Goal: Transaction & Acquisition: Purchase product/service

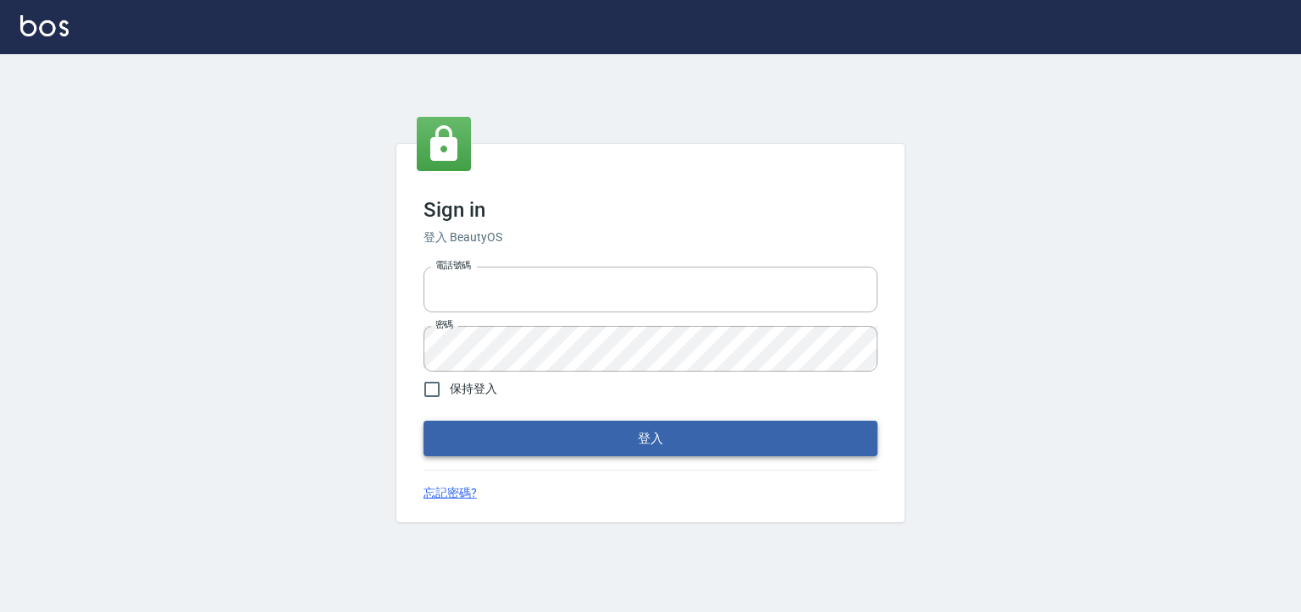
type input "0930917119"
click at [667, 442] on button "登入" at bounding box center [651, 439] width 454 height 36
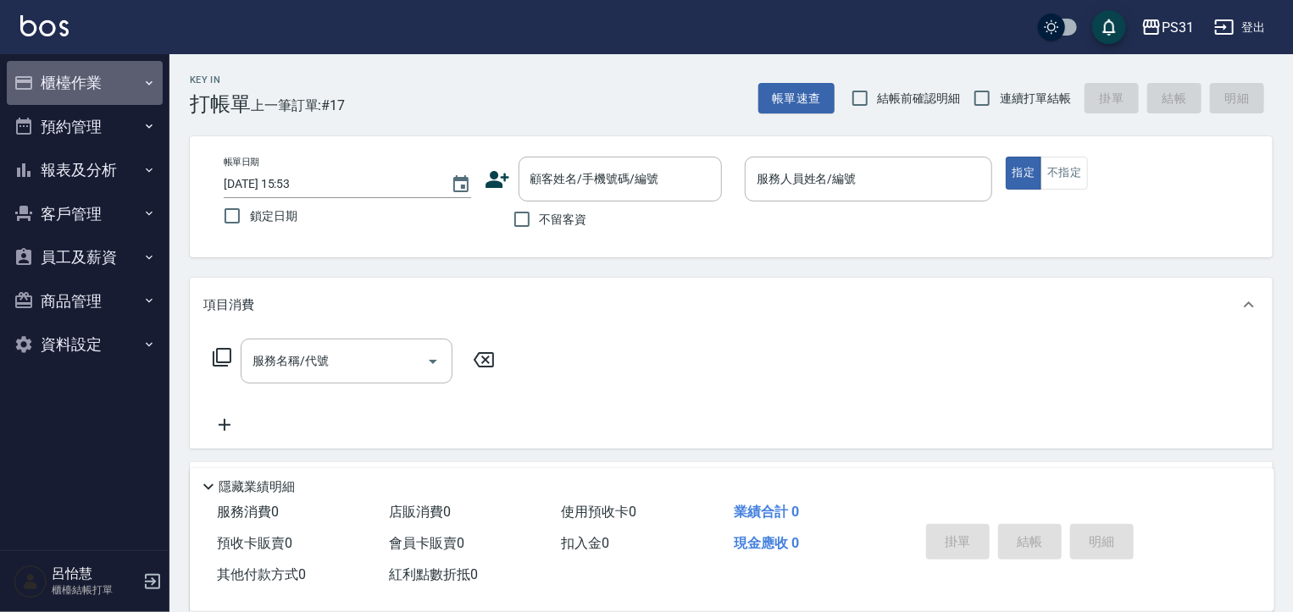
click at [64, 87] on button "櫃檯作業" at bounding box center [85, 83] width 156 height 44
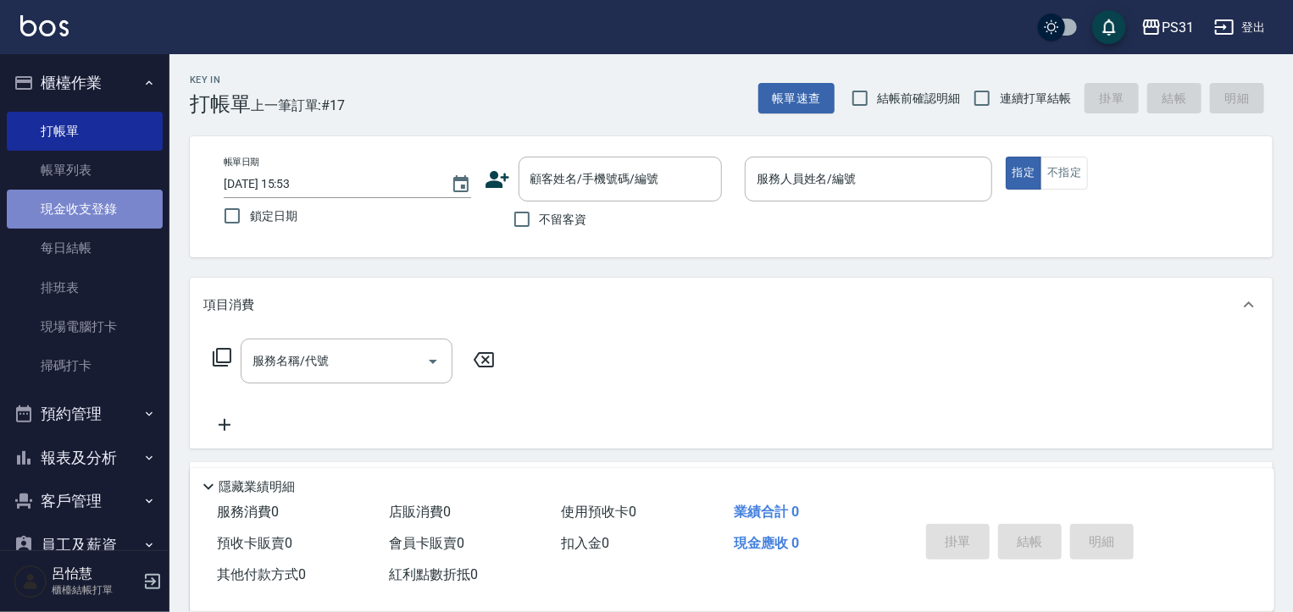
click at [93, 219] on link "現金收支登錄" at bounding box center [85, 209] width 156 height 39
click at [86, 205] on link "現金收支登錄" at bounding box center [85, 209] width 156 height 39
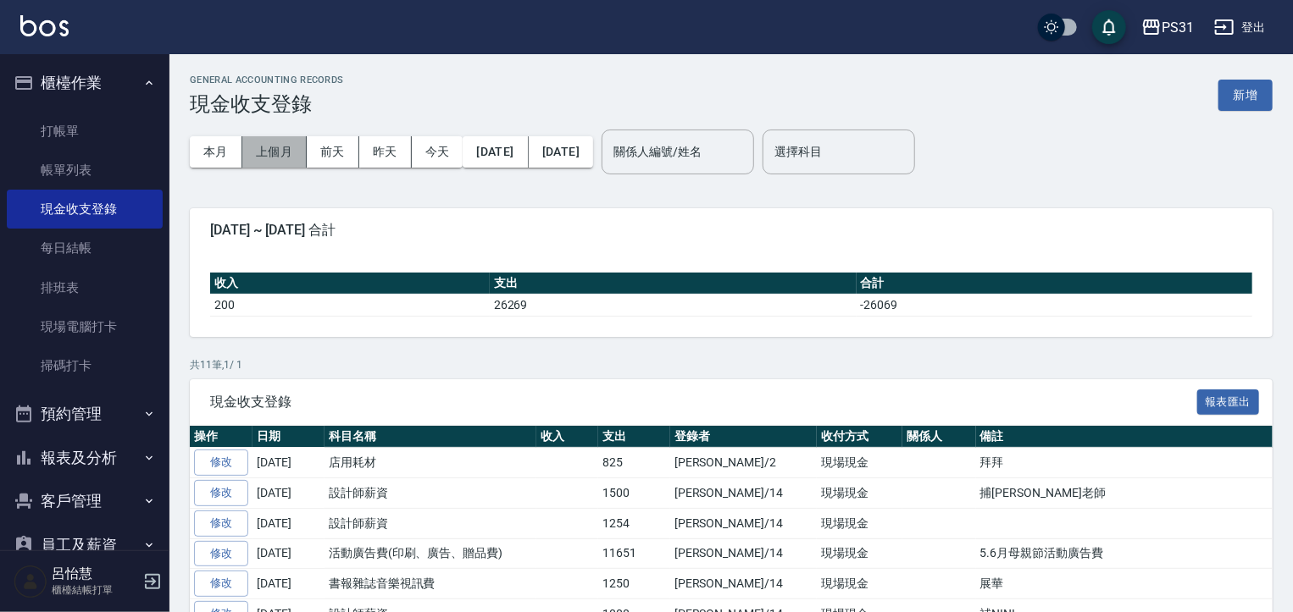
click at [283, 158] on button "上個月" at bounding box center [274, 151] width 64 height 31
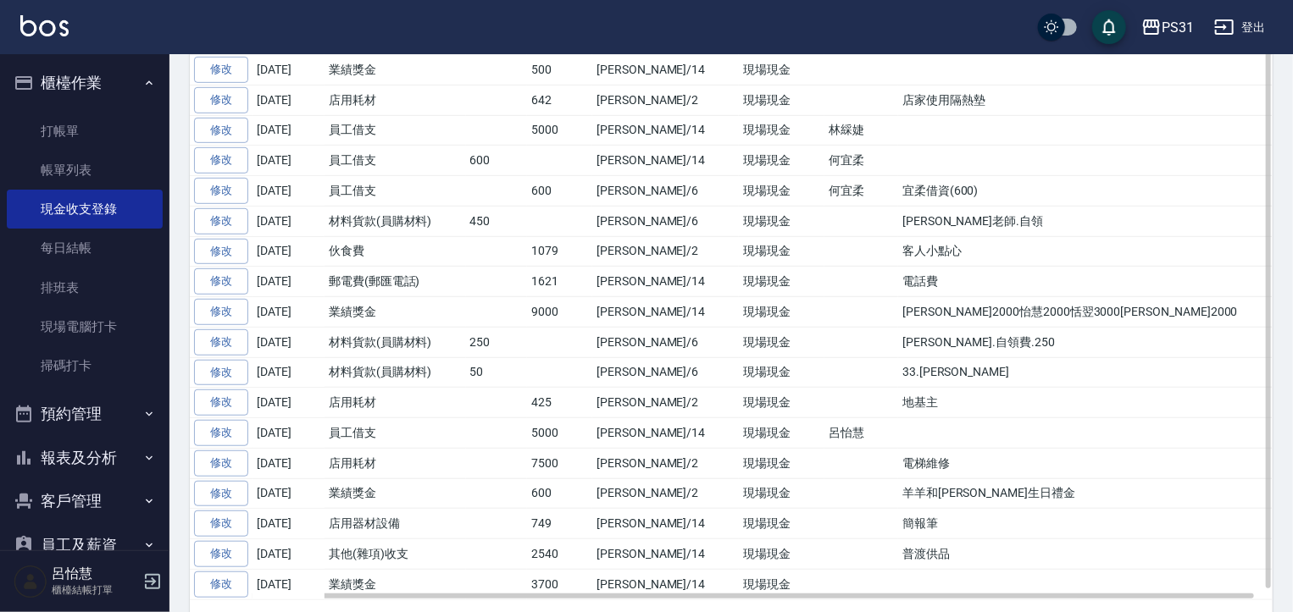
scroll to position [467, 0]
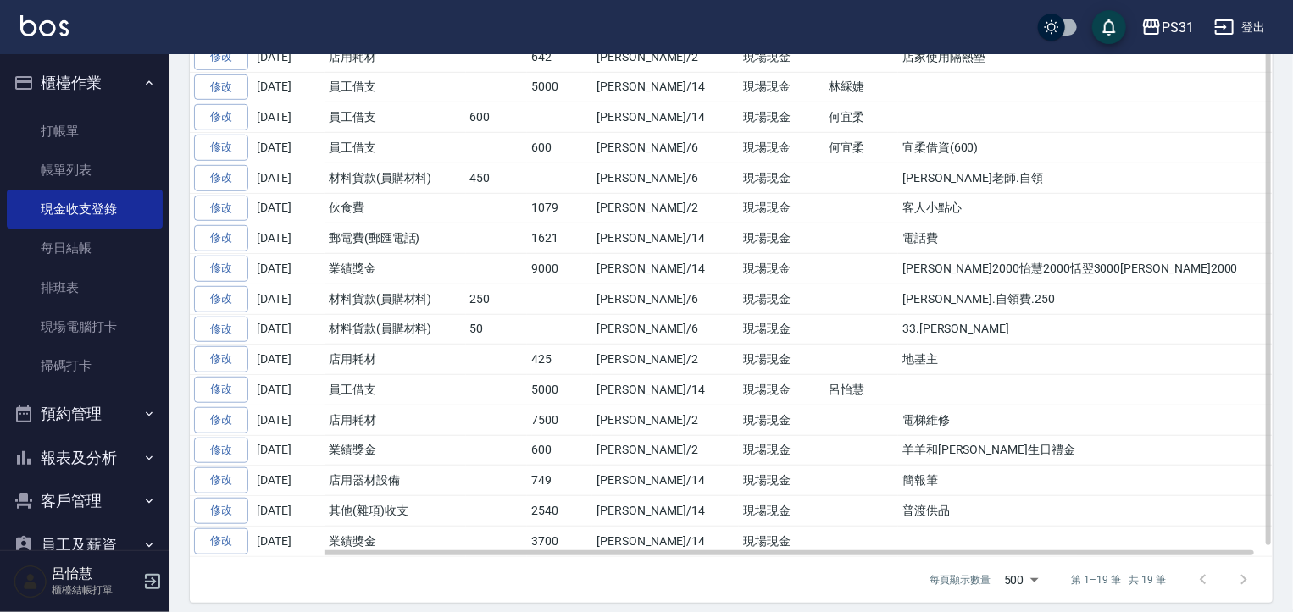
click at [898, 435] on td "羊羊和[PERSON_NAME]生日禮金" at bounding box center [1094, 450] width 393 height 30
click at [995, 442] on td "羊羊和[PERSON_NAME]生日禮金" at bounding box center [1094, 450] width 393 height 30
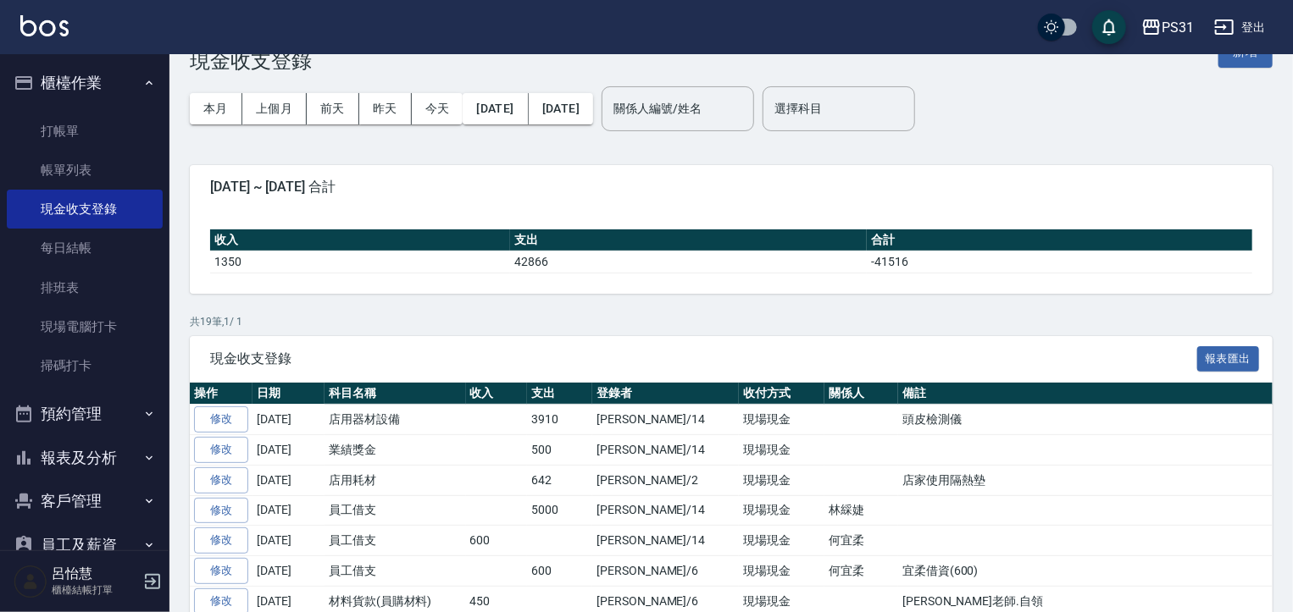
scroll to position [0, 0]
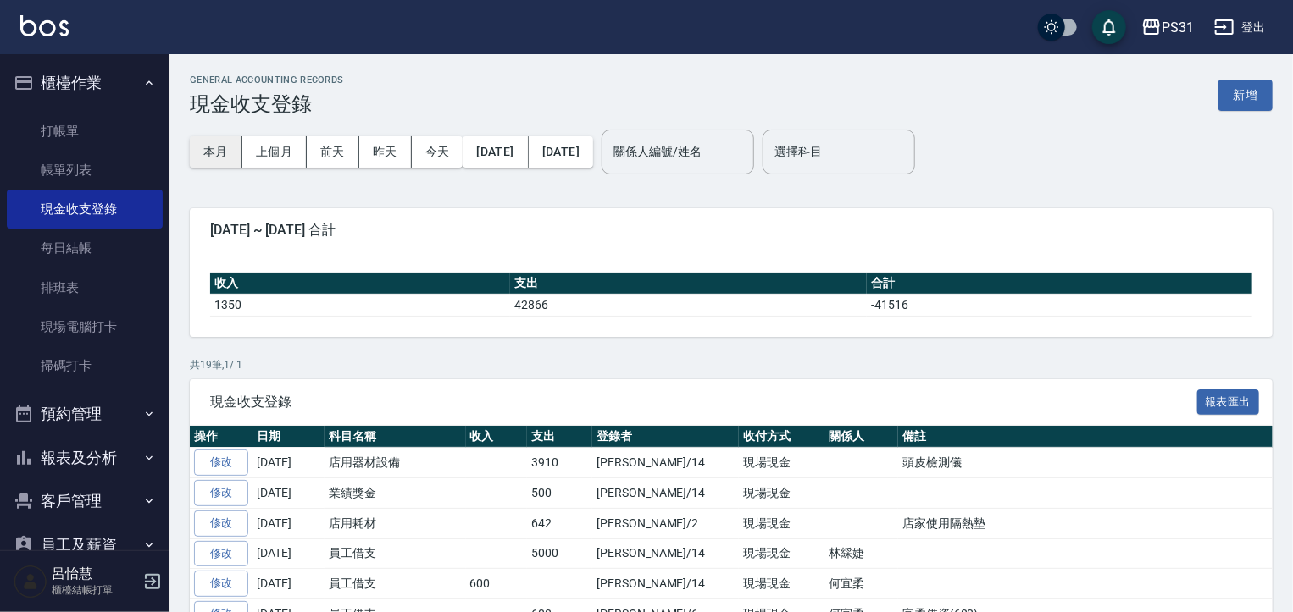
click at [197, 160] on button "本月" at bounding box center [216, 151] width 53 height 31
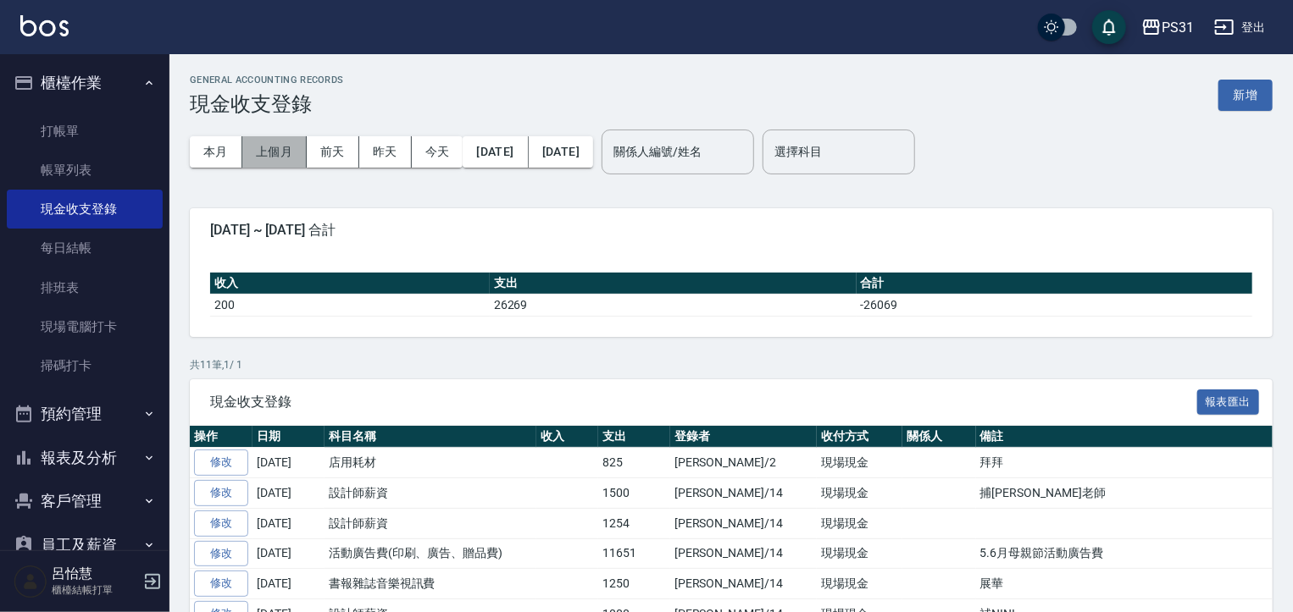
click at [274, 160] on button "上個月" at bounding box center [274, 151] width 64 height 31
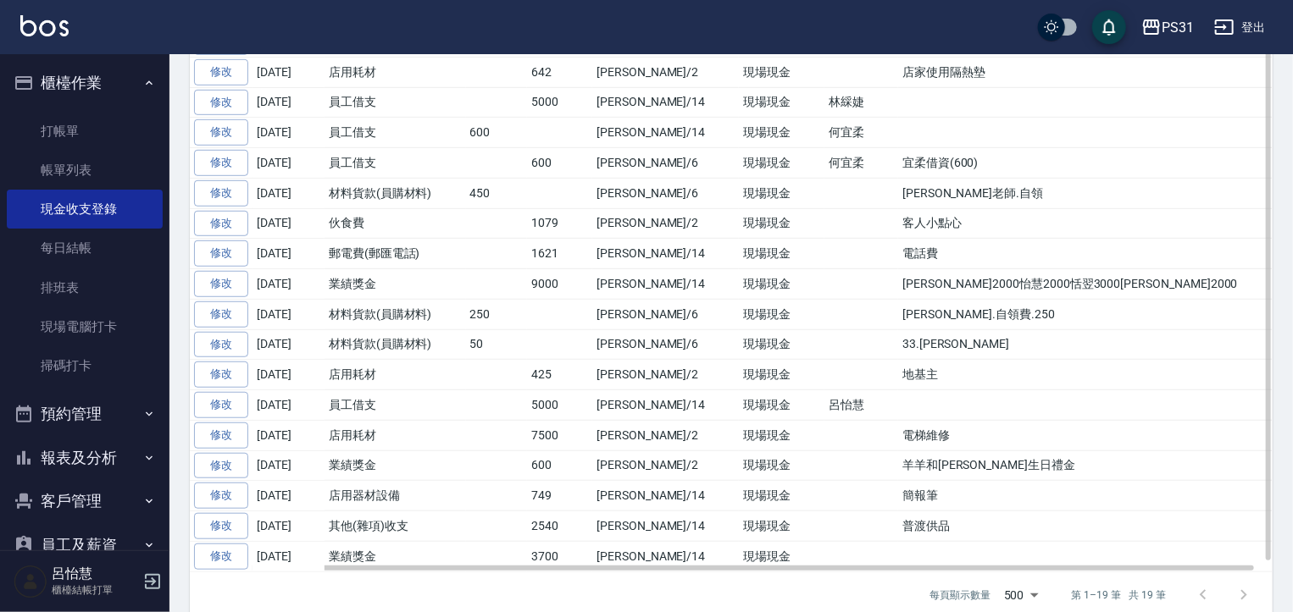
scroll to position [467, 0]
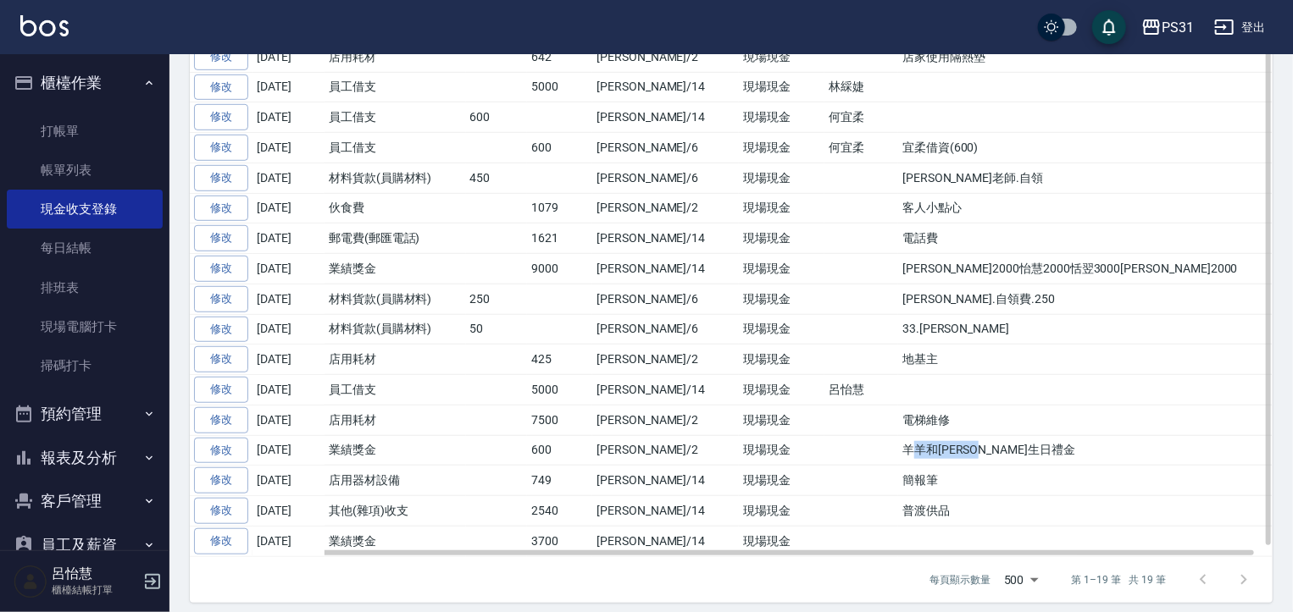
drag, startPoint x: 875, startPoint y: 444, endPoint x: 1075, endPoint y: 440, distance: 199.9
click at [1075, 440] on td "羊羊和[PERSON_NAME]生日禮金" at bounding box center [1094, 450] width 393 height 30
drag, startPoint x: 887, startPoint y: 435, endPoint x: 992, endPoint y: 435, distance: 105.0
click at [992, 435] on td "羊羊和[PERSON_NAME]生日禮金" at bounding box center [1094, 450] width 393 height 30
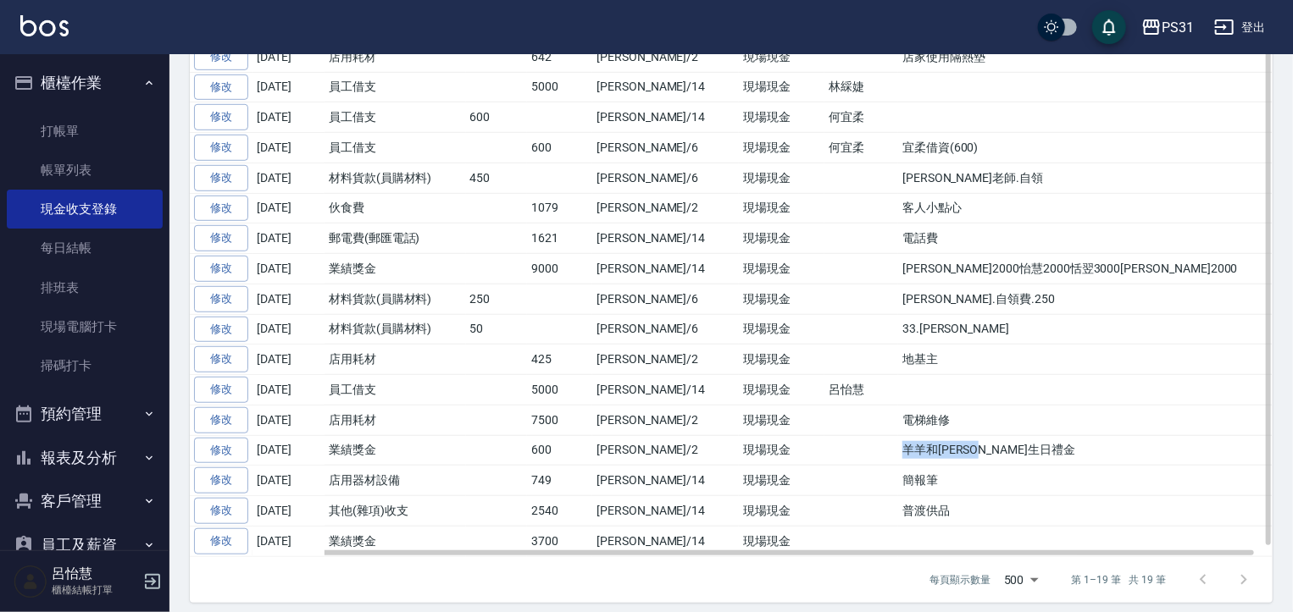
click at [1066, 438] on td "羊羊和[PERSON_NAME]生日禮金" at bounding box center [1094, 450] width 393 height 30
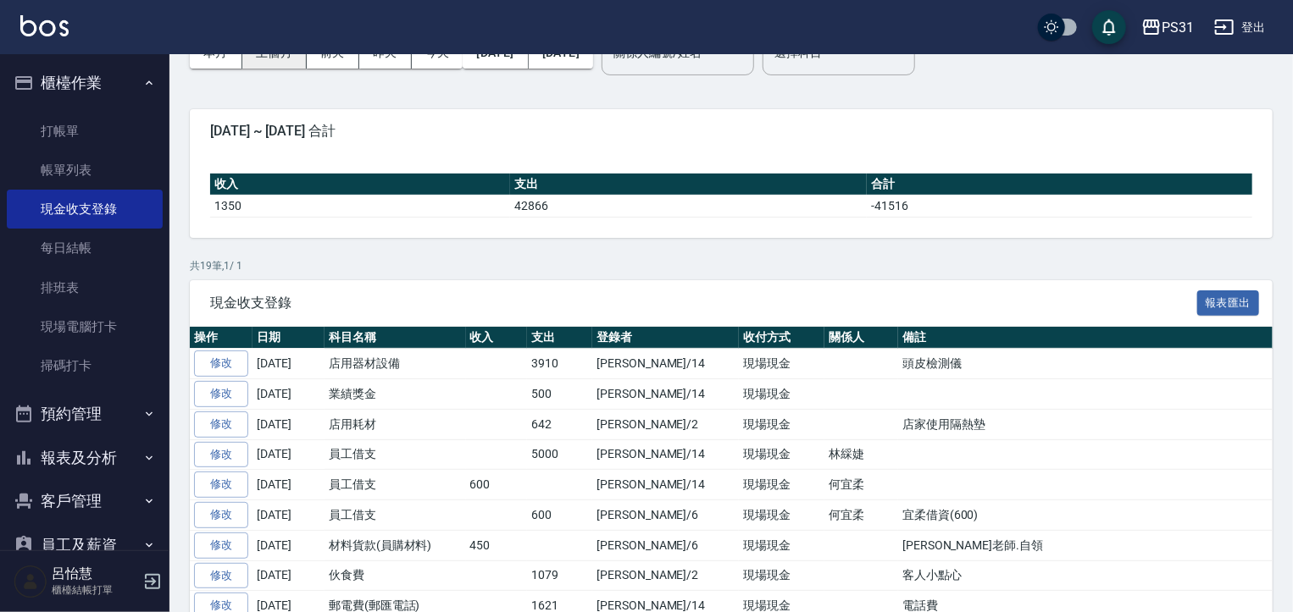
scroll to position [0, 0]
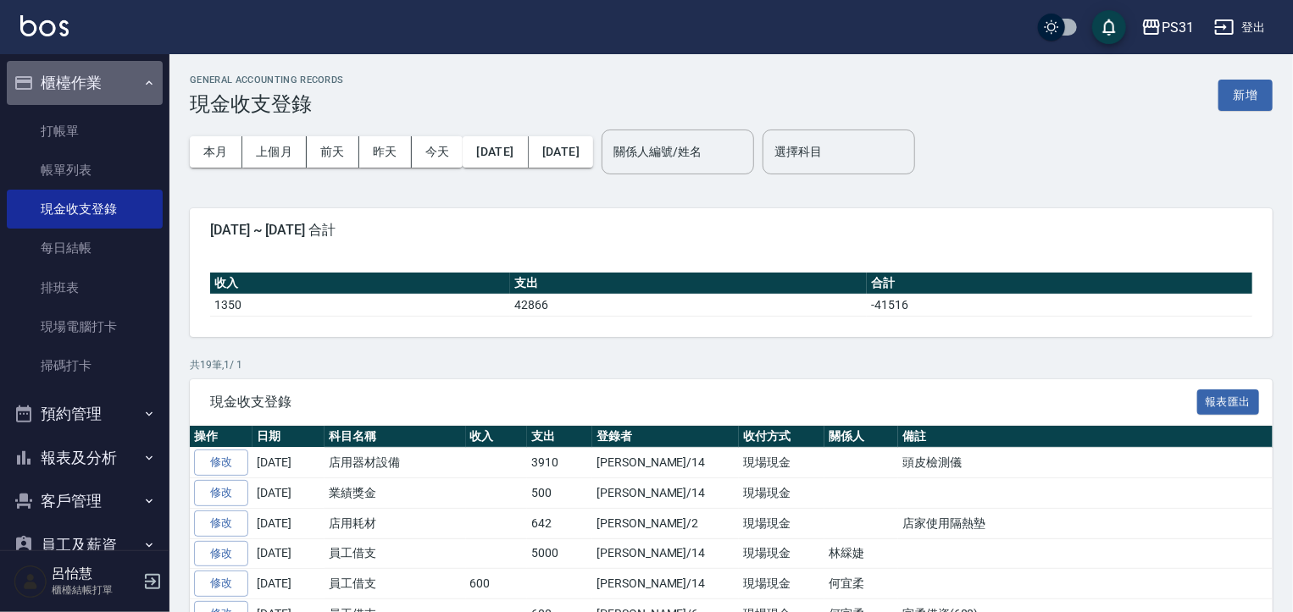
click at [104, 85] on button "櫃檯作業" at bounding box center [85, 83] width 156 height 44
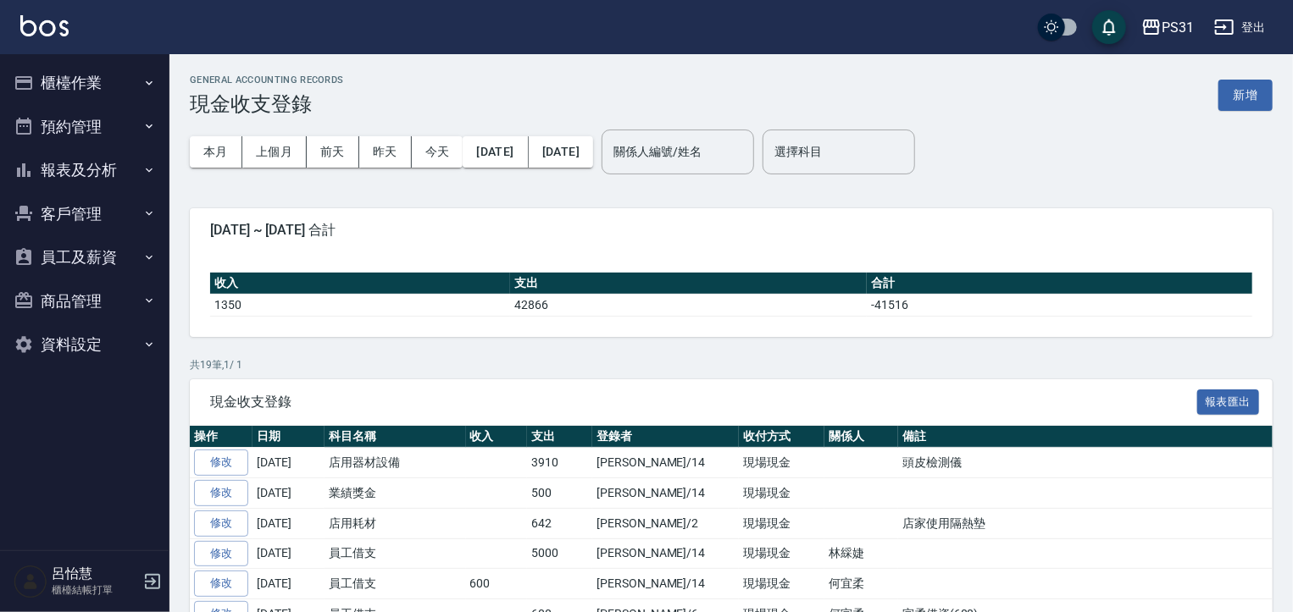
click at [78, 95] on button "櫃檯作業" at bounding box center [85, 83] width 156 height 44
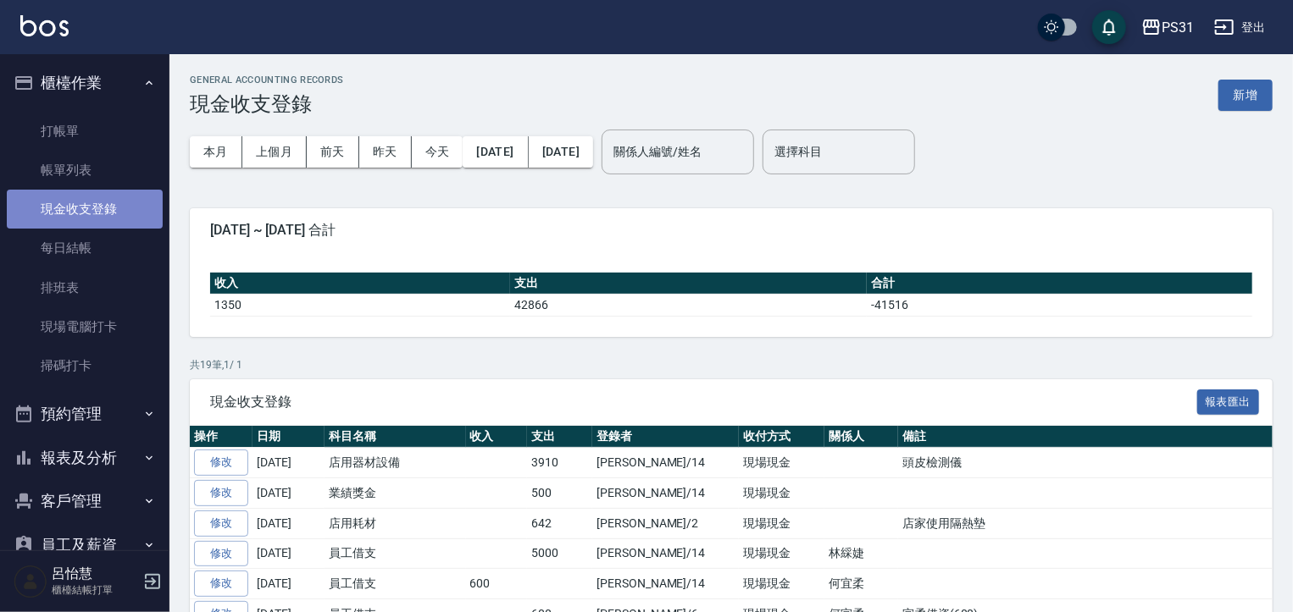
click at [86, 214] on link "現金收支登錄" at bounding box center [85, 209] width 156 height 39
drag, startPoint x: 207, startPoint y: 146, endPoint x: 217, endPoint y: 154, distance: 13.2
click at [209, 146] on button "本月" at bounding box center [216, 151] width 53 height 31
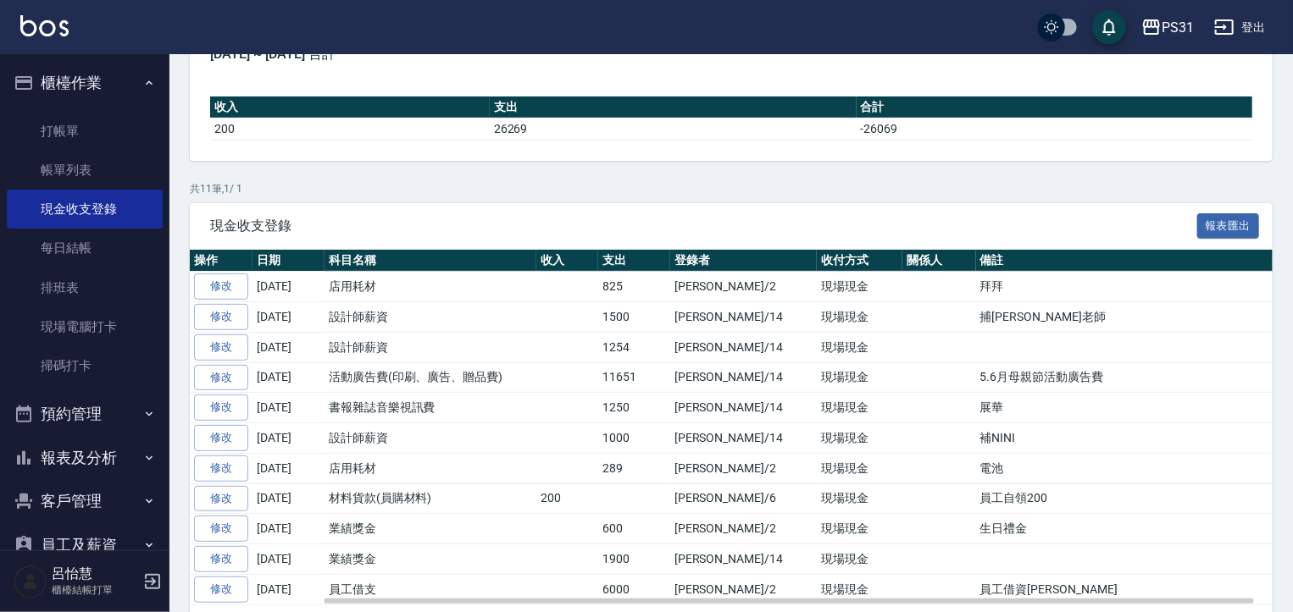
scroll to position [144, 0]
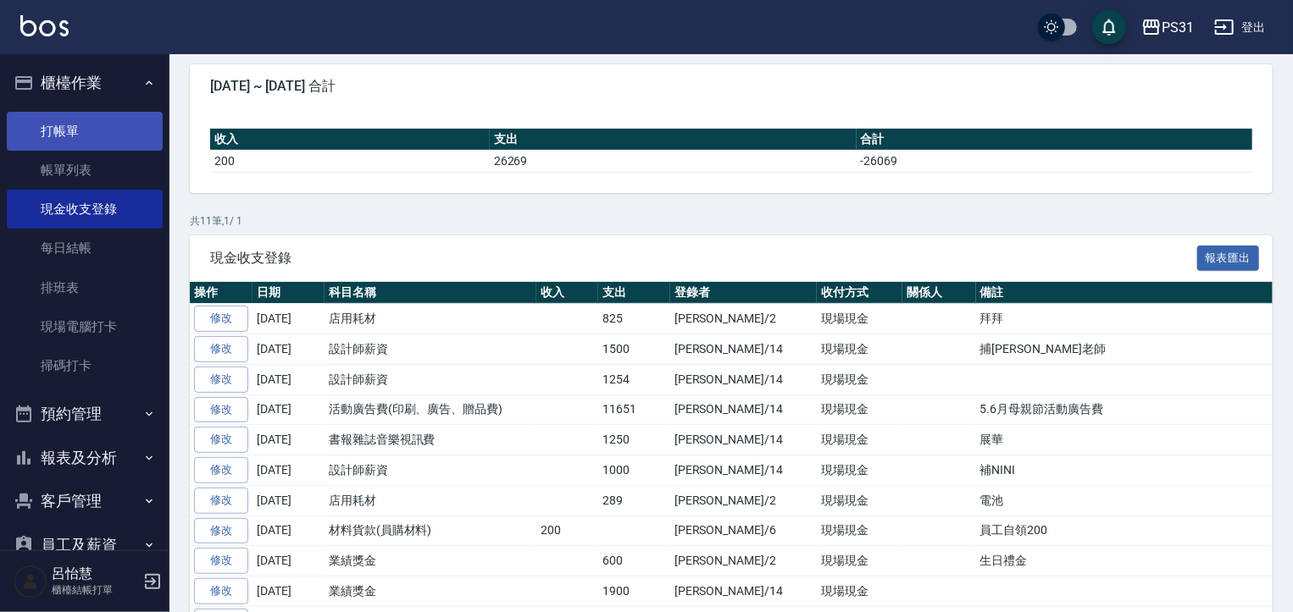
click at [108, 143] on link "打帳單" at bounding box center [85, 131] width 156 height 39
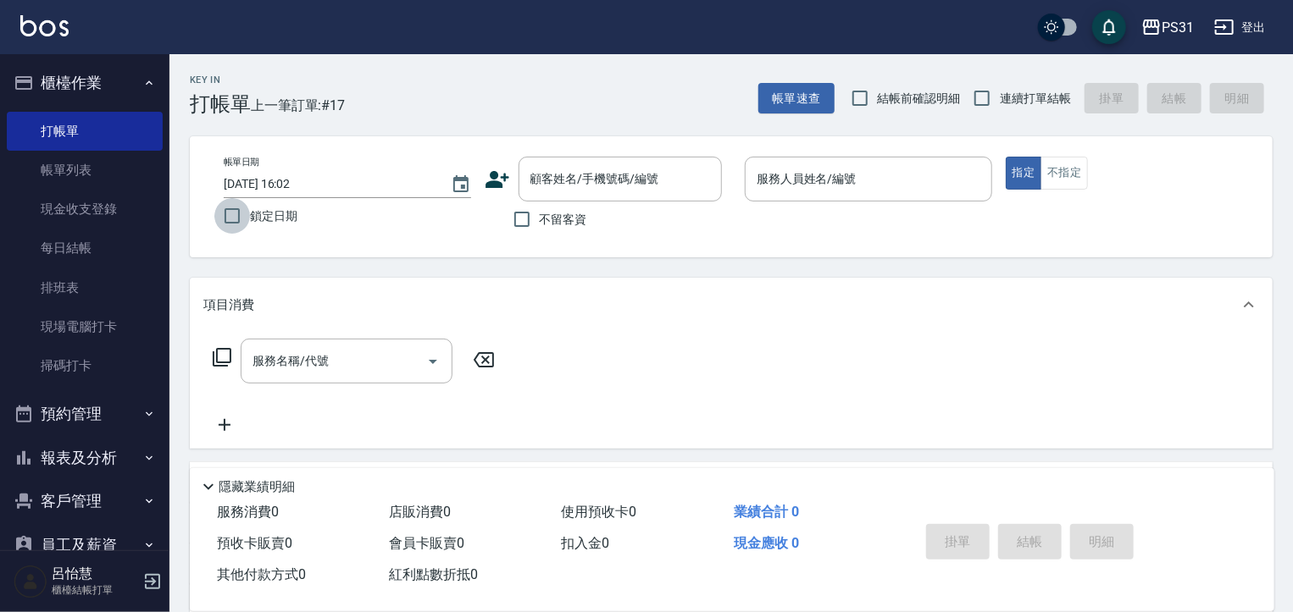
click at [219, 223] on input "鎖定日期" at bounding box center [232, 216] width 36 height 36
checkbox input "true"
click at [52, 88] on button "櫃檯作業" at bounding box center [85, 83] width 156 height 44
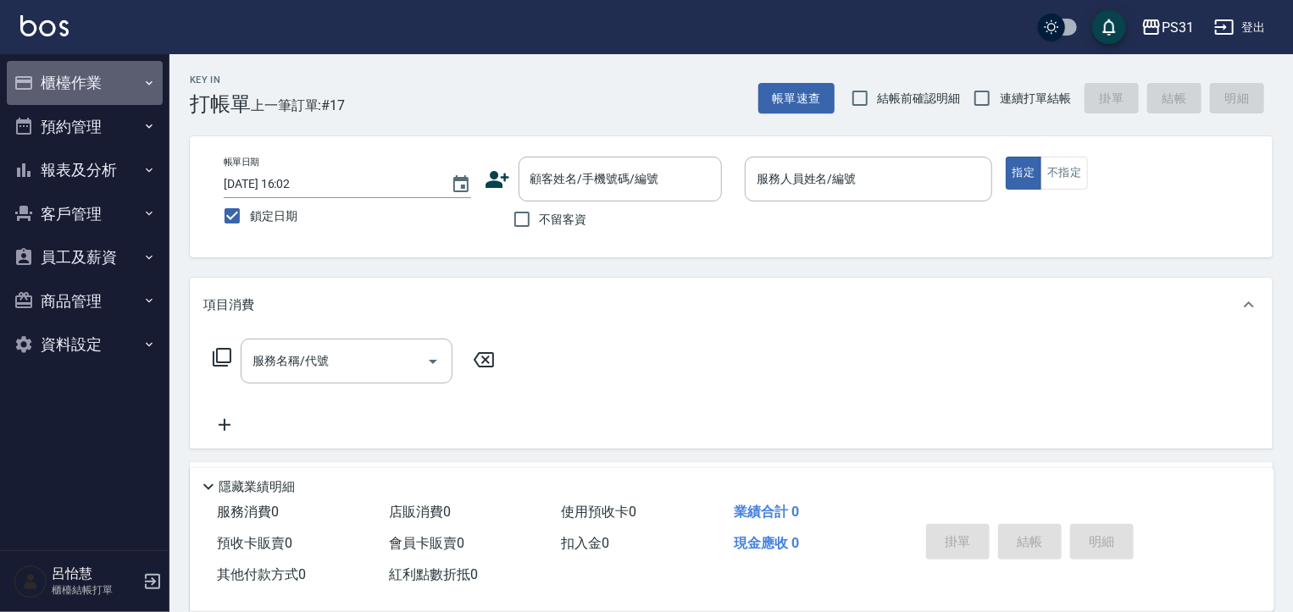
click at [108, 75] on button "櫃檯作業" at bounding box center [85, 83] width 156 height 44
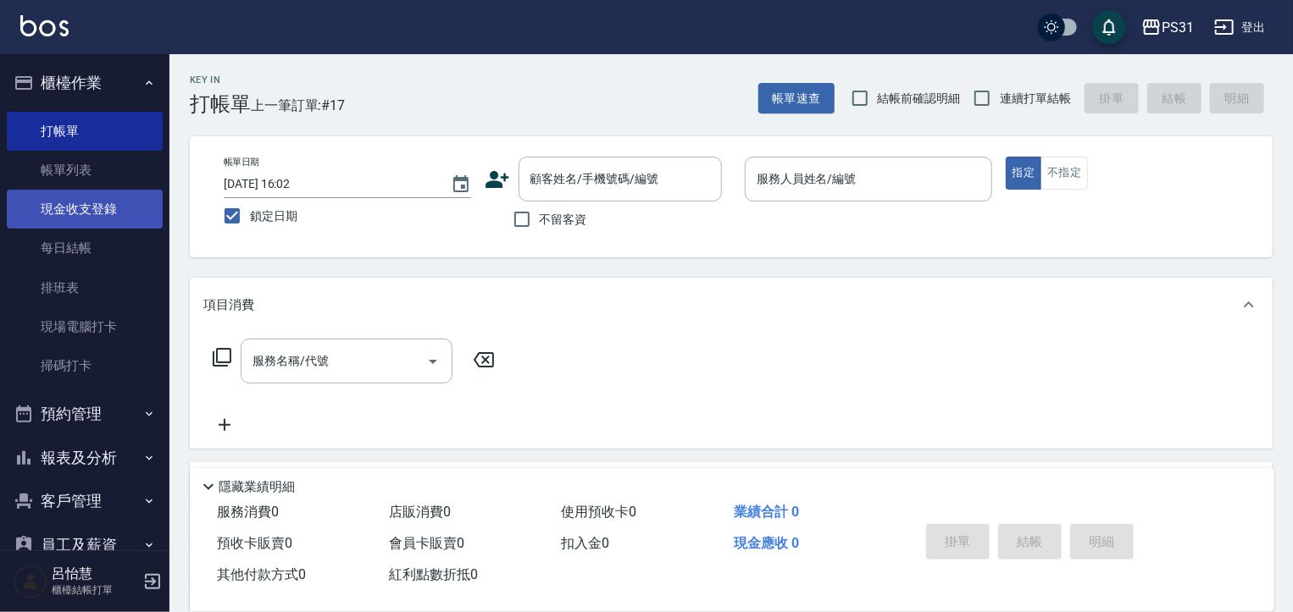
click at [108, 197] on link "現金收支登錄" at bounding box center [85, 209] width 156 height 39
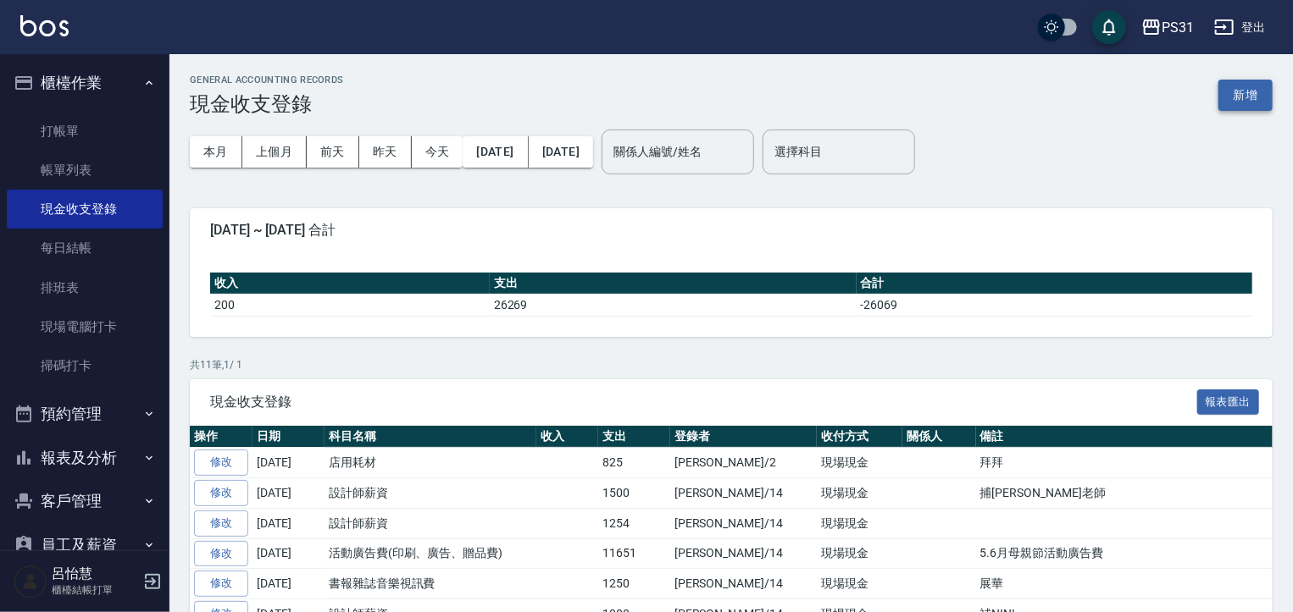
click at [1229, 96] on button "新增" at bounding box center [1245, 95] width 54 height 31
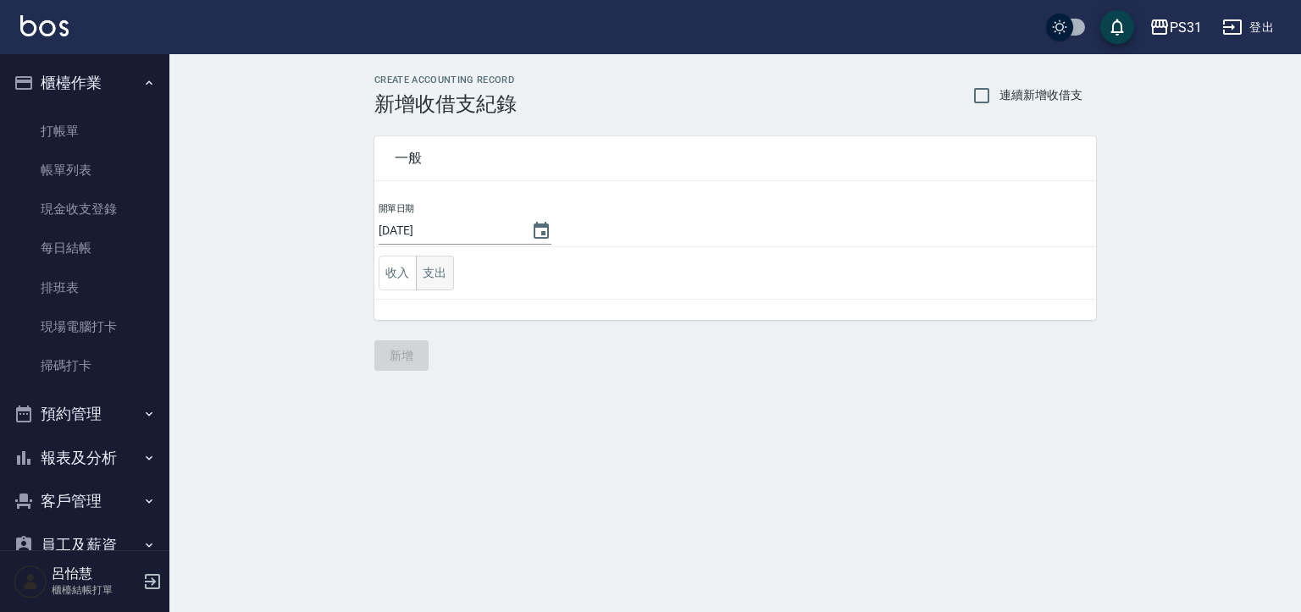
click at [443, 279] on button "支出" at bounding box center [435, 273] width 38 height 35
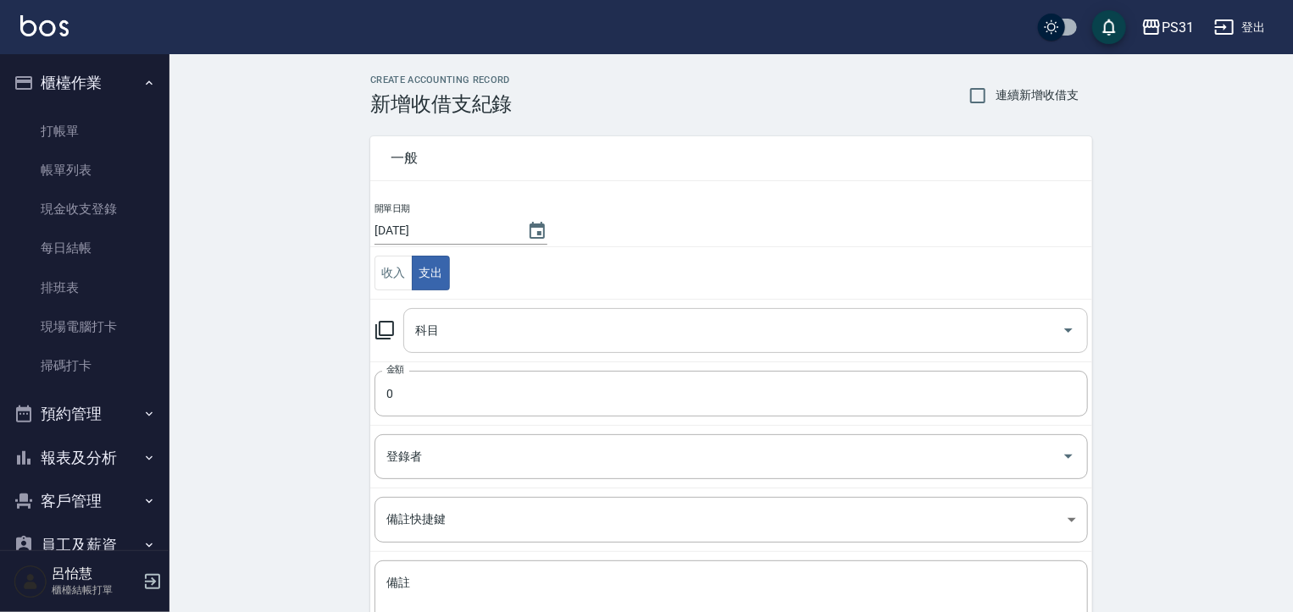
click at [823, 328] on input "科目" at bounding box center [733, 331] width 644 height 30
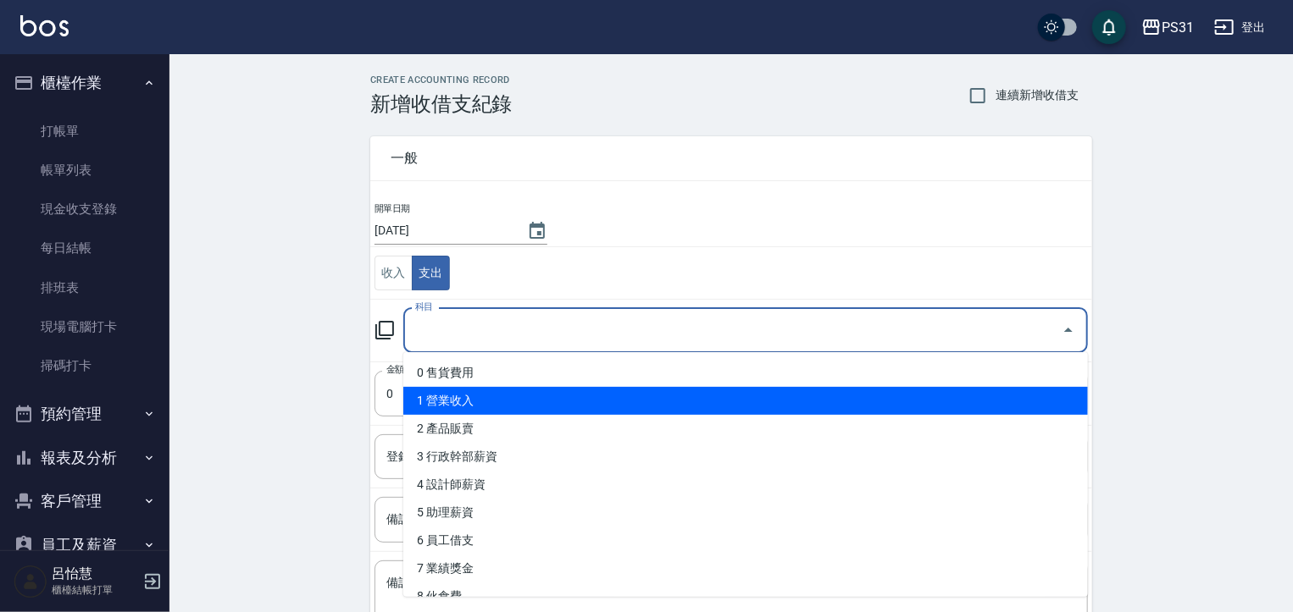
scroll to position [169, 0]
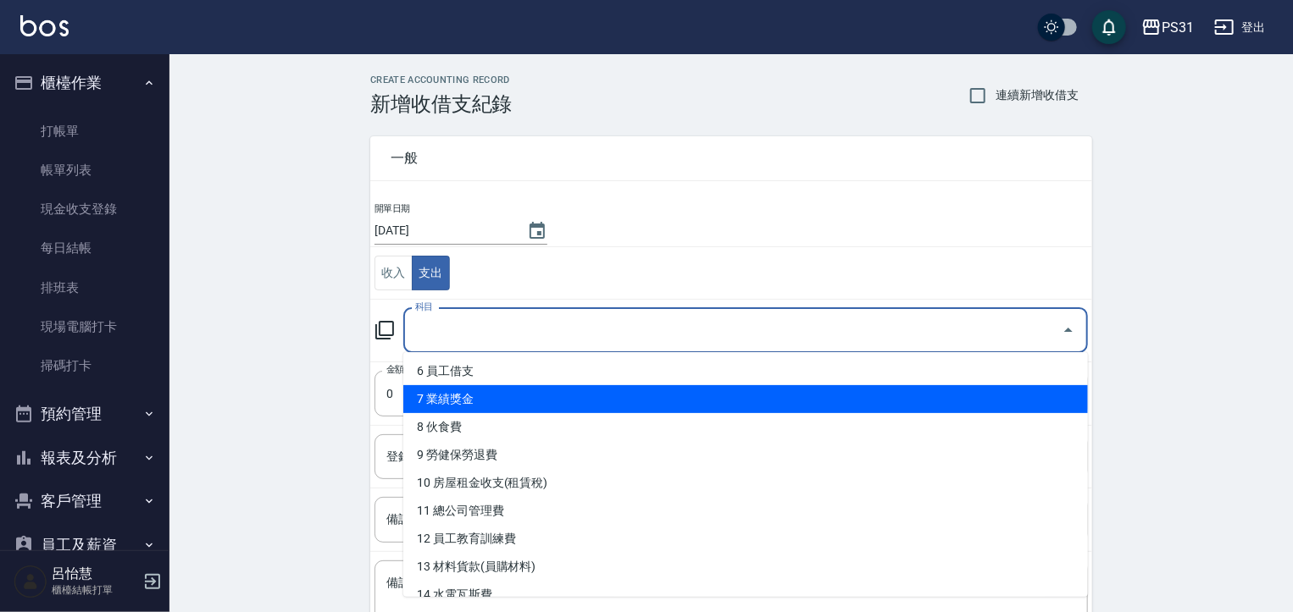
click at [609, 402] on li "7 業績獎金" at bounding box center [745, 399] width 684 height 28
type input "7 業績獎金"
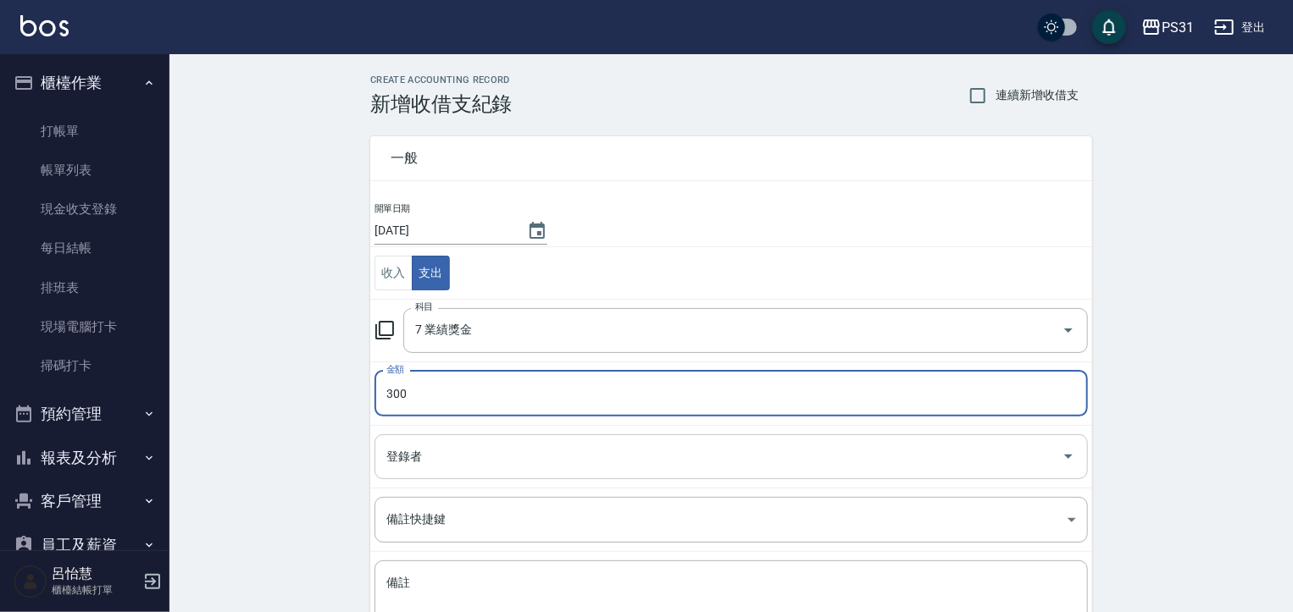
type input "300"
click at [583, 457] on input "登錄者" at bounding box center [718, 457] width 673 height 30
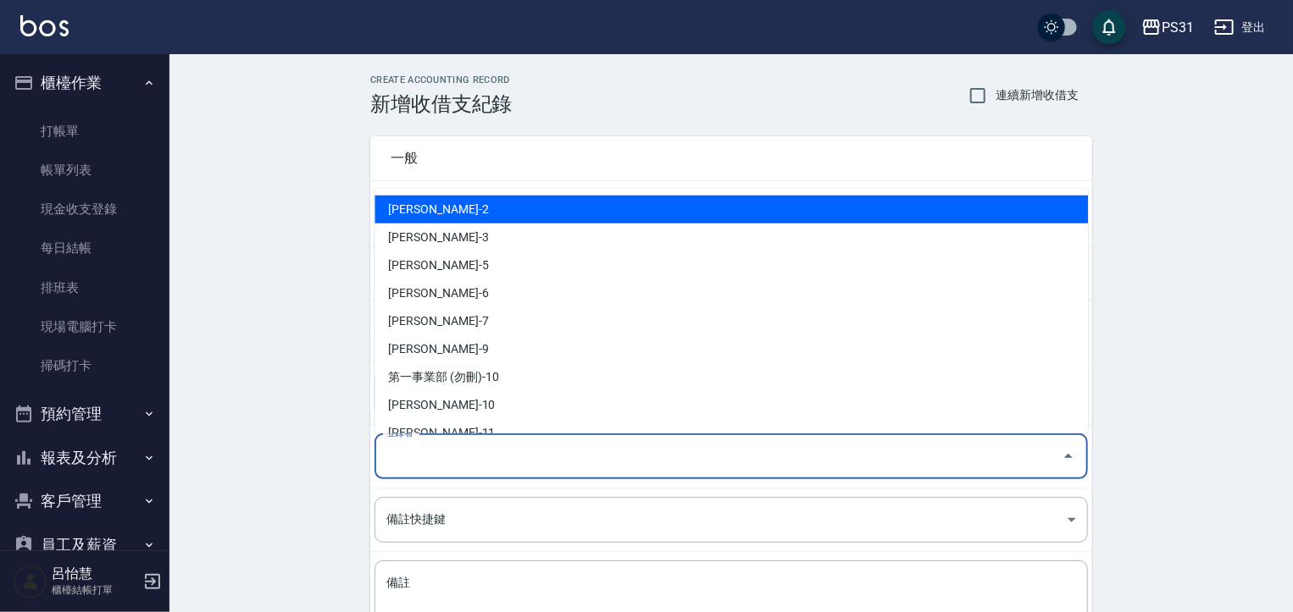
click at [445, 222] on li "[PERSON_NAME]-2" at bounding box center [730, 210] width 713 height 28
type input "[PERSON_NAME]-2"
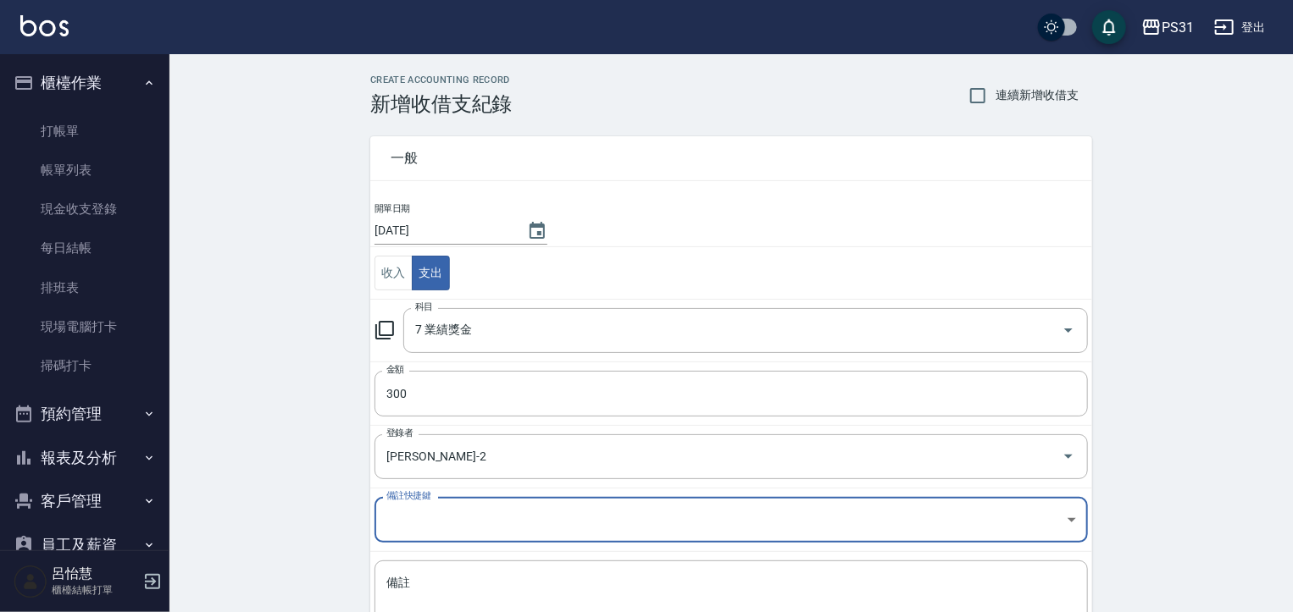
click at [571, 517] on body "PS31 登出 櫃檯作業 打帳單 帳單列表 現金收支登錄 每日結帳 排班表 現場電腦打卡 掃碼打卡 預約管理 預約管理 單日預約紀錄 單週預約紀錄 報表及分析…" at bounding box center [646, 374] width 1293 height 748
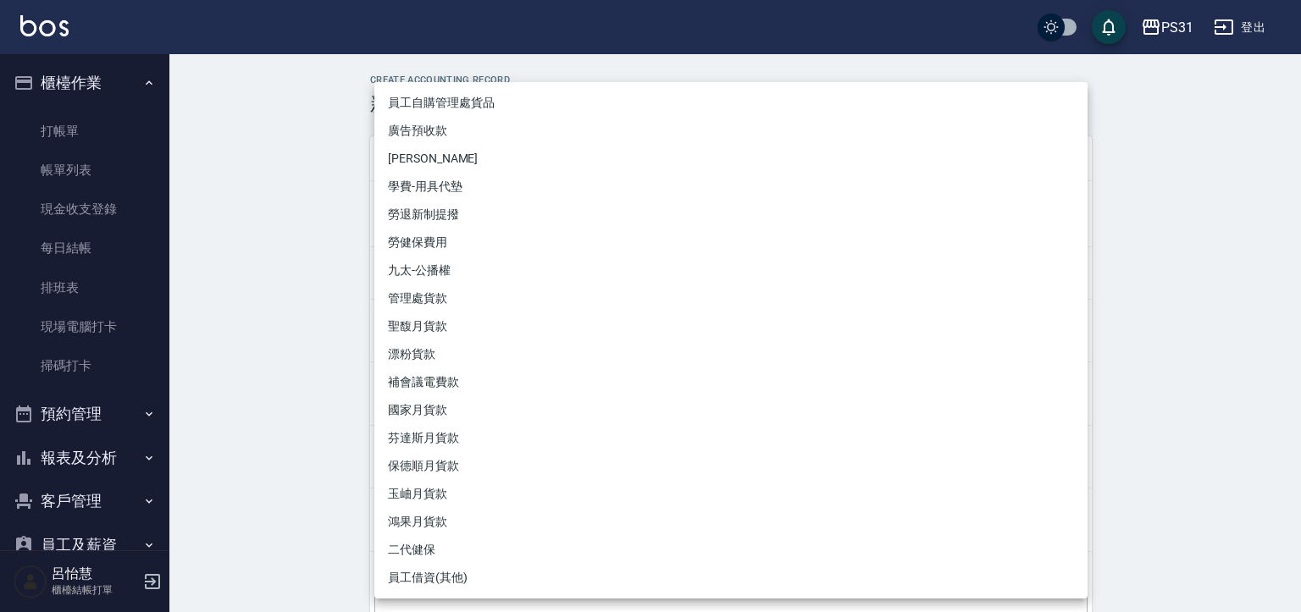
click at [236, 417] on div at bounding box center [650, 306] width 1301 height 612
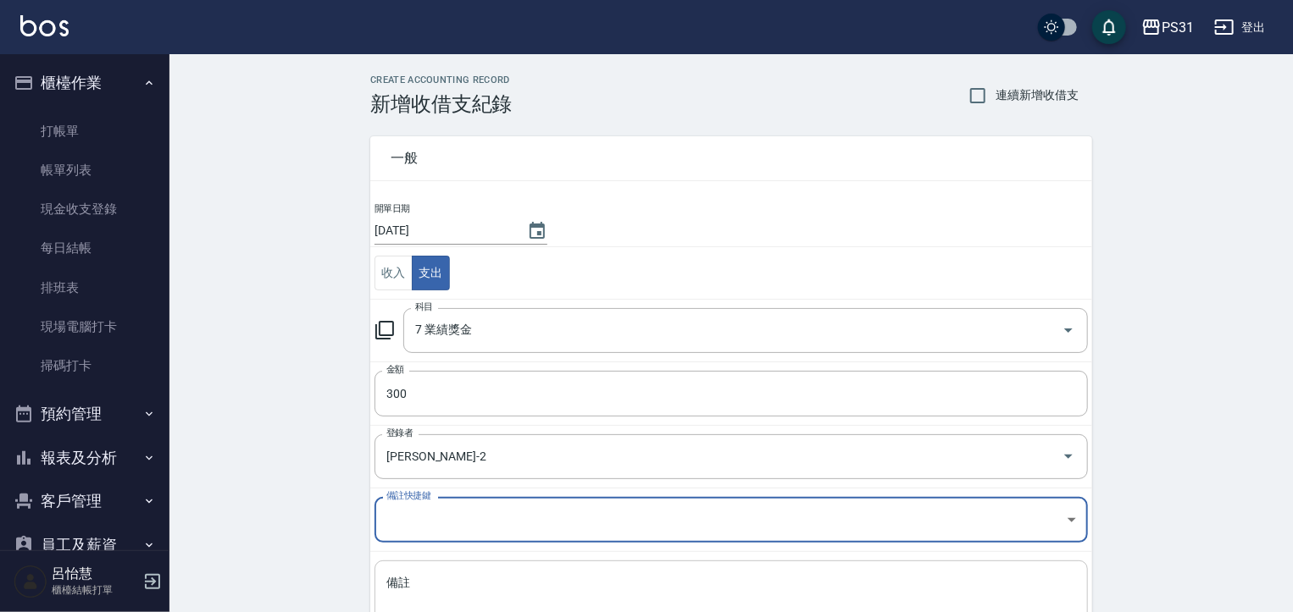
click at [474, 597] on textarea "備註" at bounding box center [731, 604] width 690 height 58
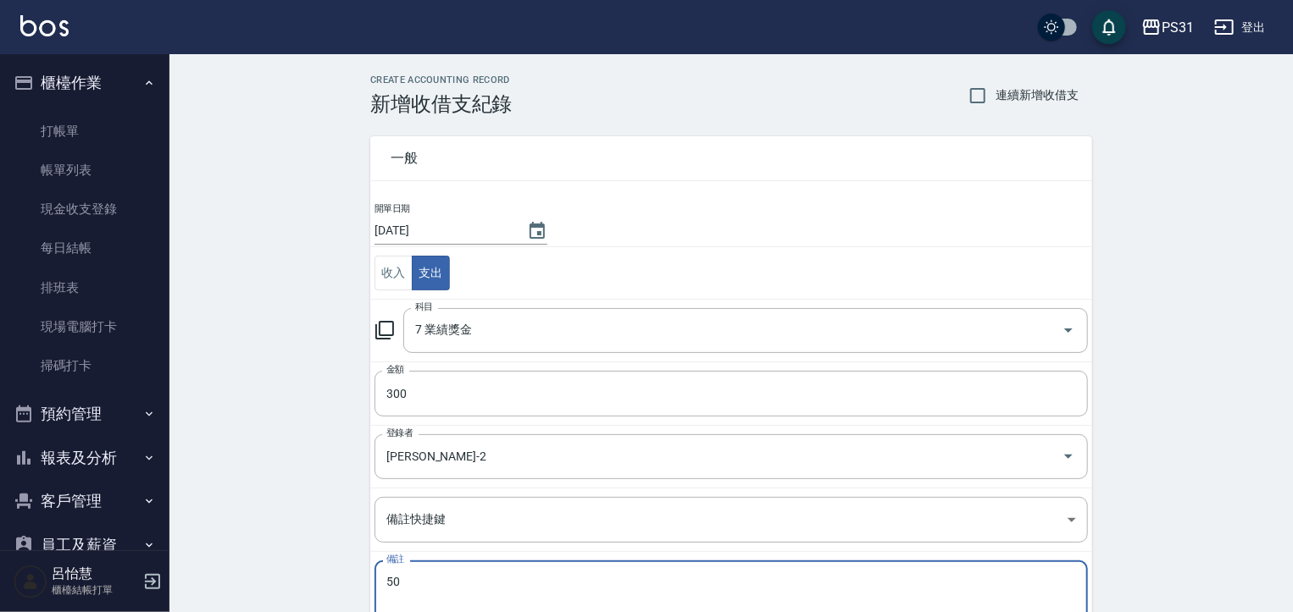
type textarea "5"
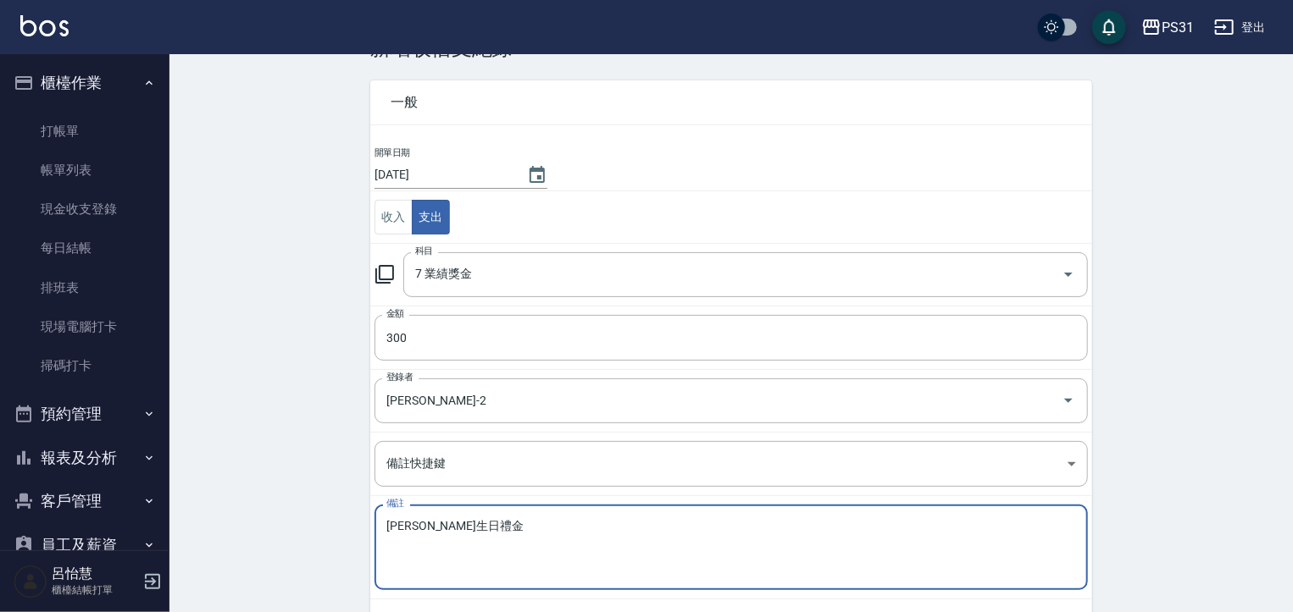
scroll to position [133, 0]
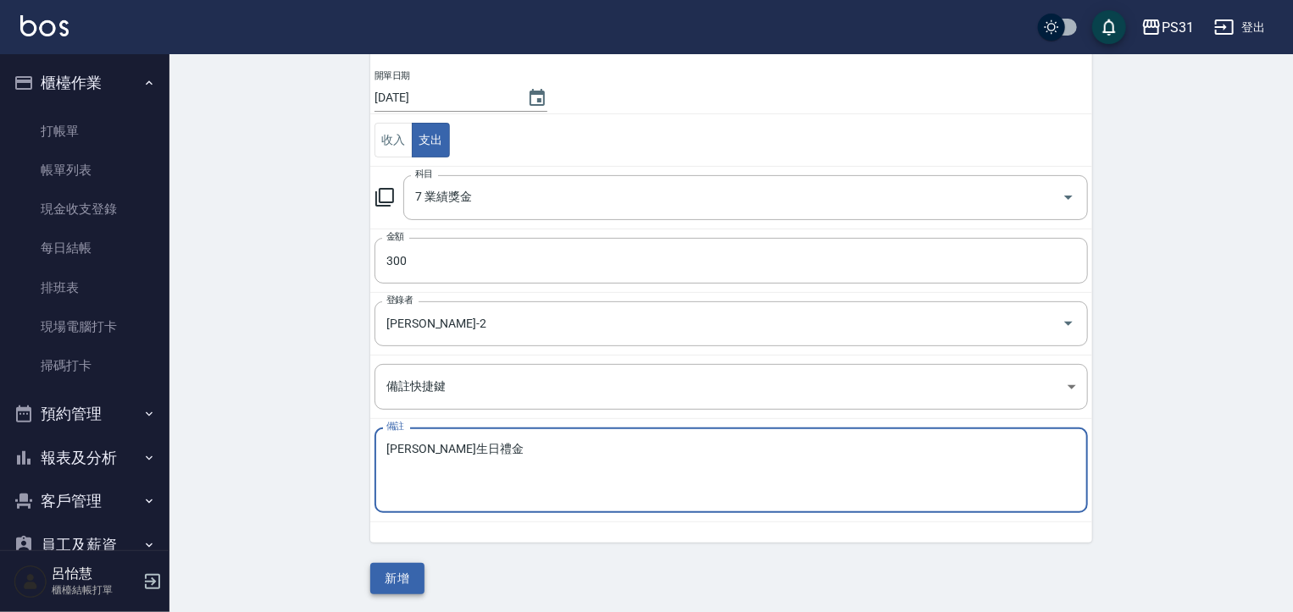
type textarea "[PERSON_NAME]生日禮金"
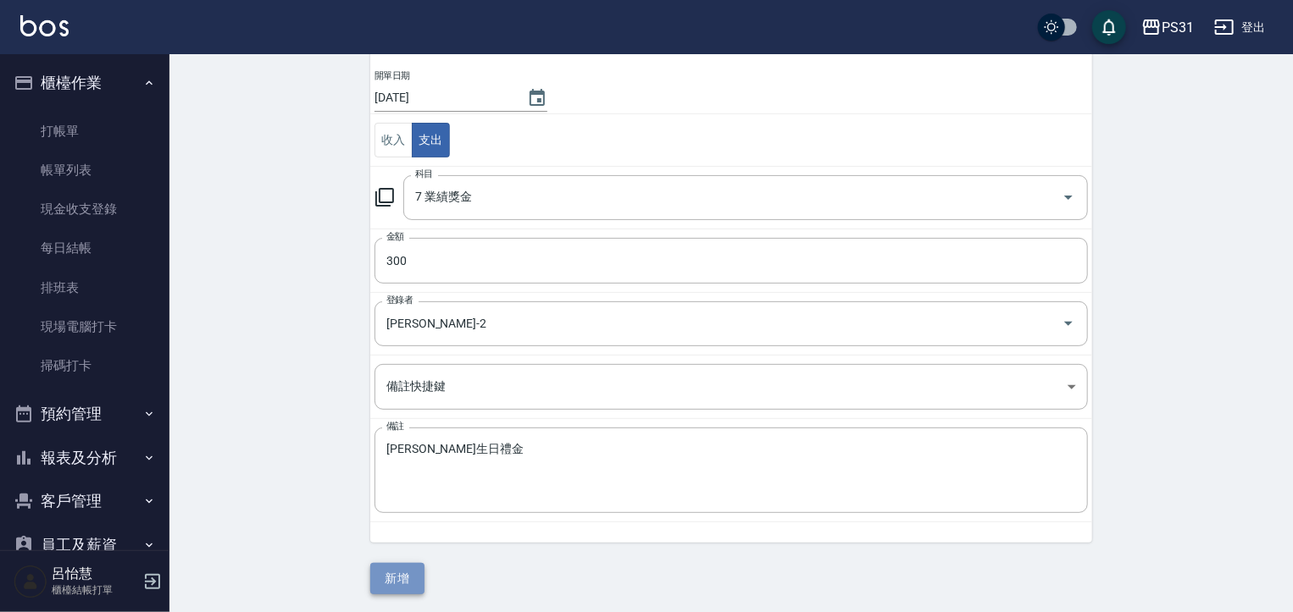
click at [391, 572] on button "新增" at bounding box center [397, 578] width 54 height 31
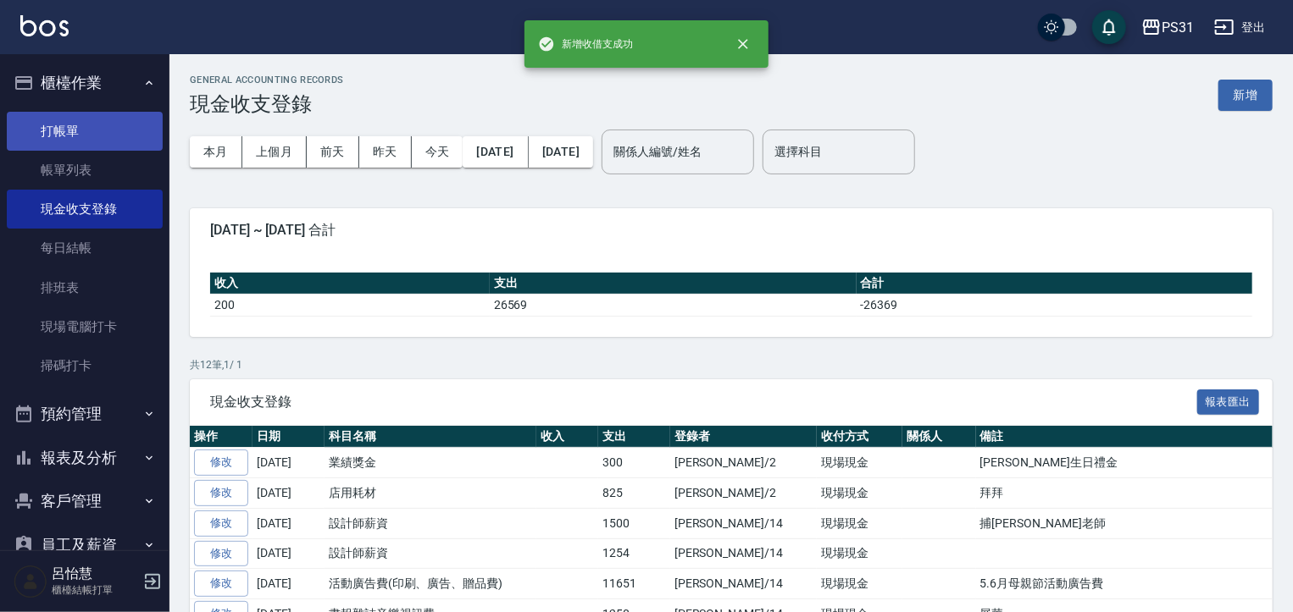
click at [89, 122] on link "打帳單" at bounding box center [85, 131] width 156 height 39
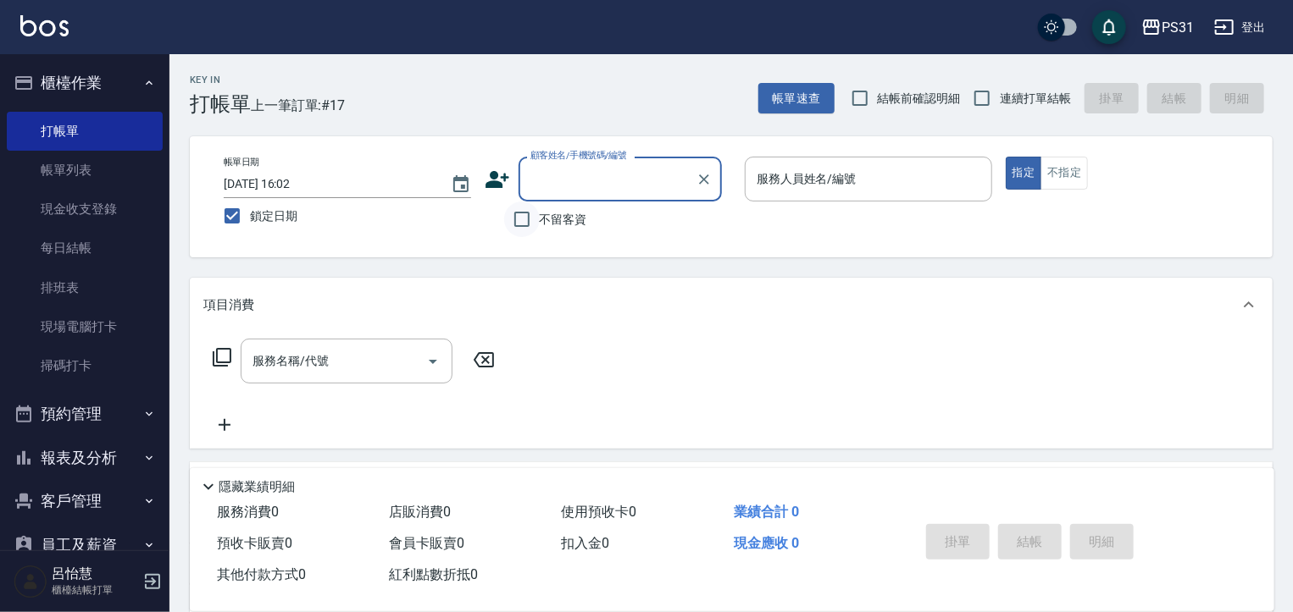
click at [518, 220] on input "不留客資" at bounding box center [522, 220] width 36 height 36
checkbox input "true"
drag, startPoint x: 1000, startPoint y: 202, endPoint x: 979, endPoint y: 204, distance: 20.4
click at [998, 202] on div "帳單日期 [DATE] 16:02 鎖定日期 顧客姓名/手機號碼/編號 顧客姓名/手機號碼/編號 不留客資 服務人員姓名/編號 服務人員姓名/編號 指定 不指定" at bounding box center [731, 197] width 1042 height 80
click at [927, 186] on input "服務人員姓名/編號" at bounding box center [868, 179] width 232 height 30
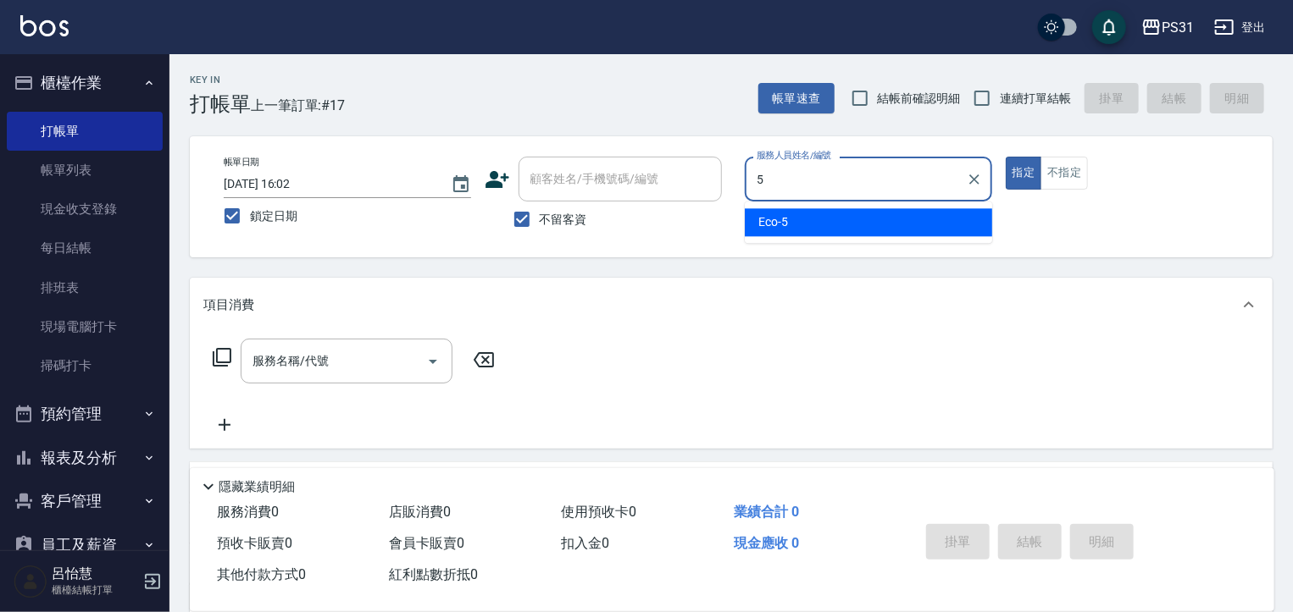
type input "Eco-5"
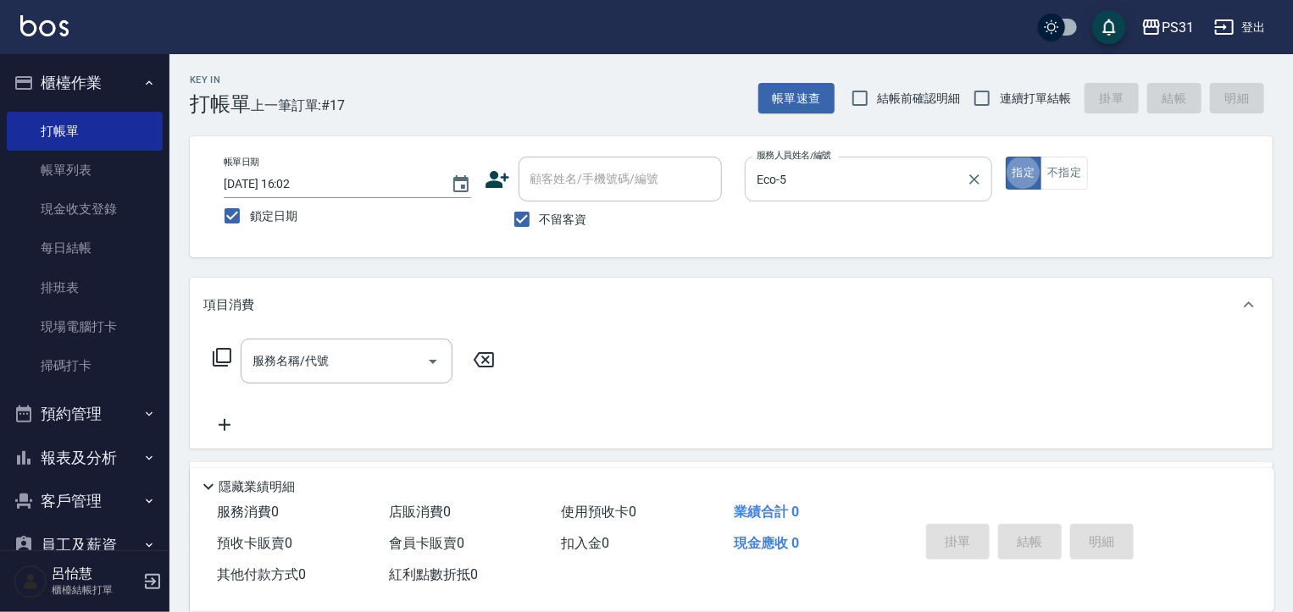
type button "true"
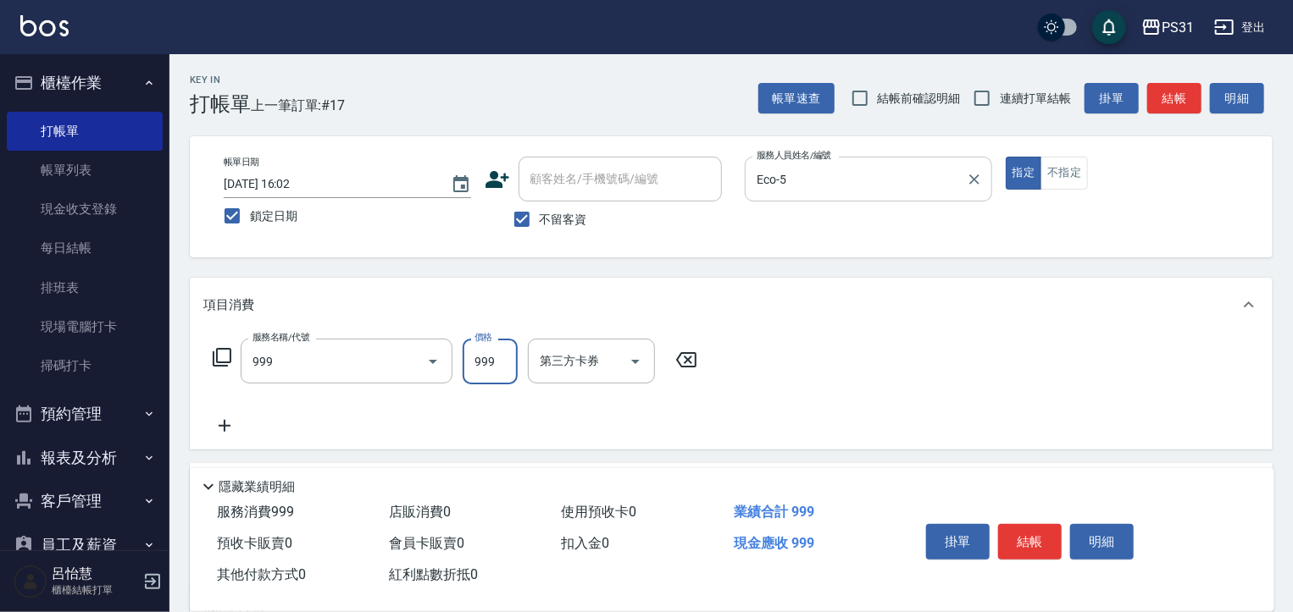
type input "精油套餐999(999)"
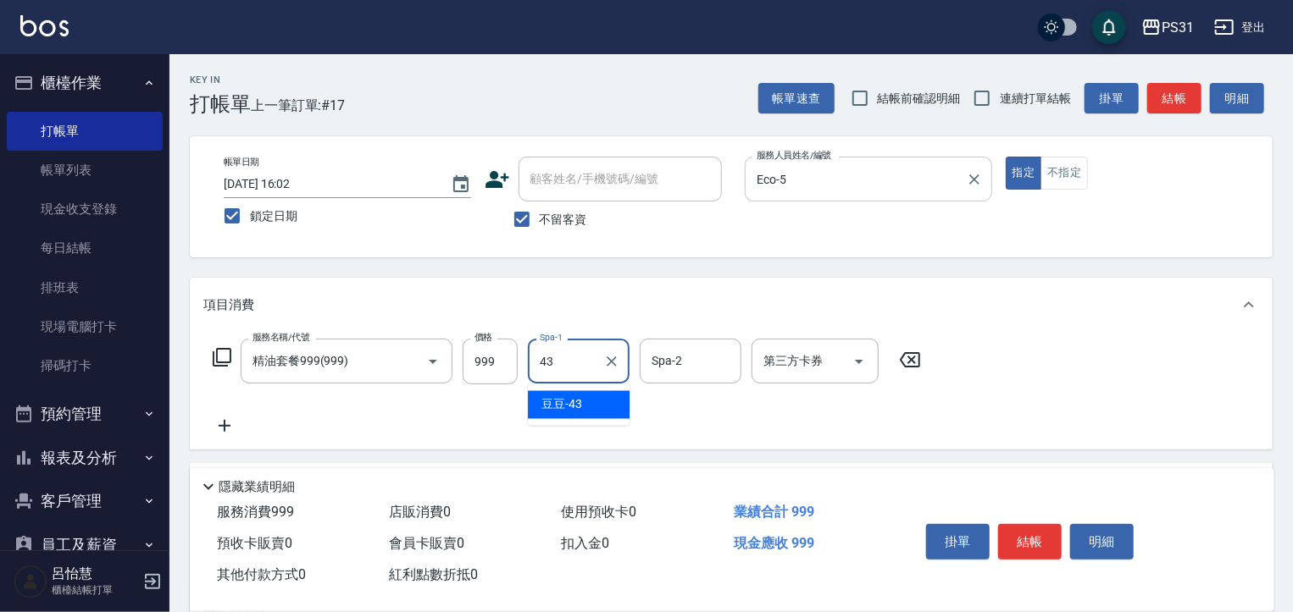
type input "豆豆-43"
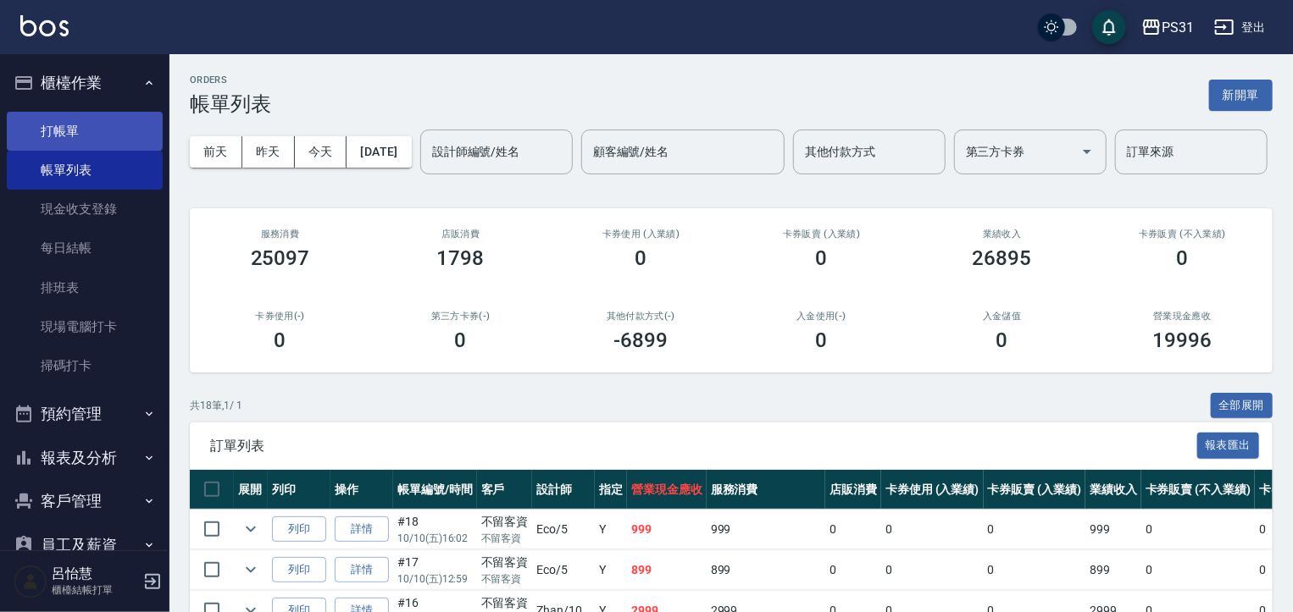
click at [114, 120] on link "打帳單" at bounding box center [85, 131] width 156 height 39
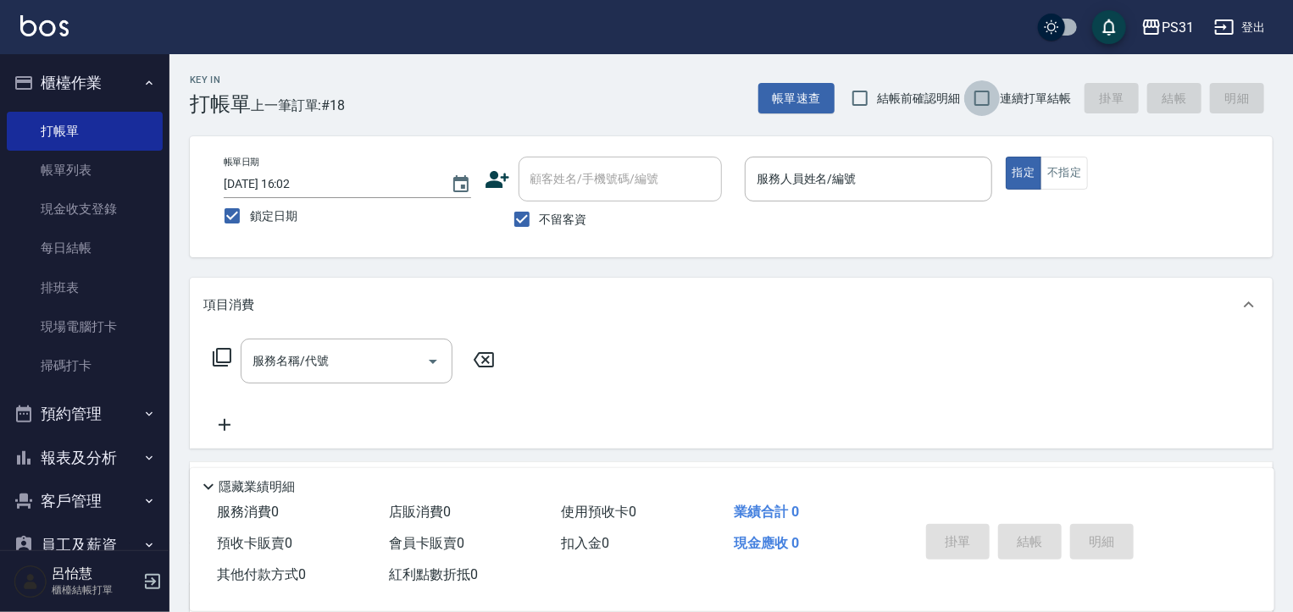
click at [978, 97] on input "連續打單結帳" at bounding box center [982, 98] width 36 height 36
checkbox input "true"
click at [911, 174] on input "服務人員姓名/編號" at bounding box center [868, 179] width 232 height 30
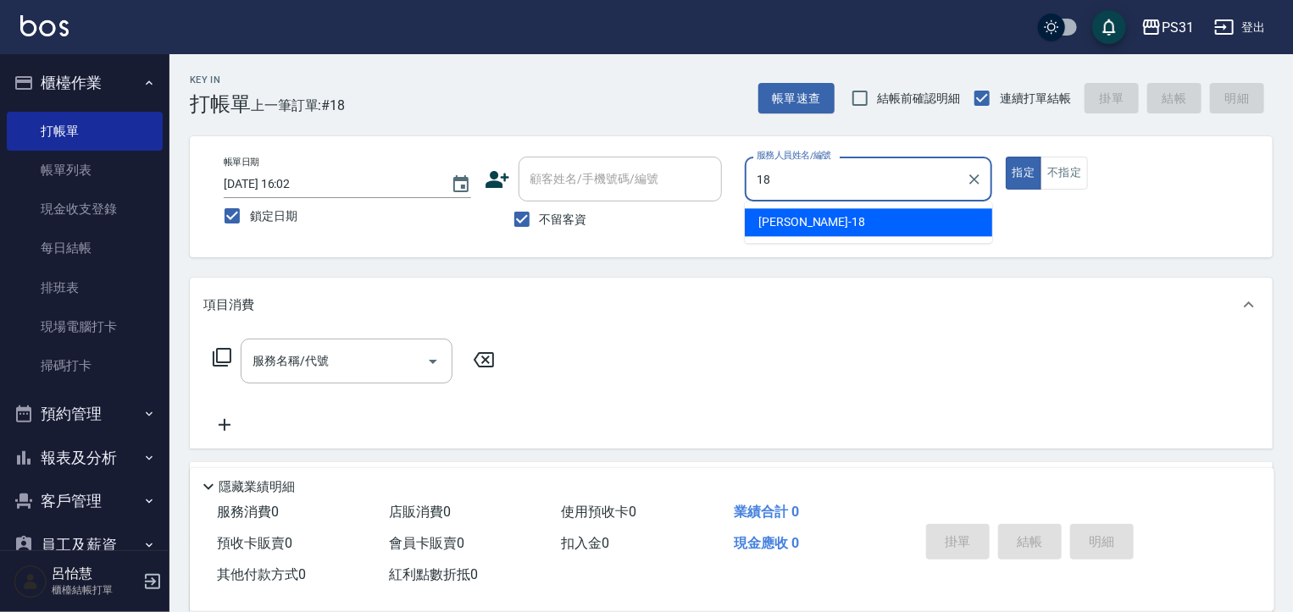
type input "[PERSON_NAME]-18"
type button "true"
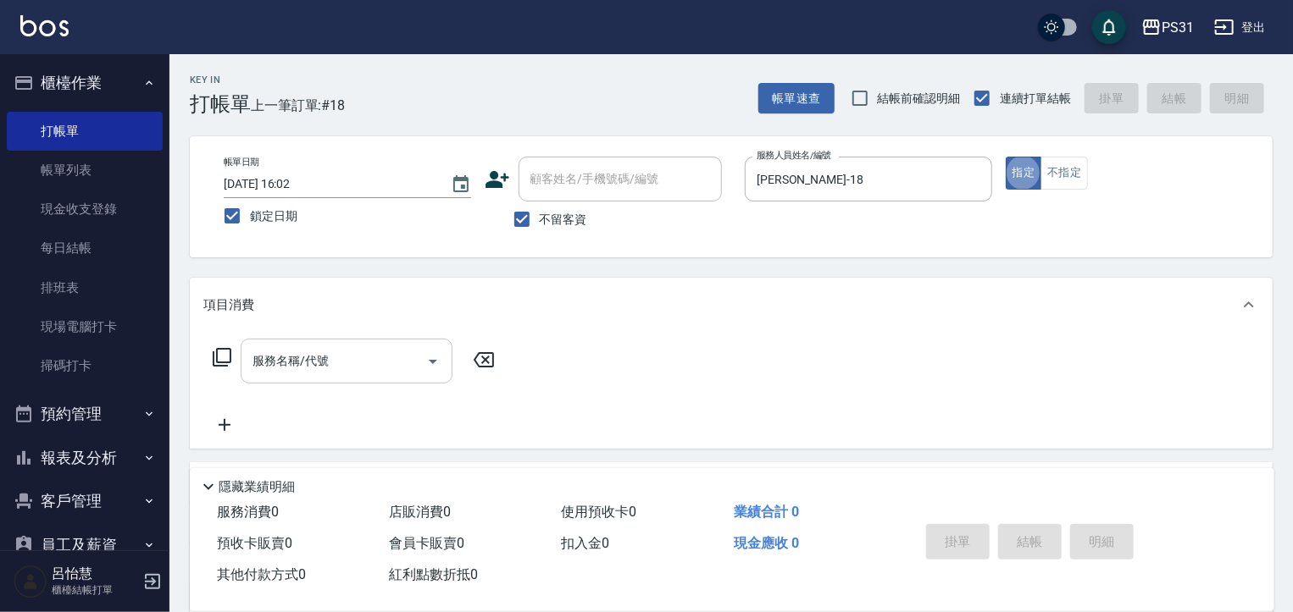
click at [305, 379] on div "服務名稱/代號" at bounding box center [347, 361] width 212 height 45
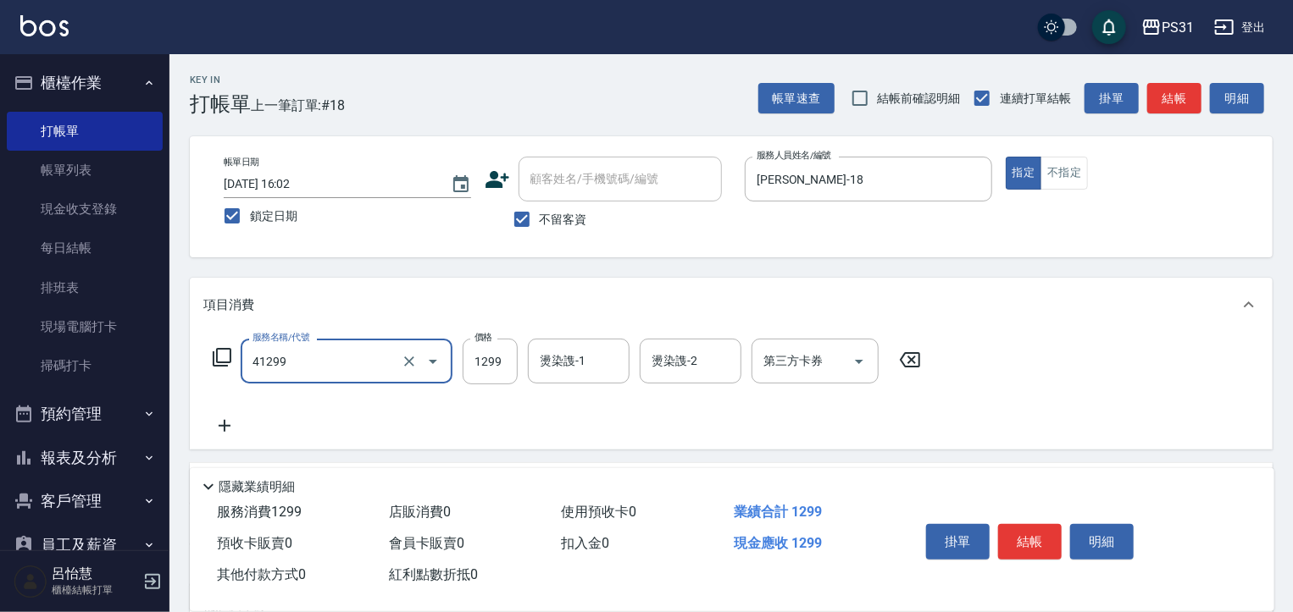
type input "長髮染髮(41299)"
type input "2000"
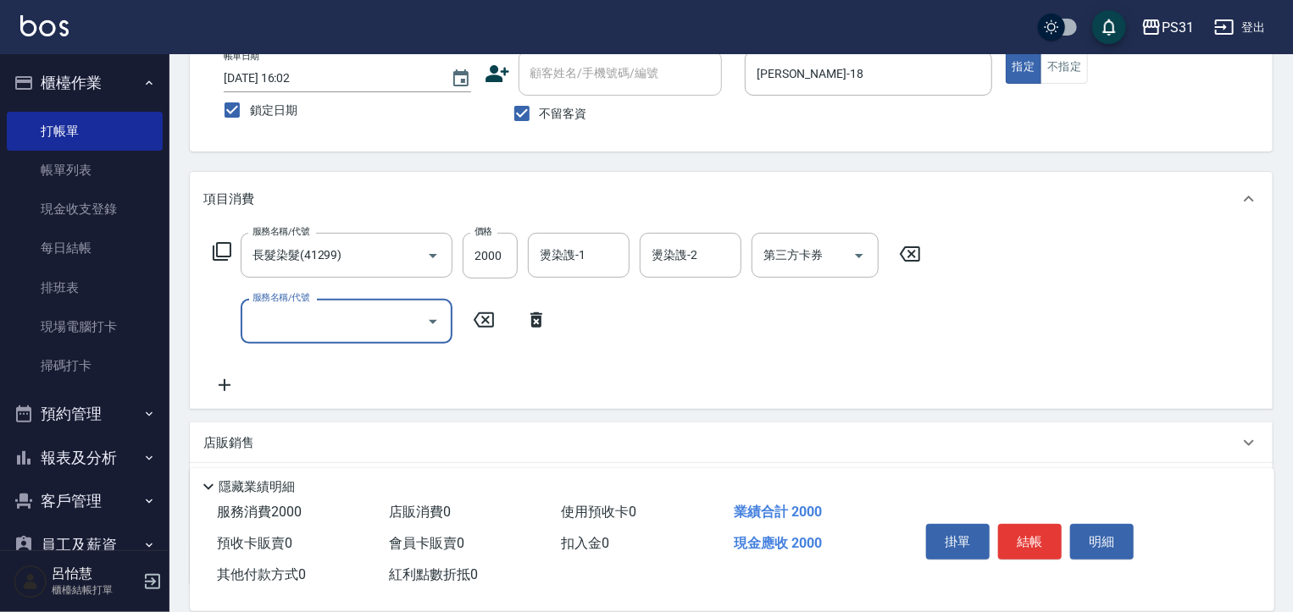
scroll to position [240, 0]
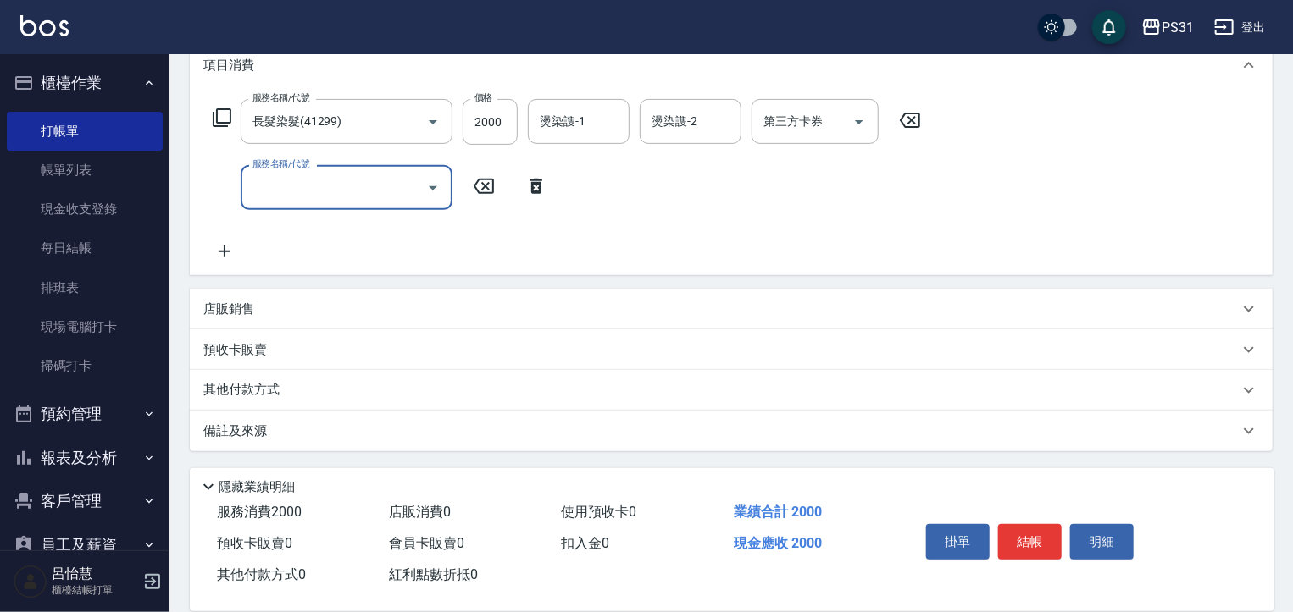
click at [244, 318] on div "店販銷售" at bounding box center [731, 309] width 1083 height 41
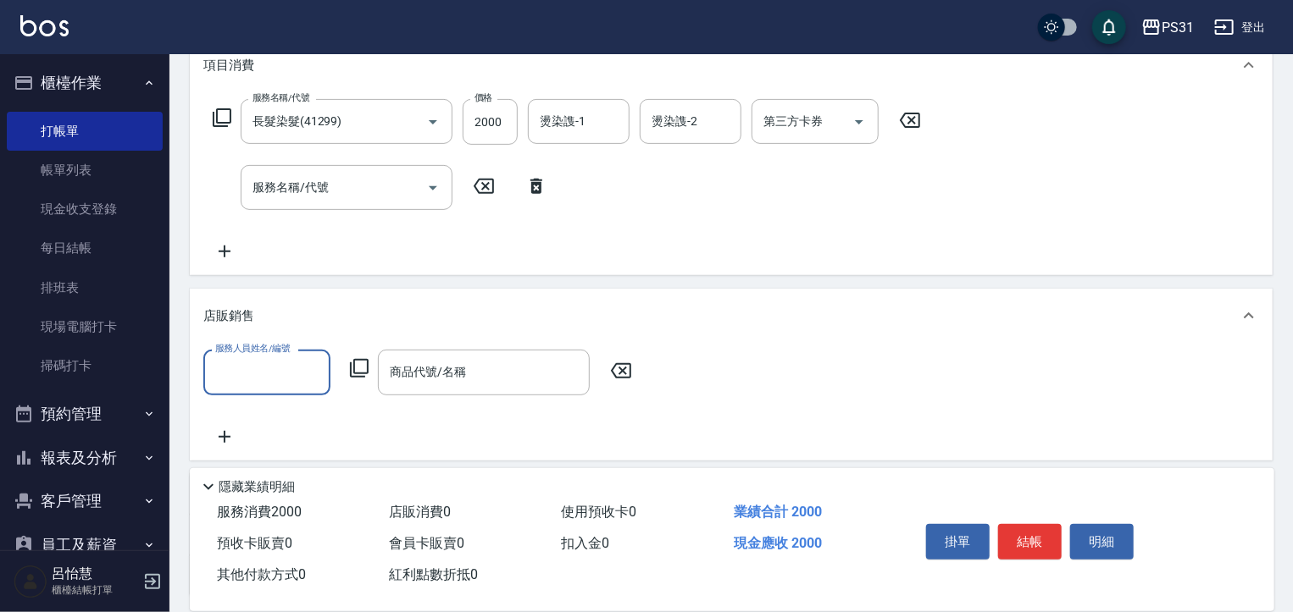
scroll to position [0, 0]
type input "[PERSON_NAME]-18"
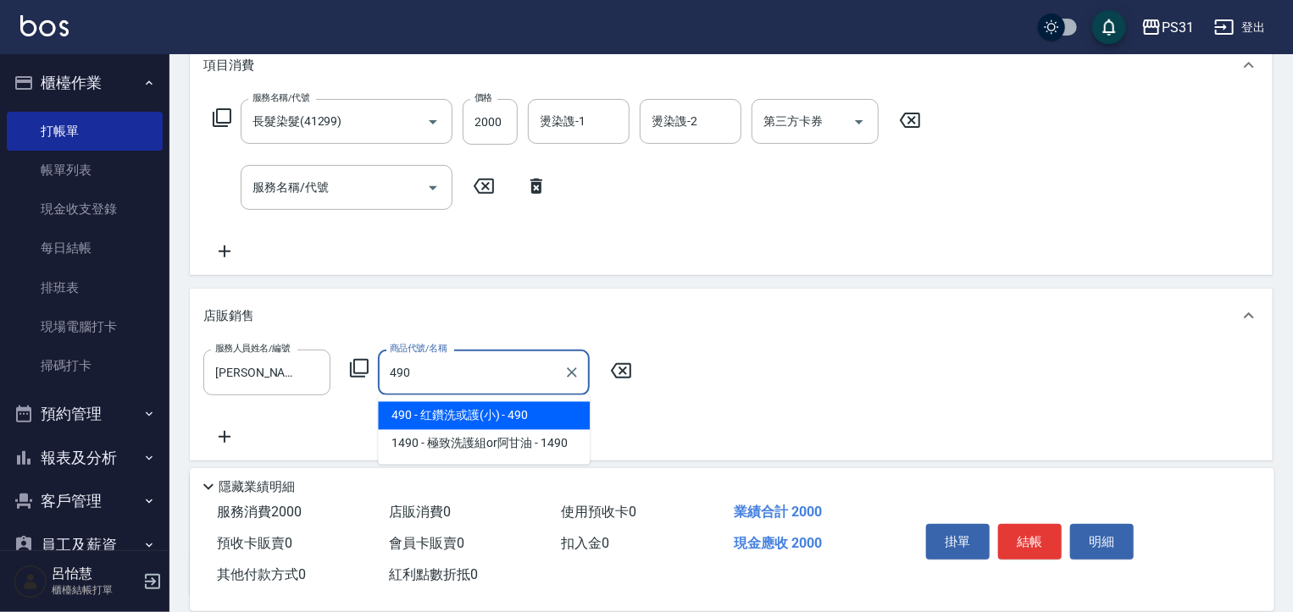
type input "红鑽洗或護(小)"
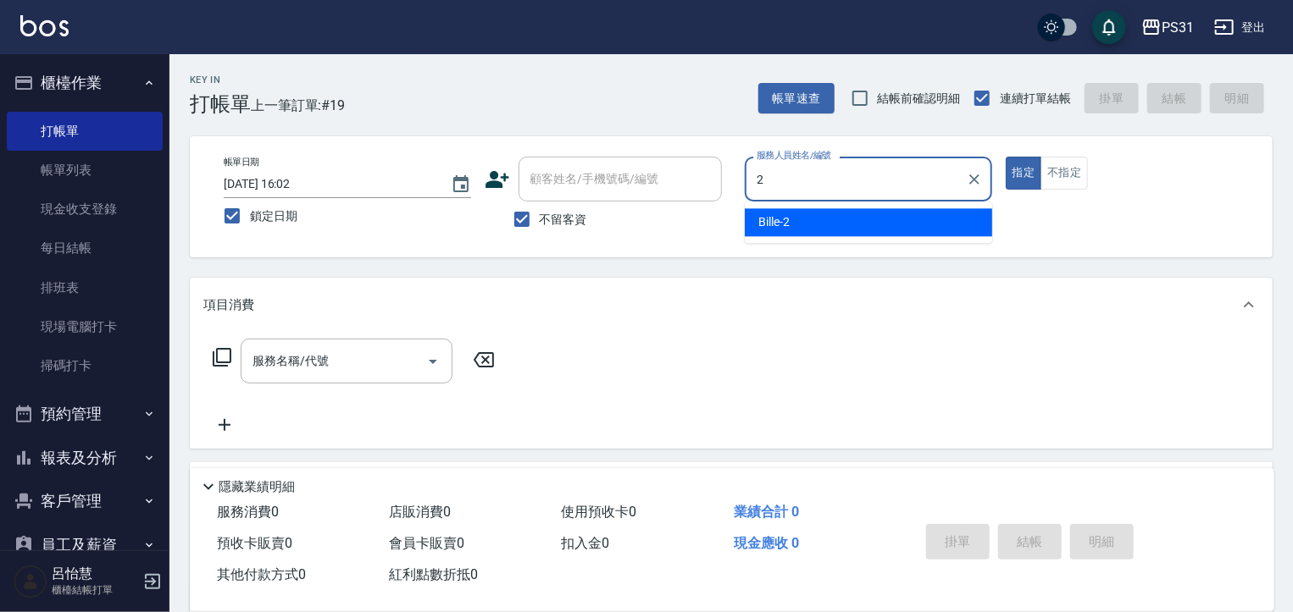
type input "Bille-2"
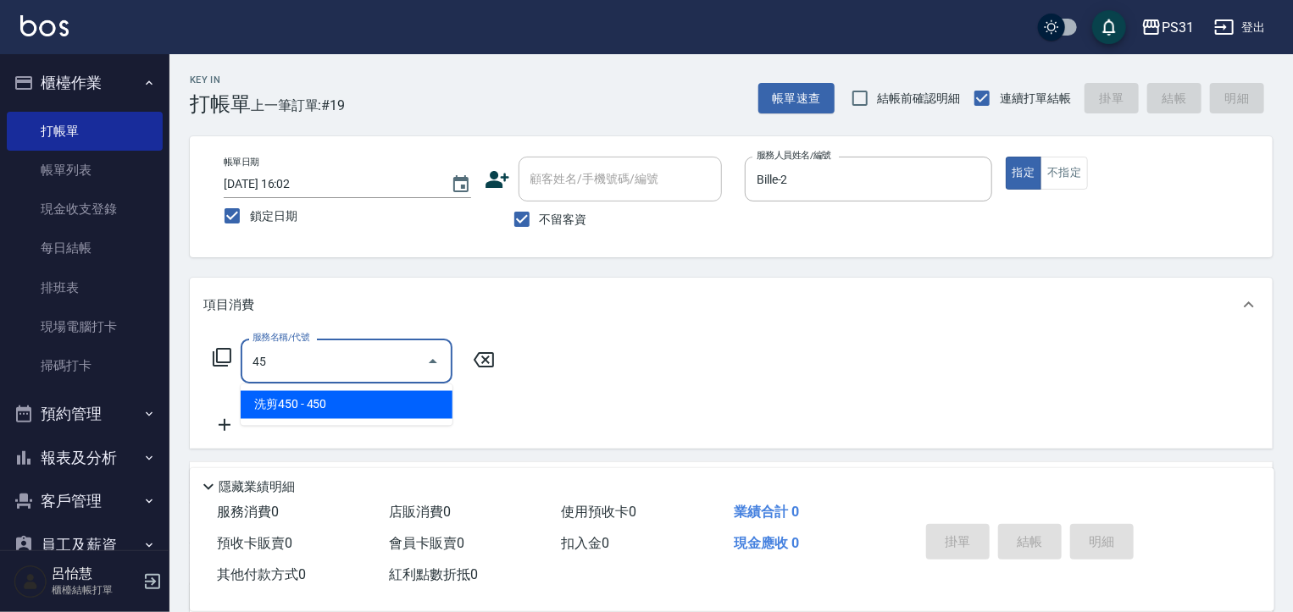
type input "4"
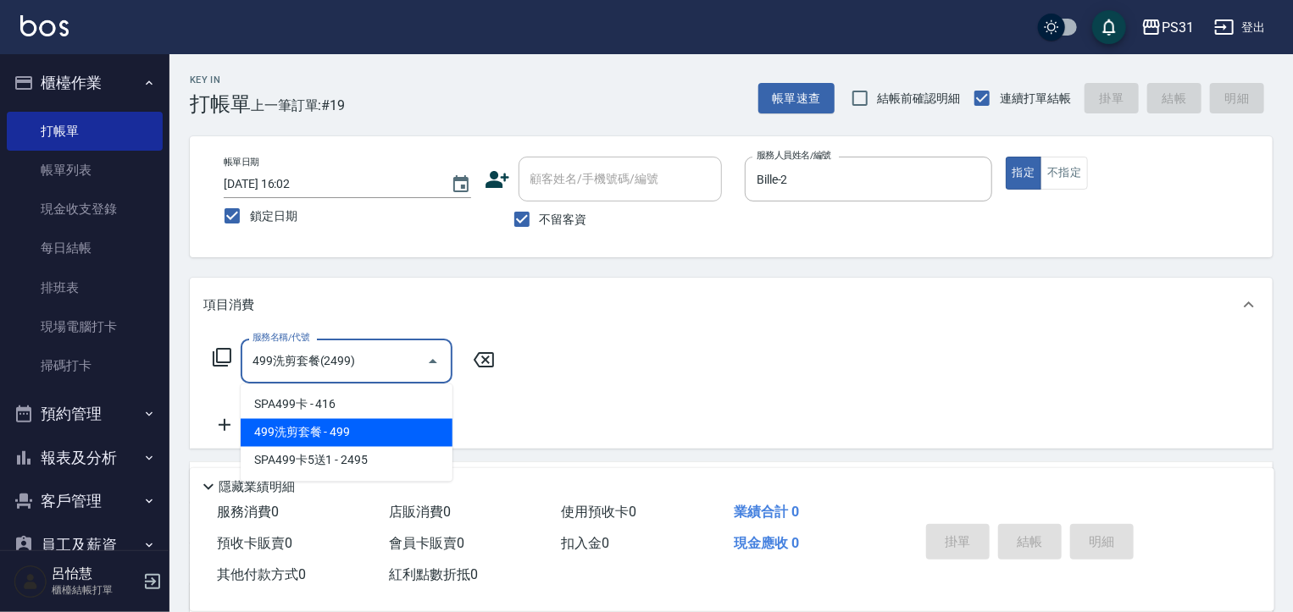
type input "499洗剪套餐(2499)"
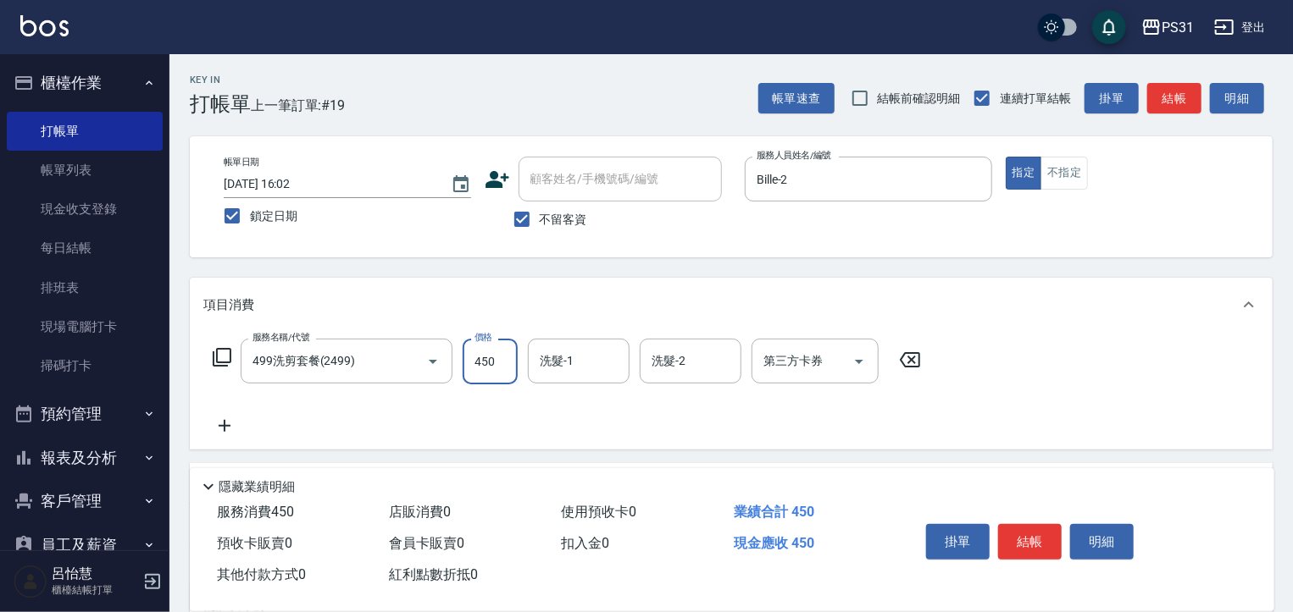
type input "450"
type input "羊羊-23"
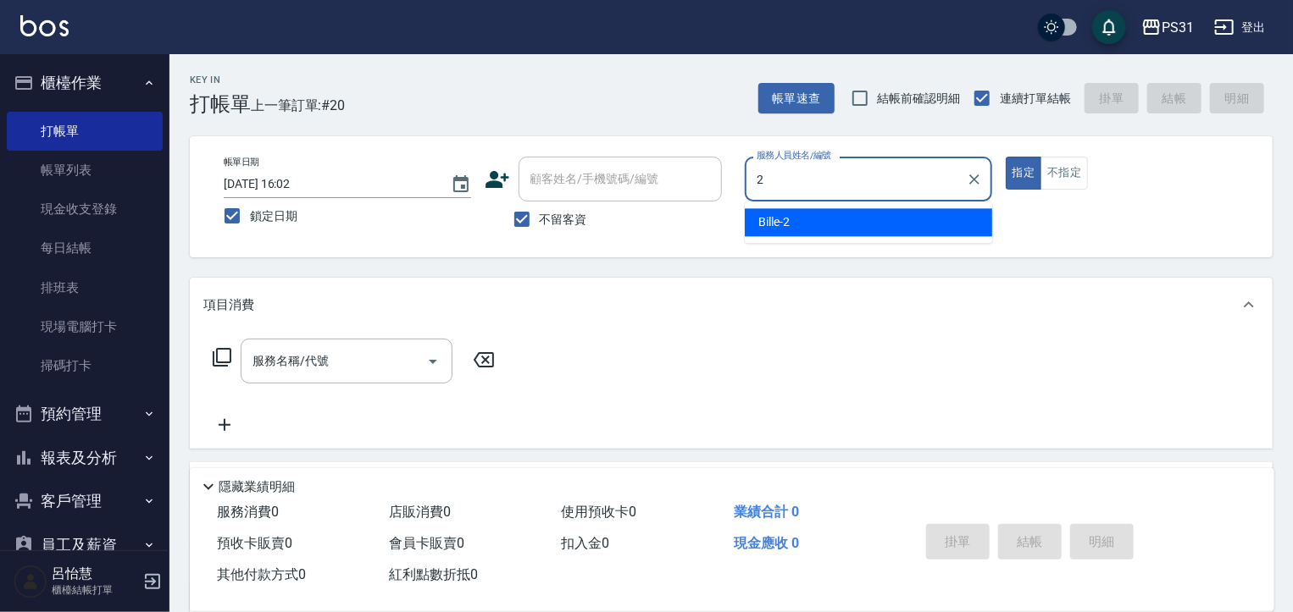
type input "Bille-2"
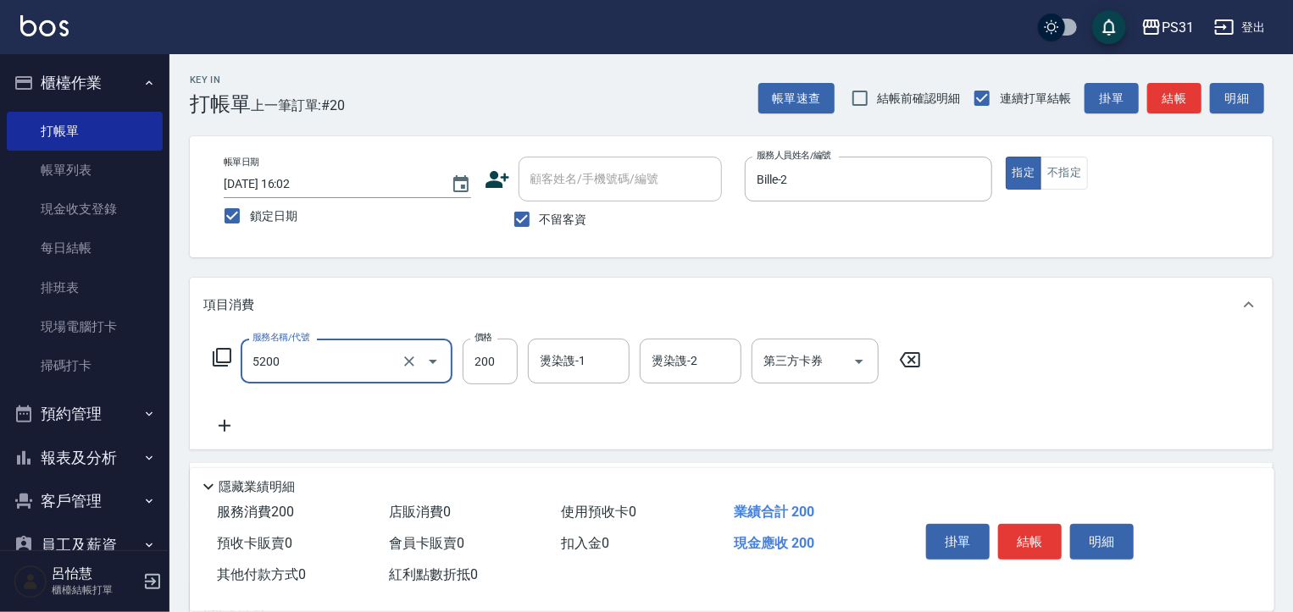
type input "自備護髮(5200)"
type input "300"
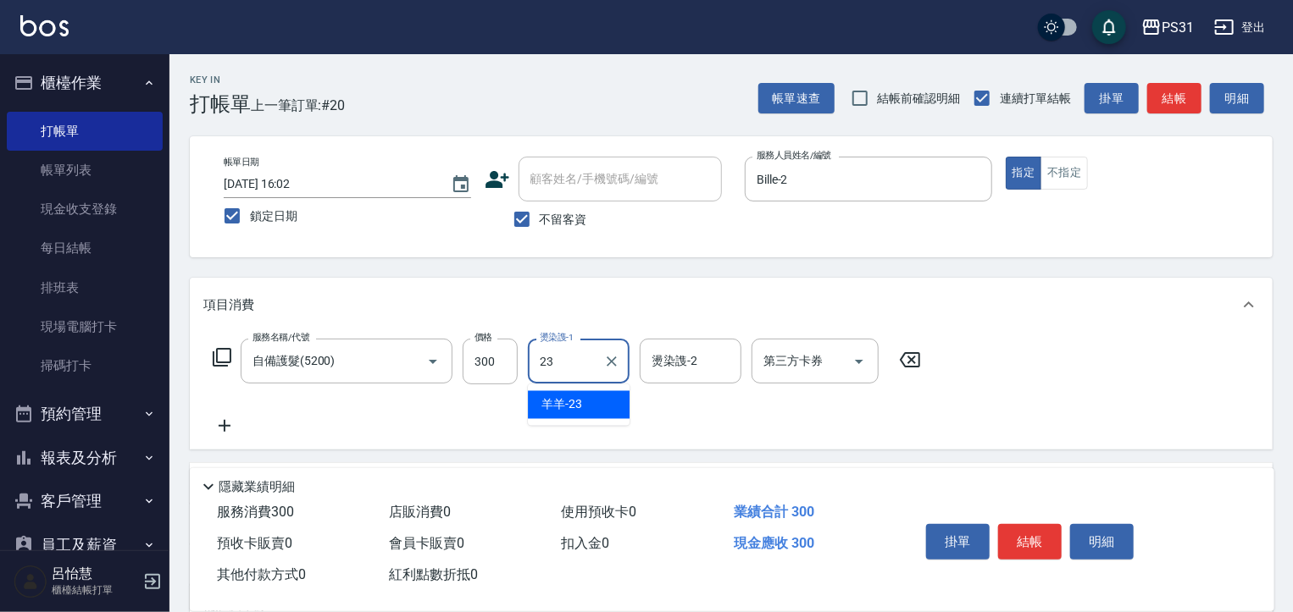
type input "羊羊-23"
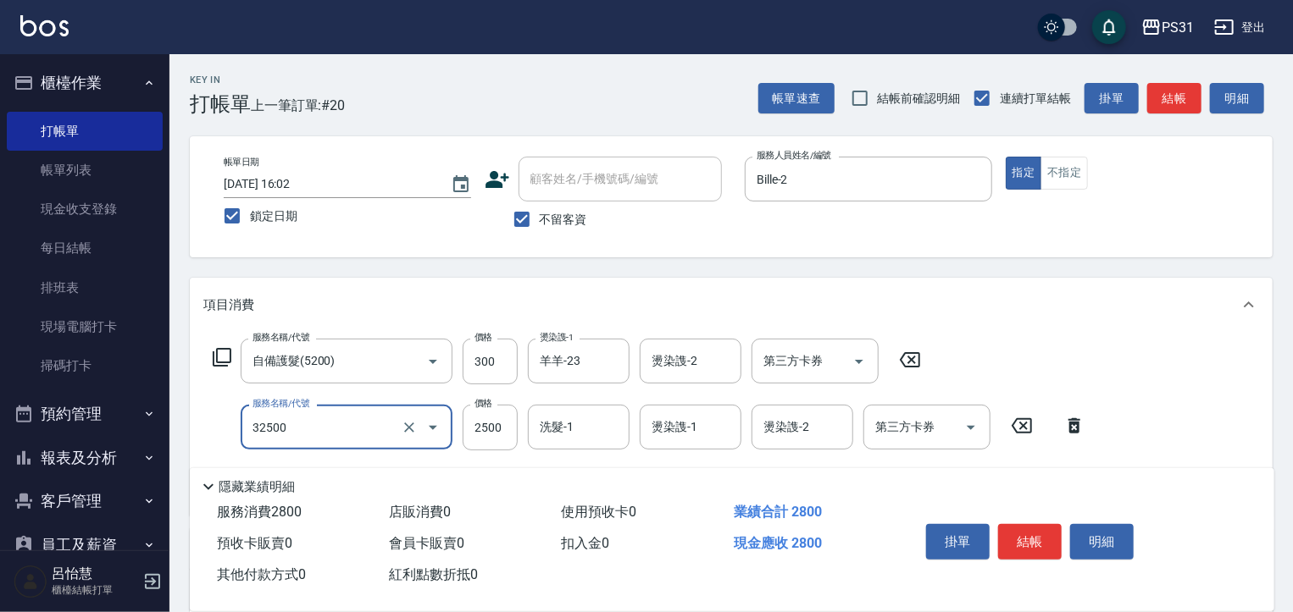
type input "燙髮2500(32500)"
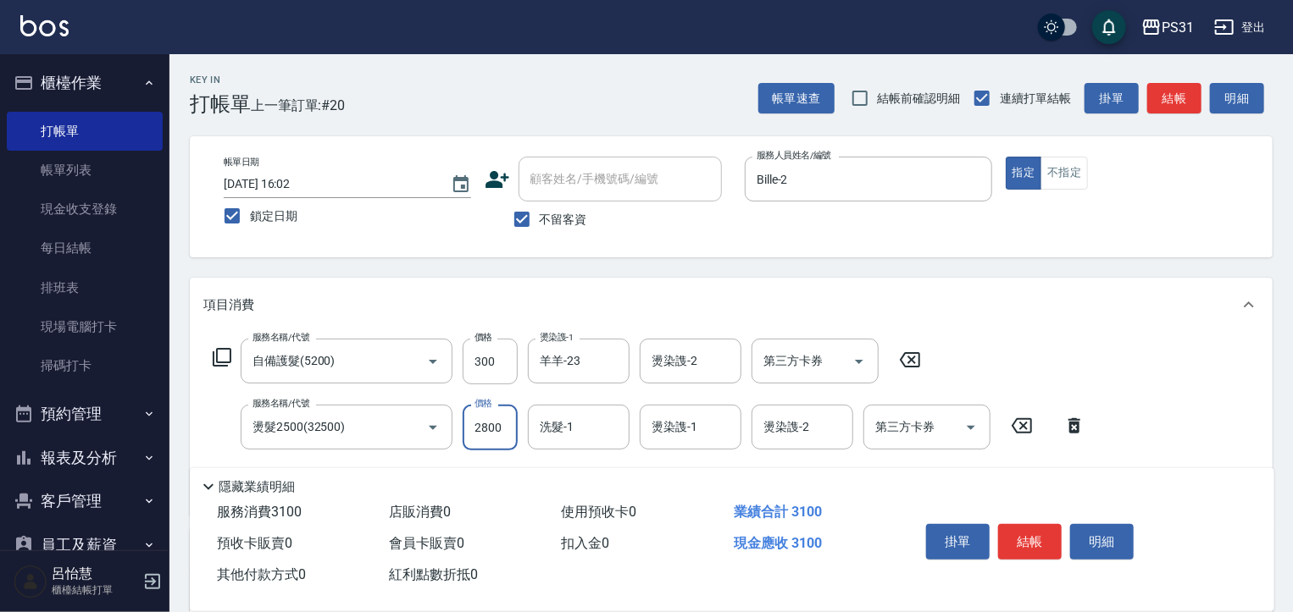
type input "2800"
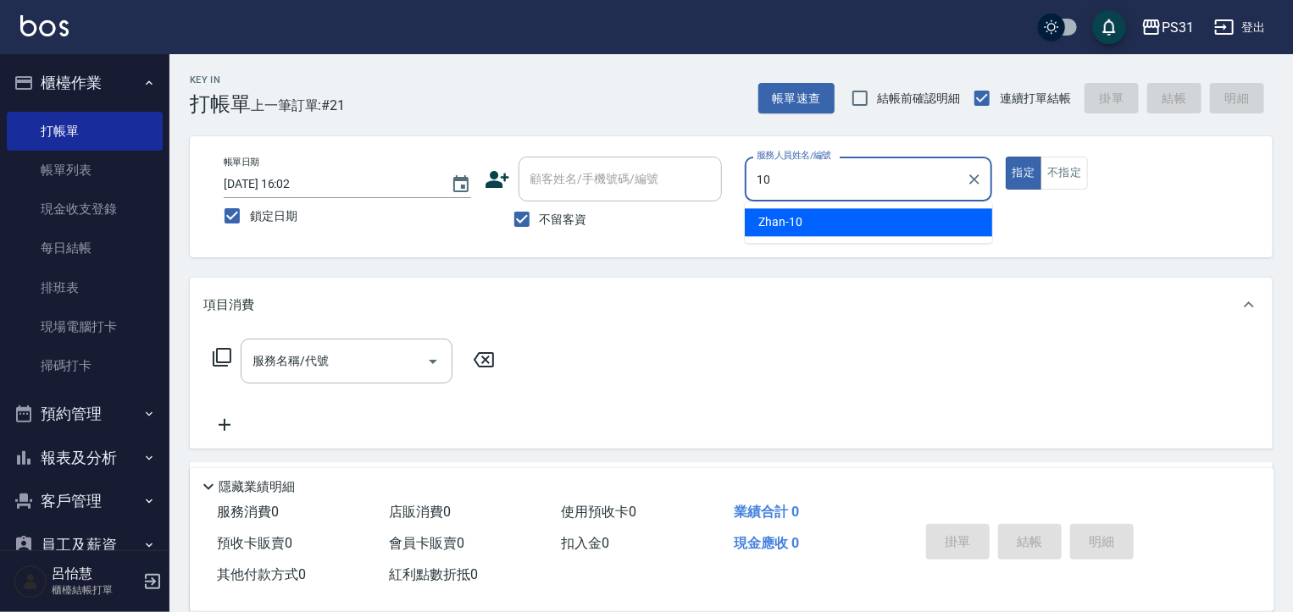
type input "Zhan-10"
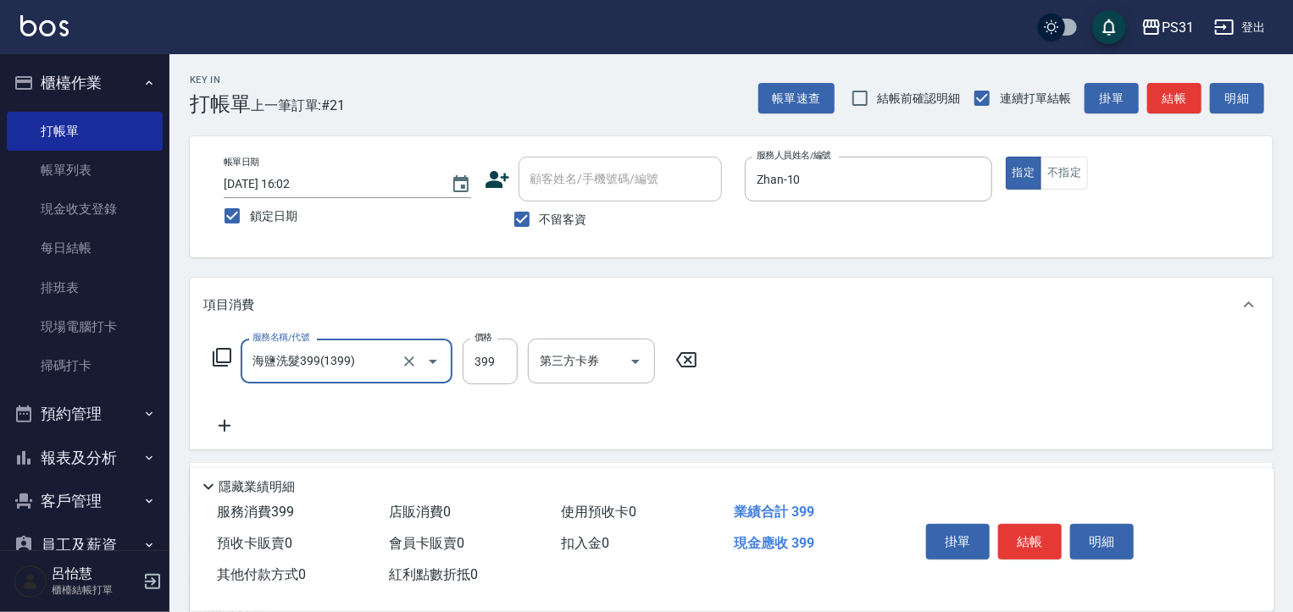
type input "海鹽洗髮399(1399)"
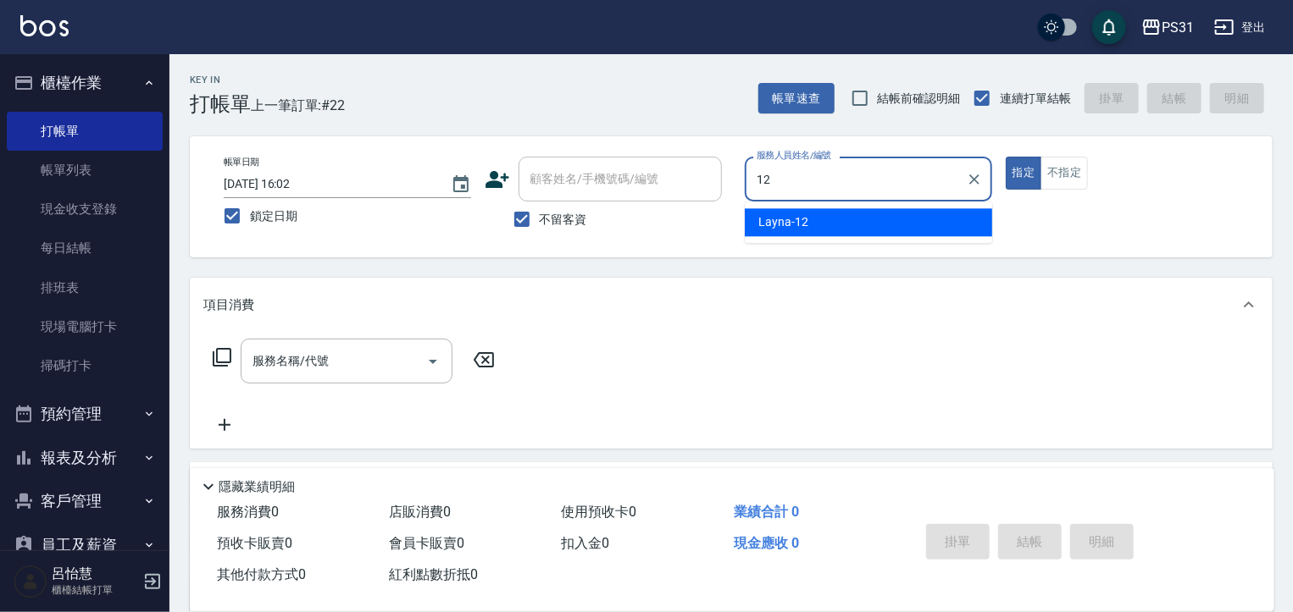
type input "Layna-12"
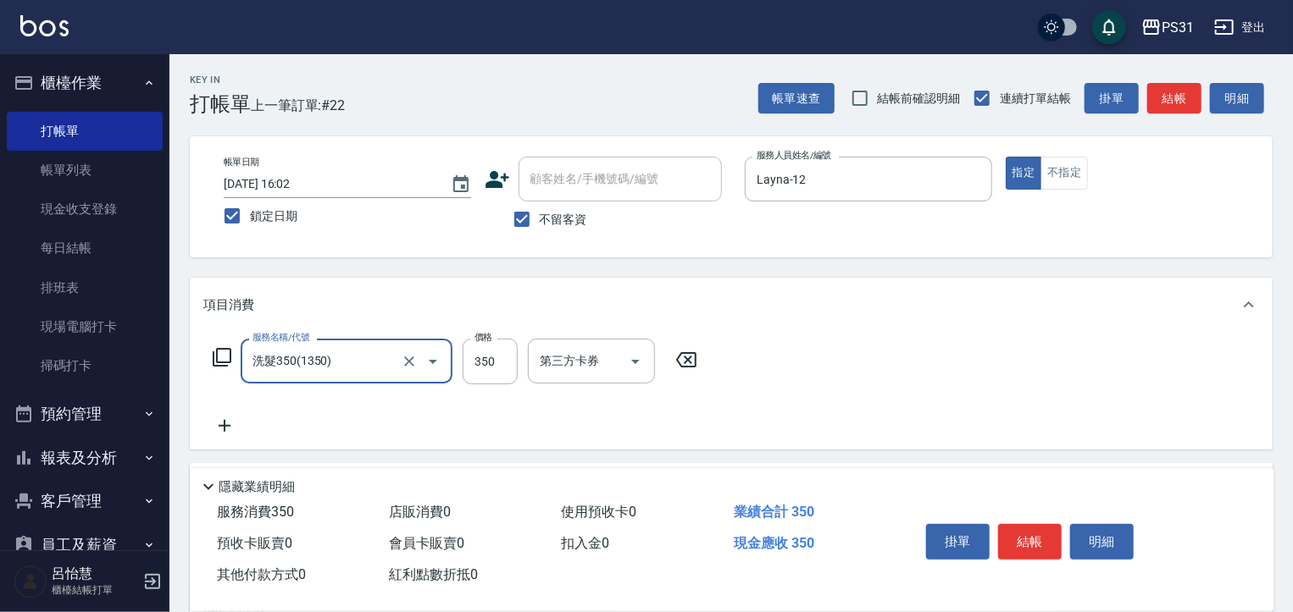
type input "洗髮350(1350)"
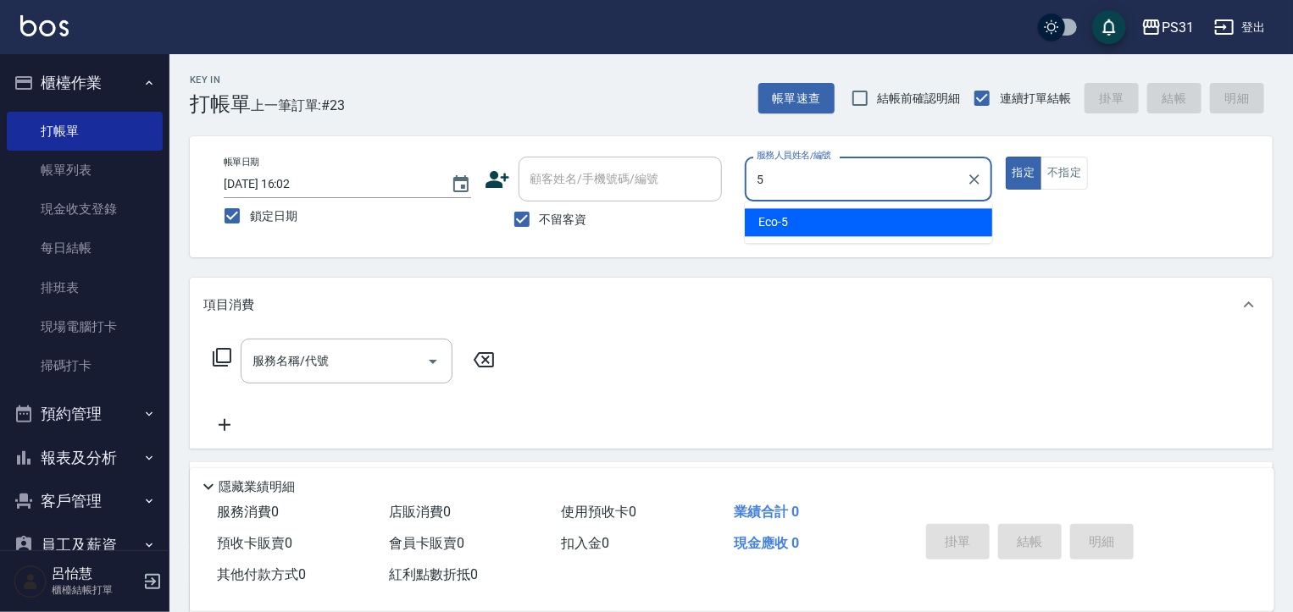
type input "Eco-5"
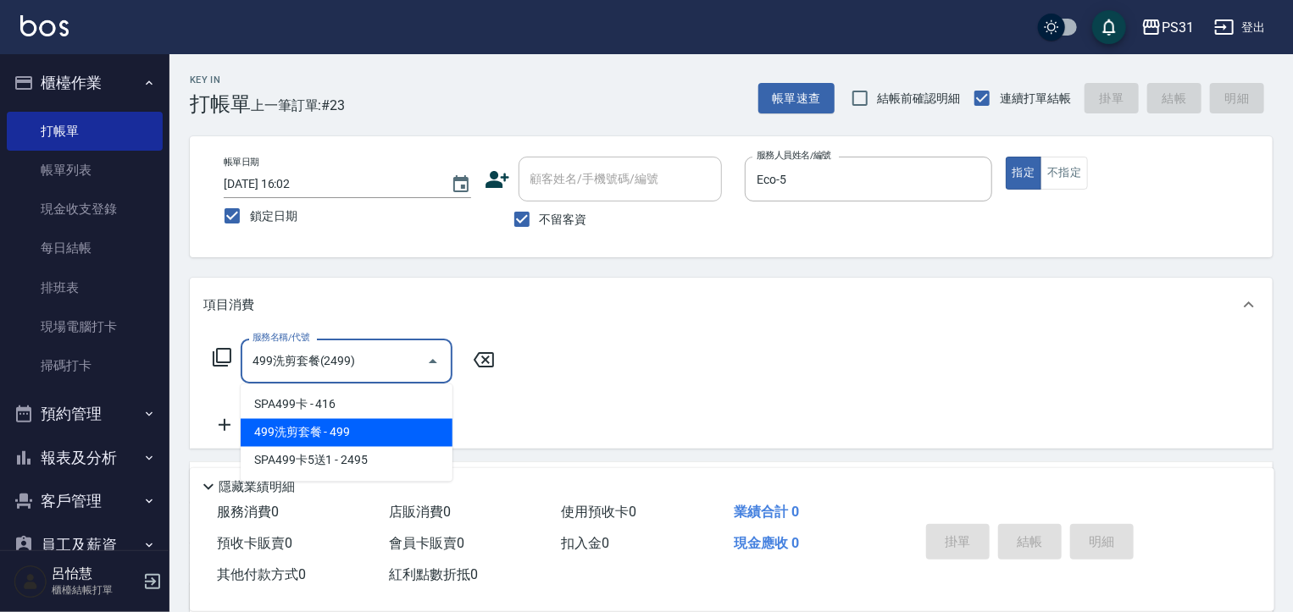
type input "499洗剪套餐(2499)"
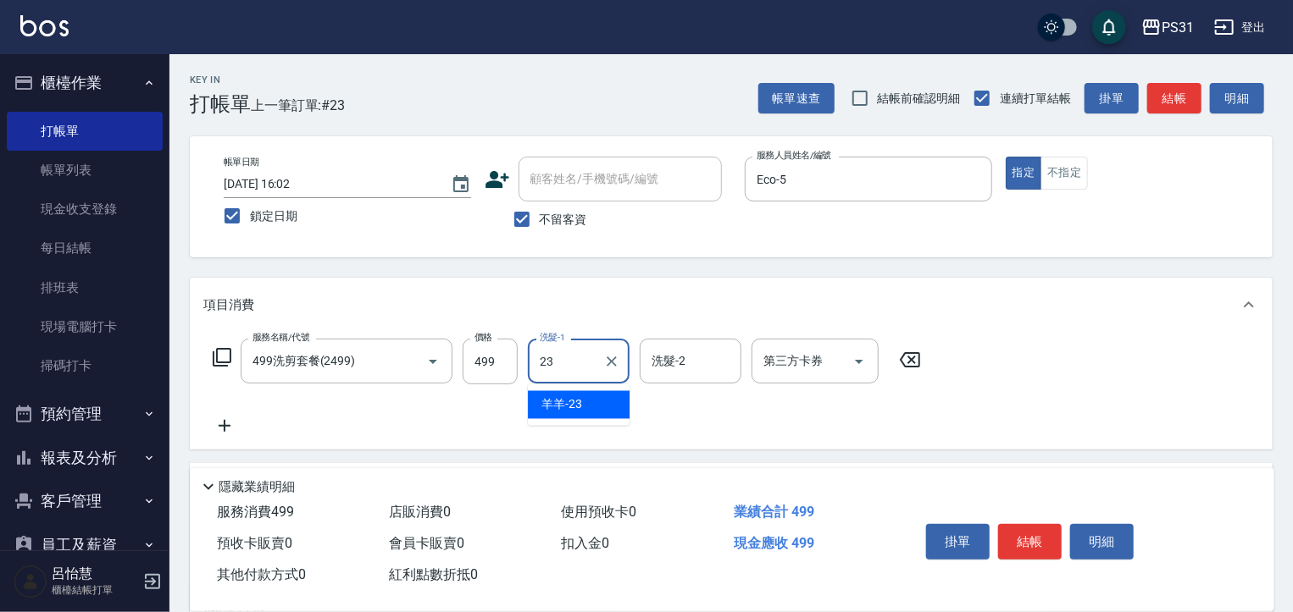
type input "羊羊-23"
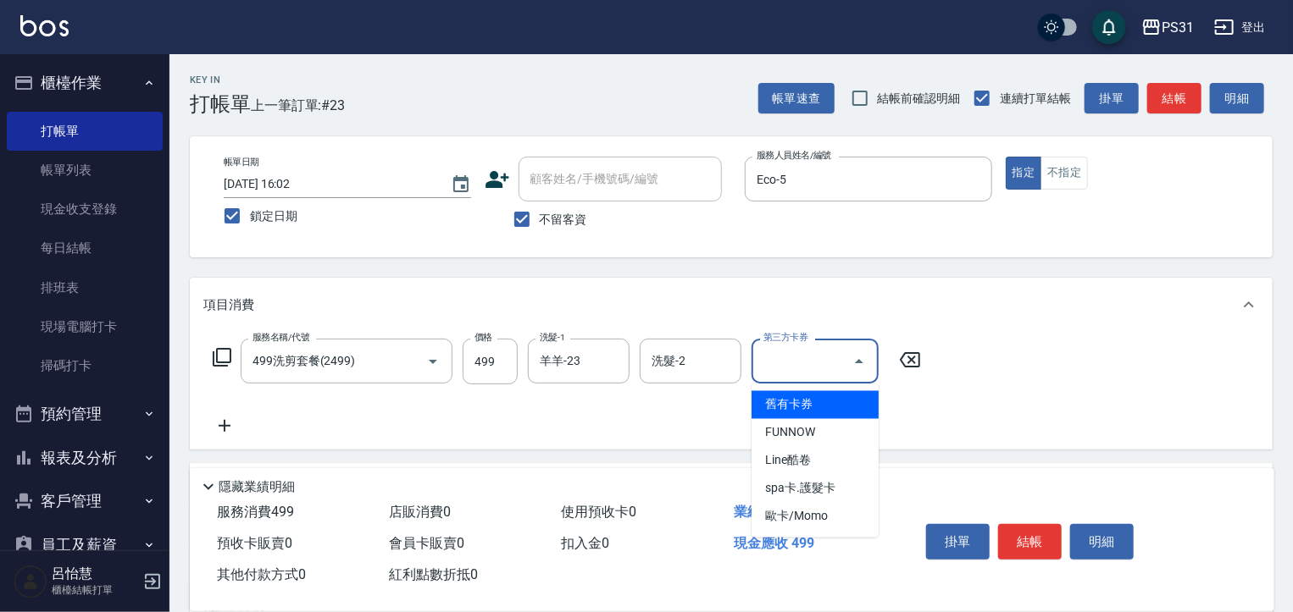
type input "舊有卡券"
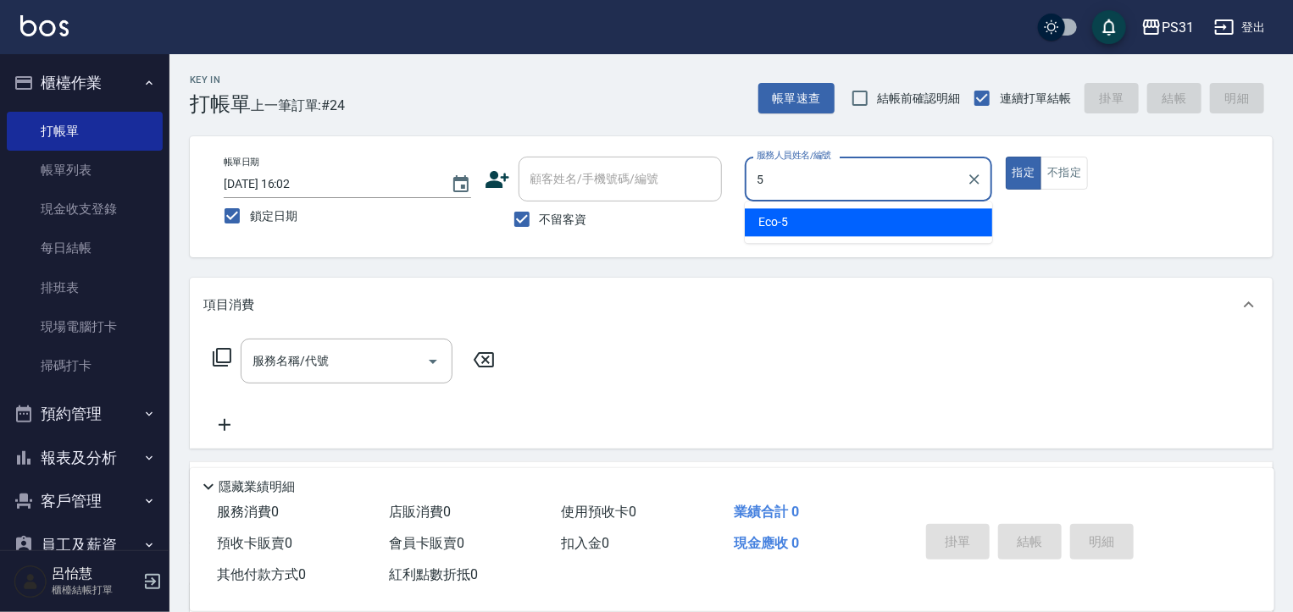
type input "Eco-5"
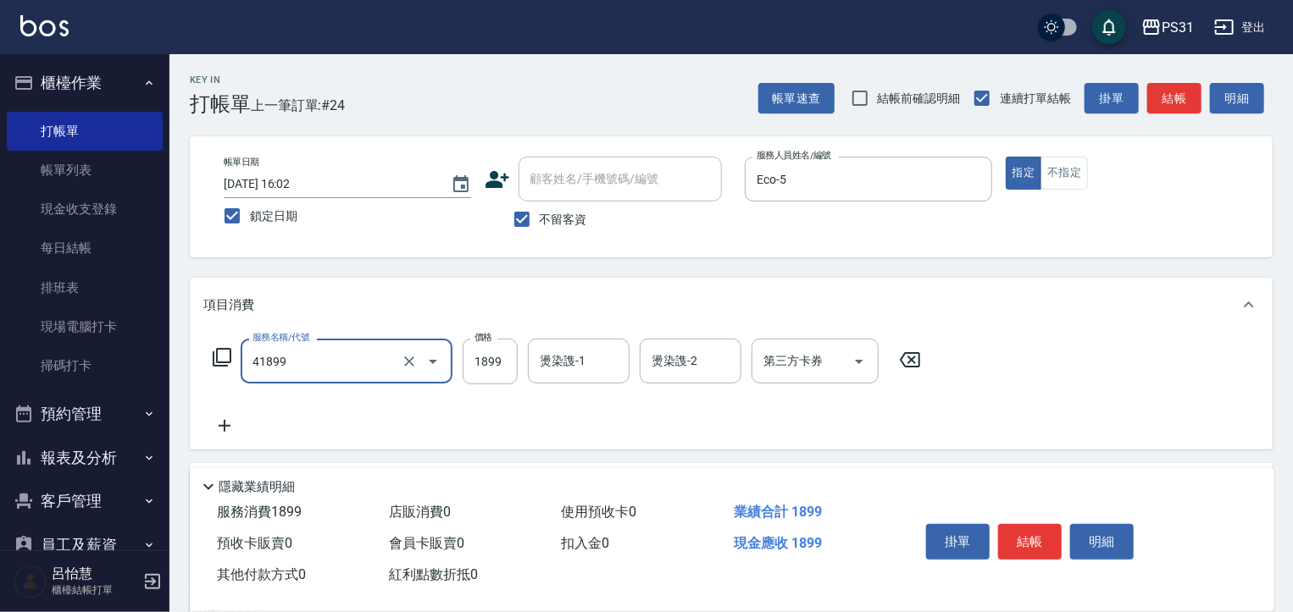
type input "染髮(超長)(41899)"
type input "2199"
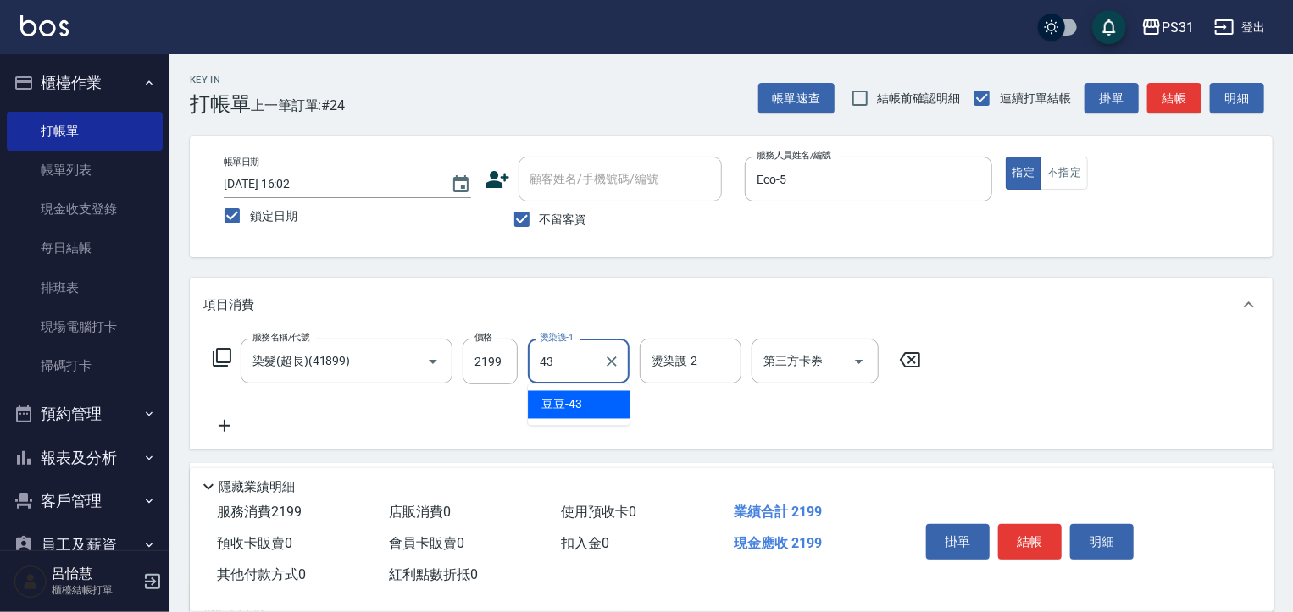
type input "豆豆-43"
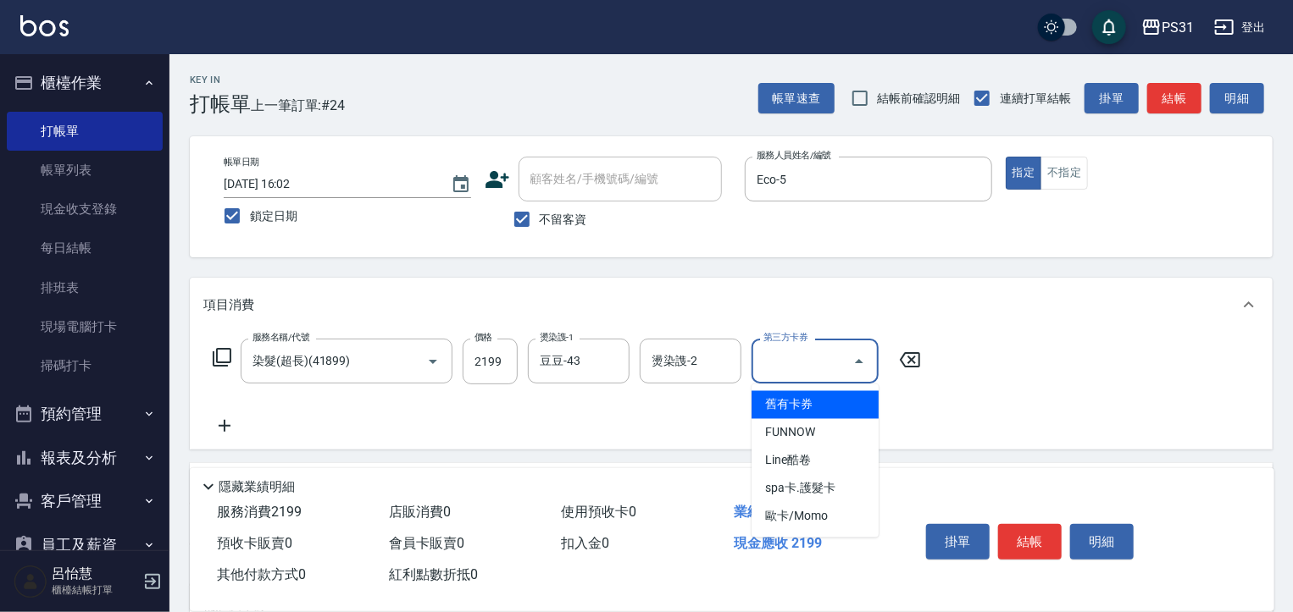
type input "舊有卡券"
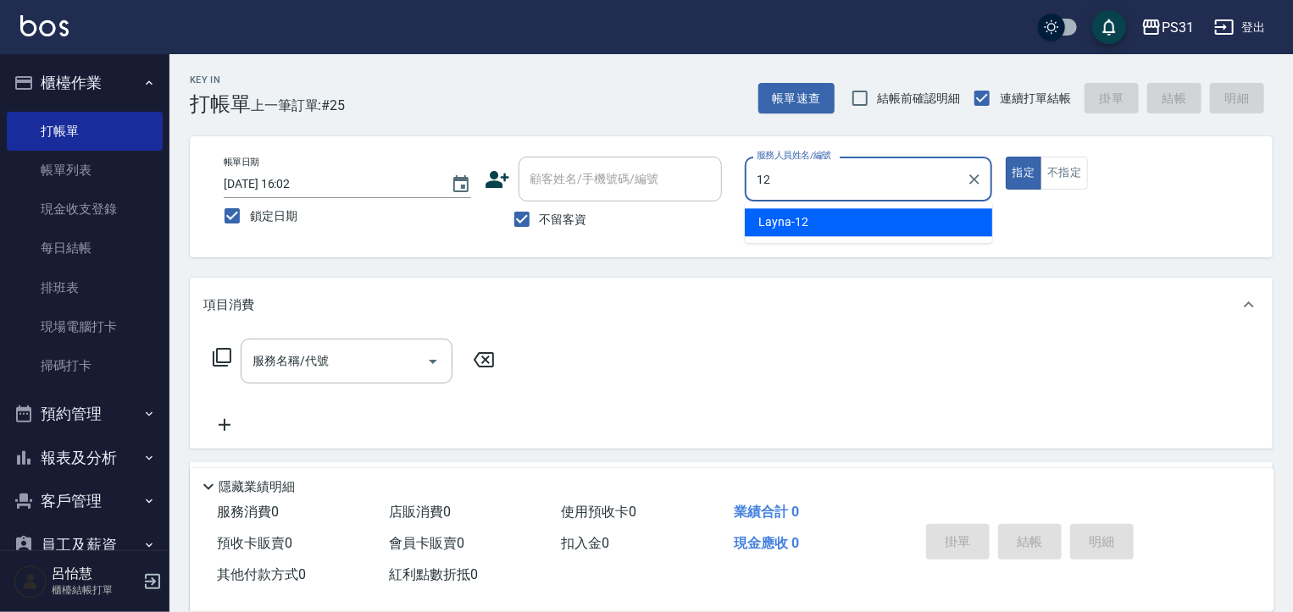
type input "Layna-12"
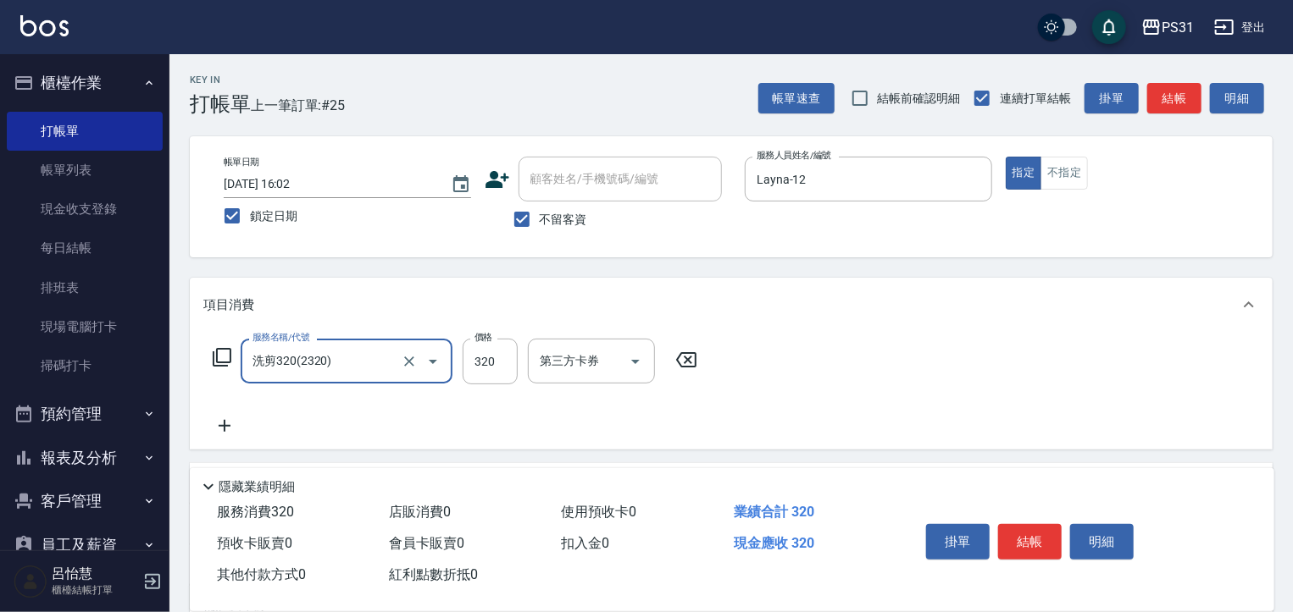
type input "洗剪320(2320)"
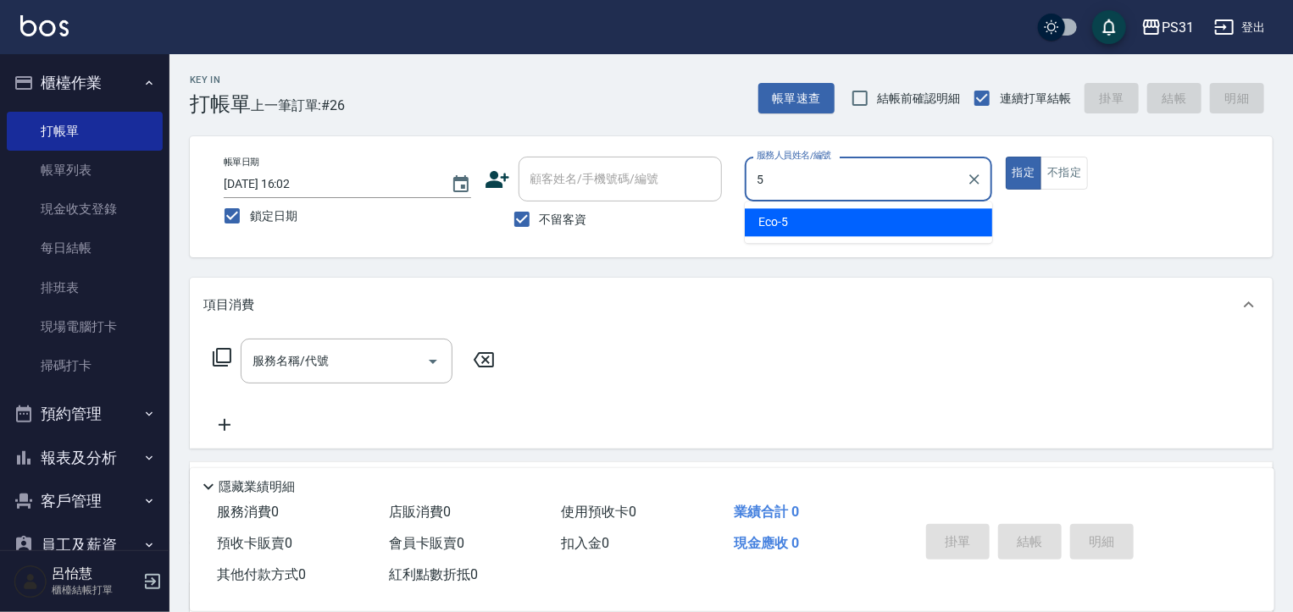
type input "Eco-5"
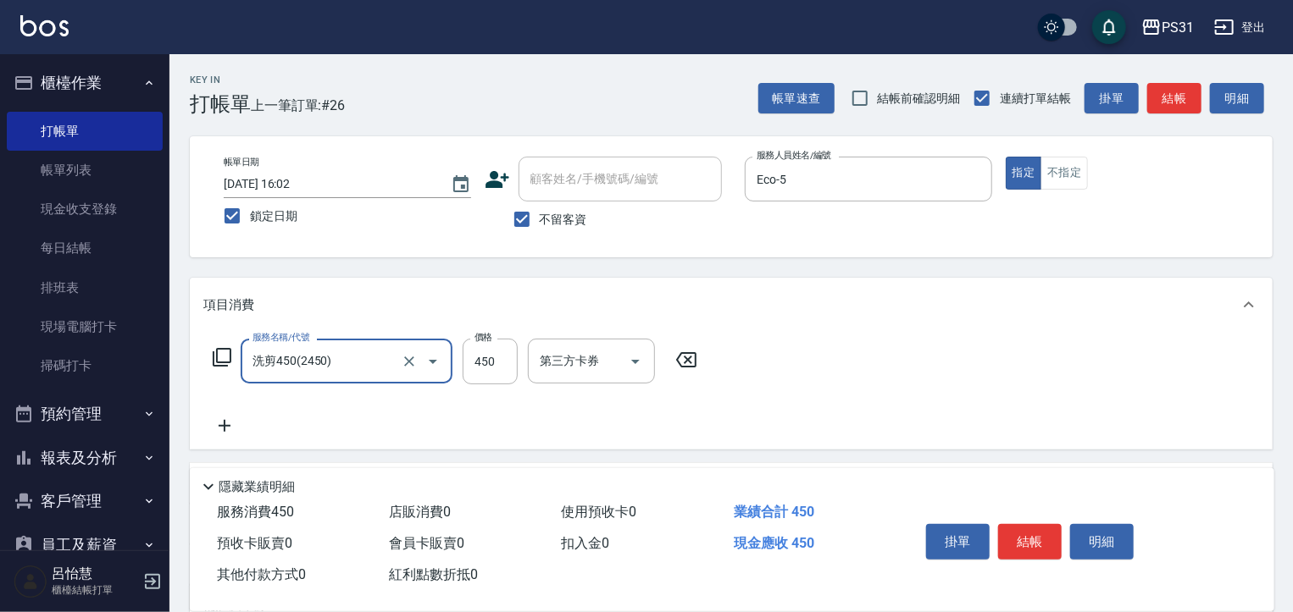
type input "洗剪450(2450)"
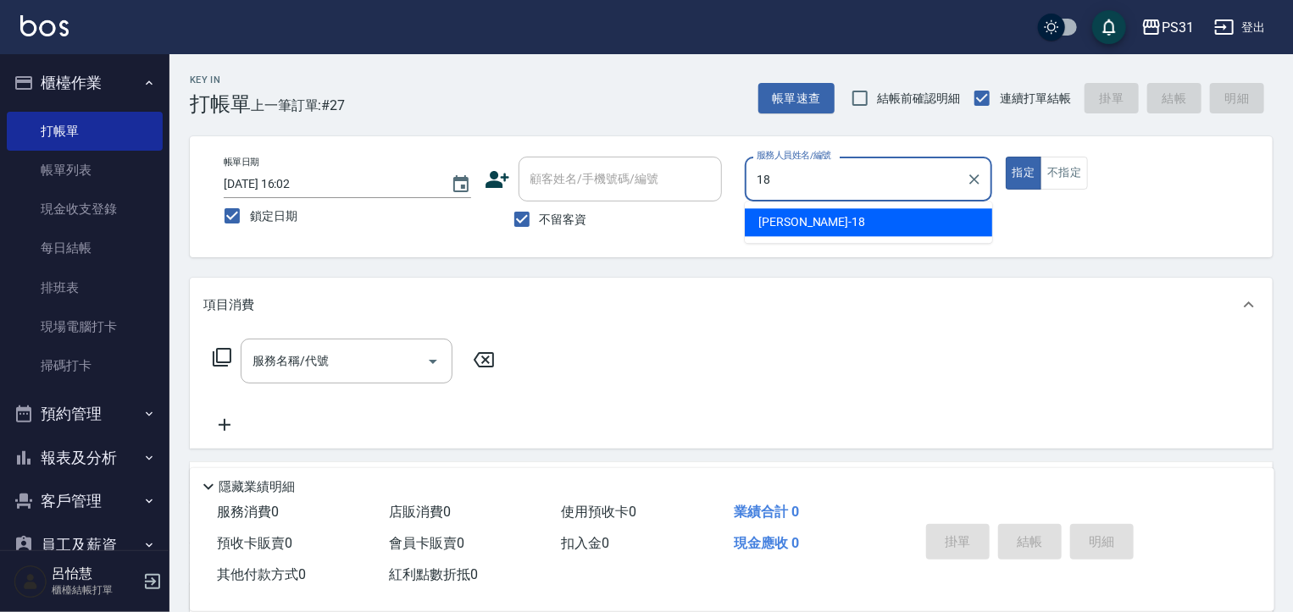
type input "[PERSON_NAME]-18"
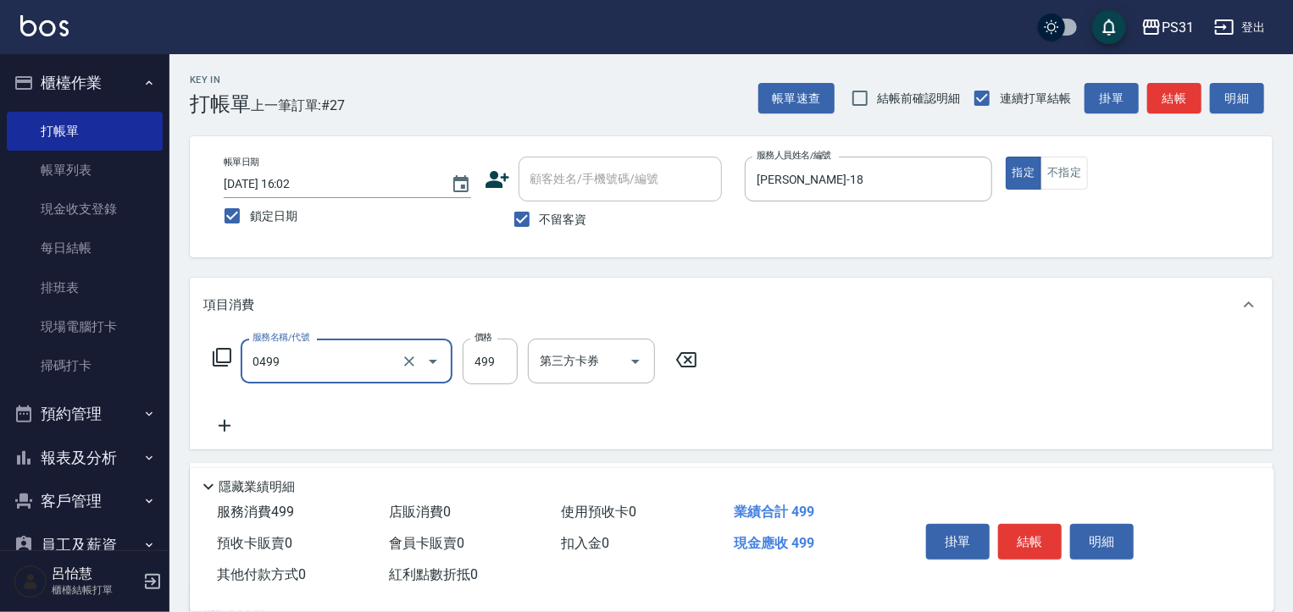
type input "[PERSON_NAME]spa(0499)"
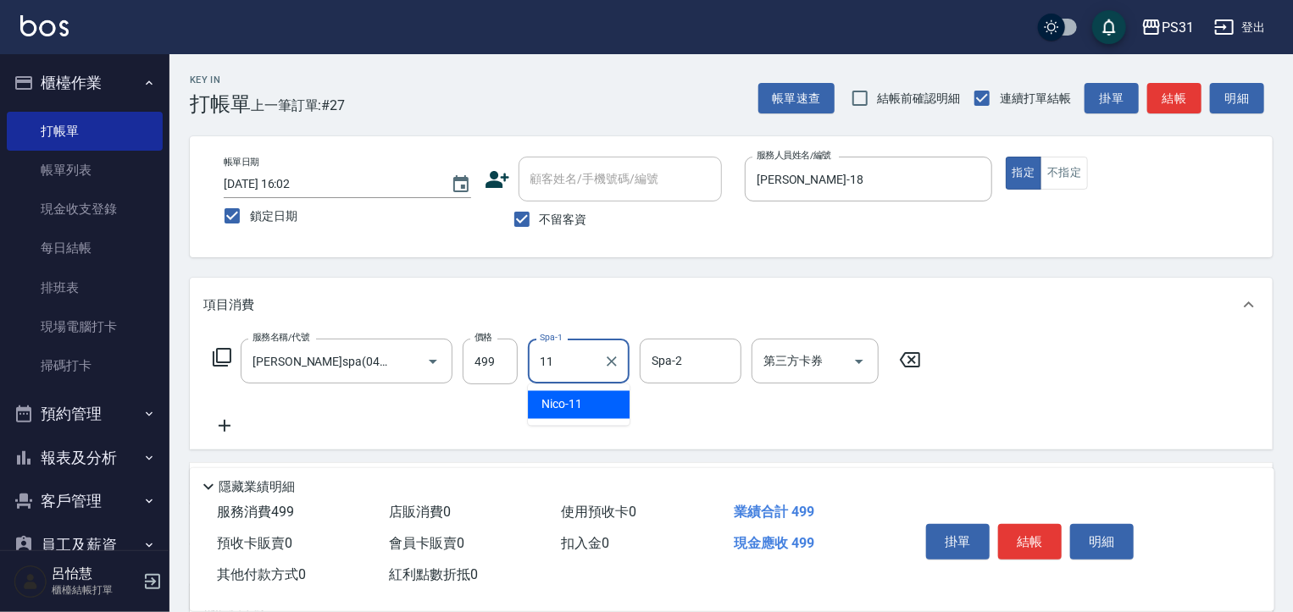
type input "Nico-11"
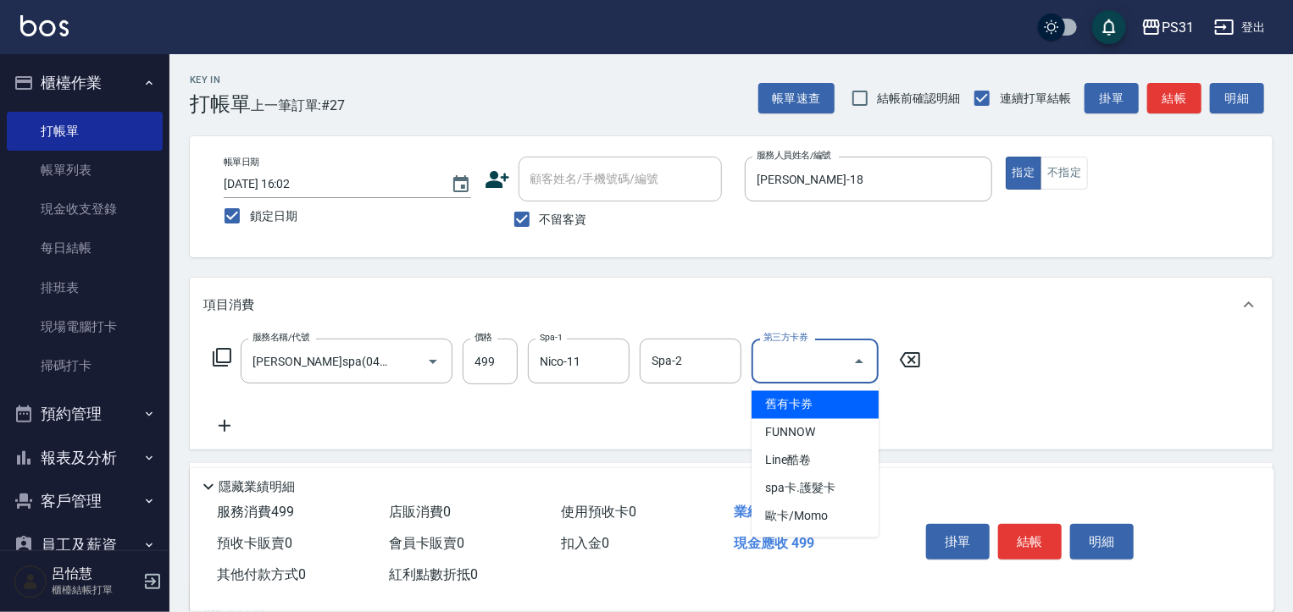
type input "舊有卡券"
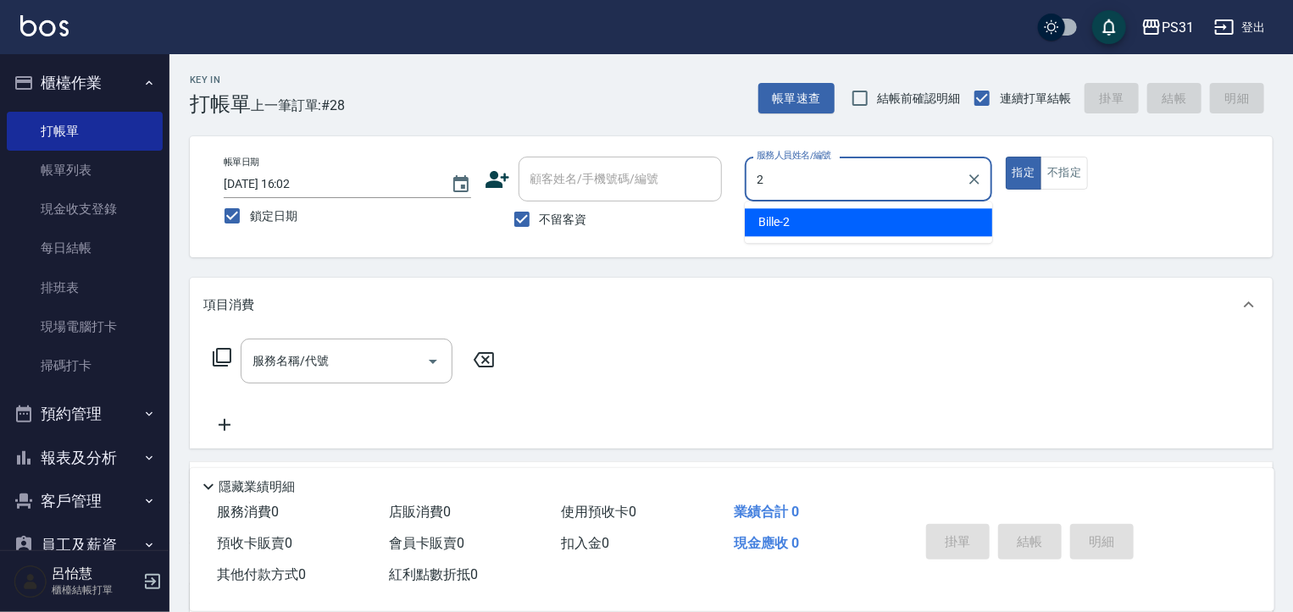
type input "Bille-2"
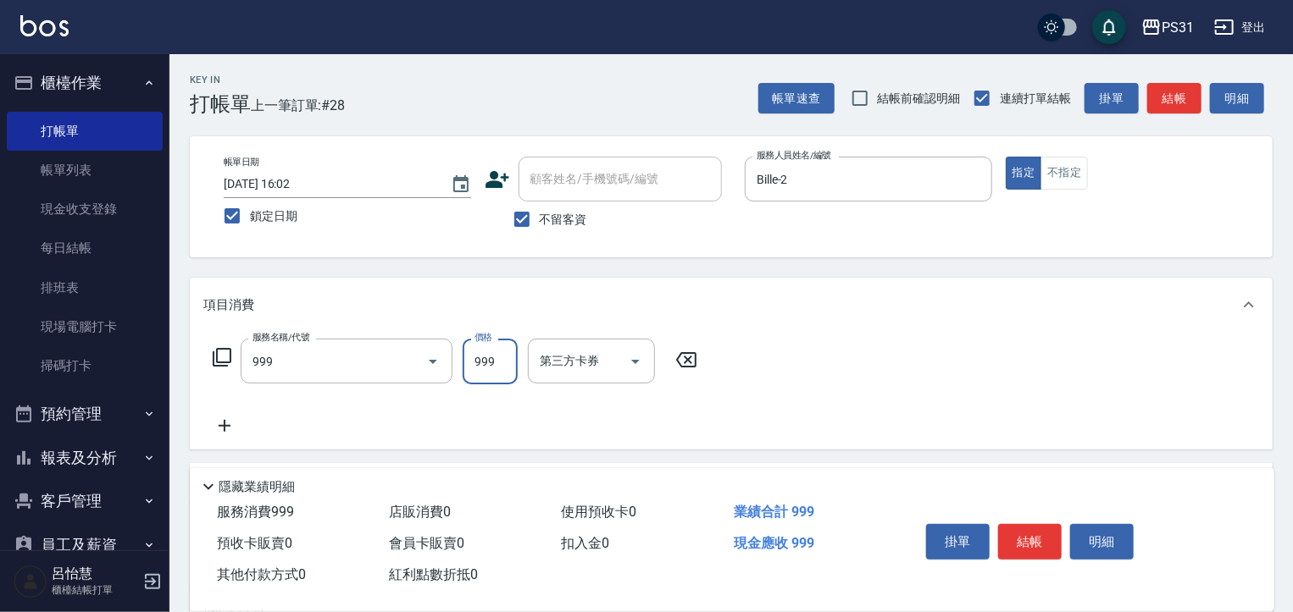
type input "精油套餐999(999)"
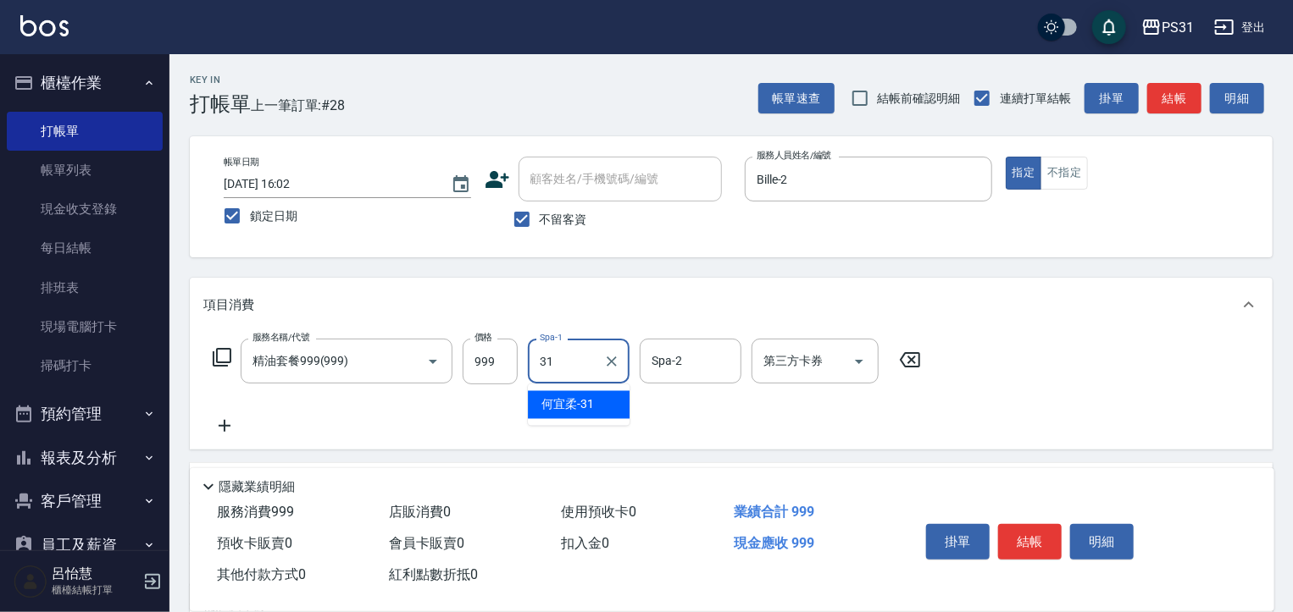
type input "何宜柔-31"
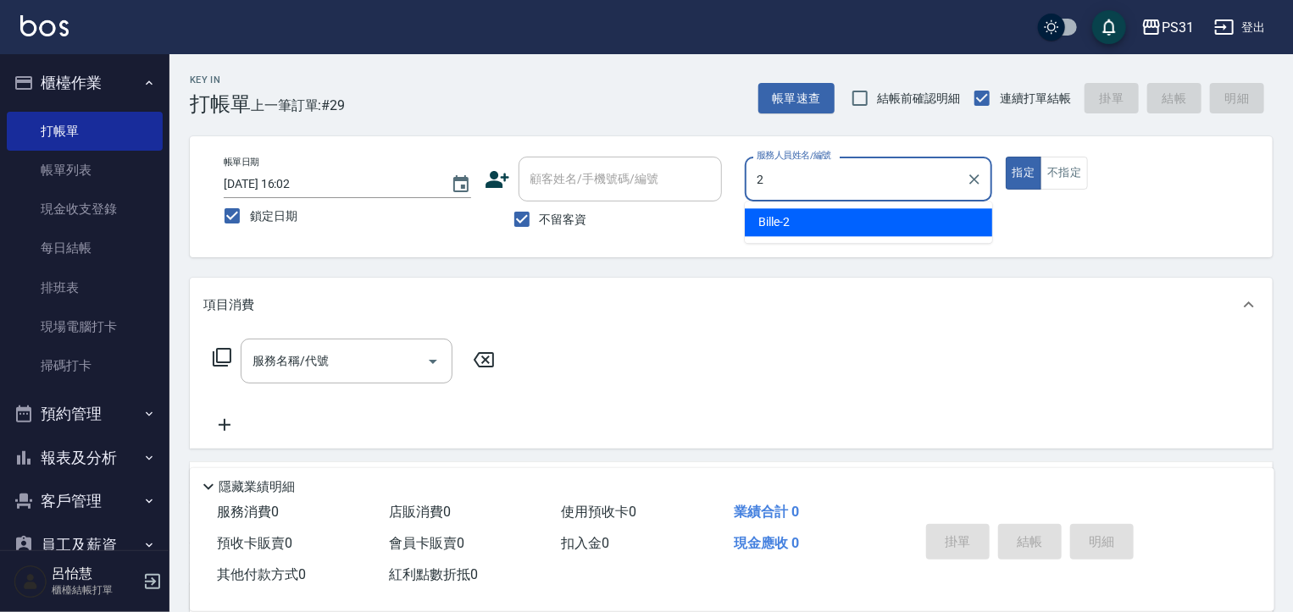
type input "Bille-2"
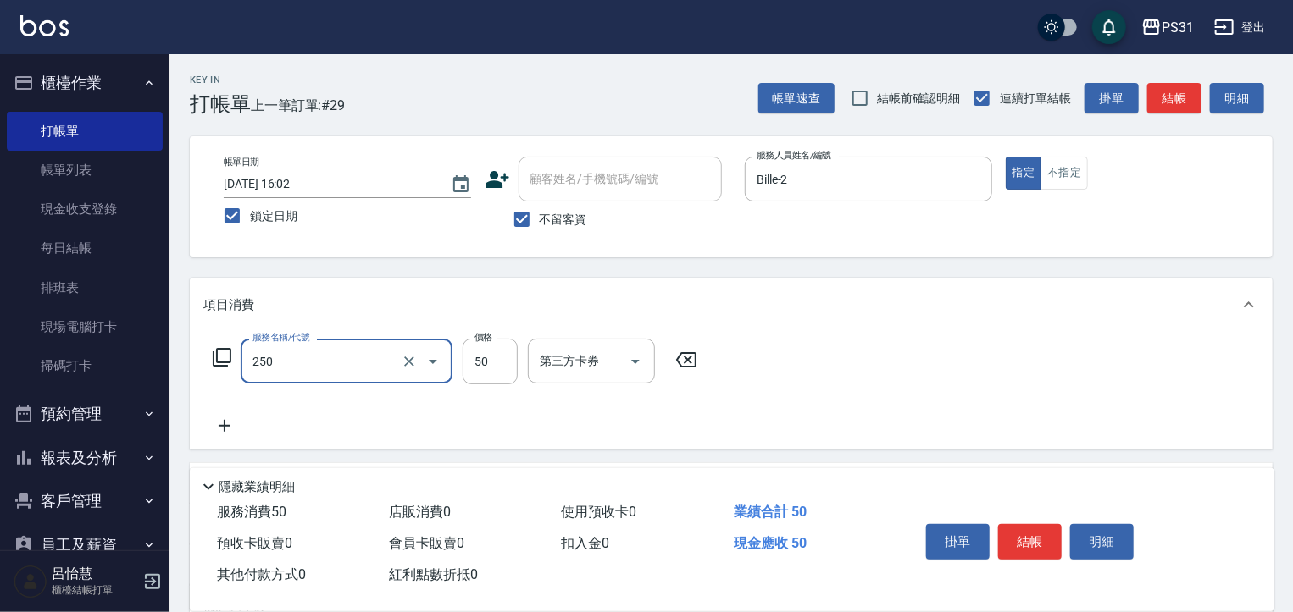
type input "剪瀏海(250)"
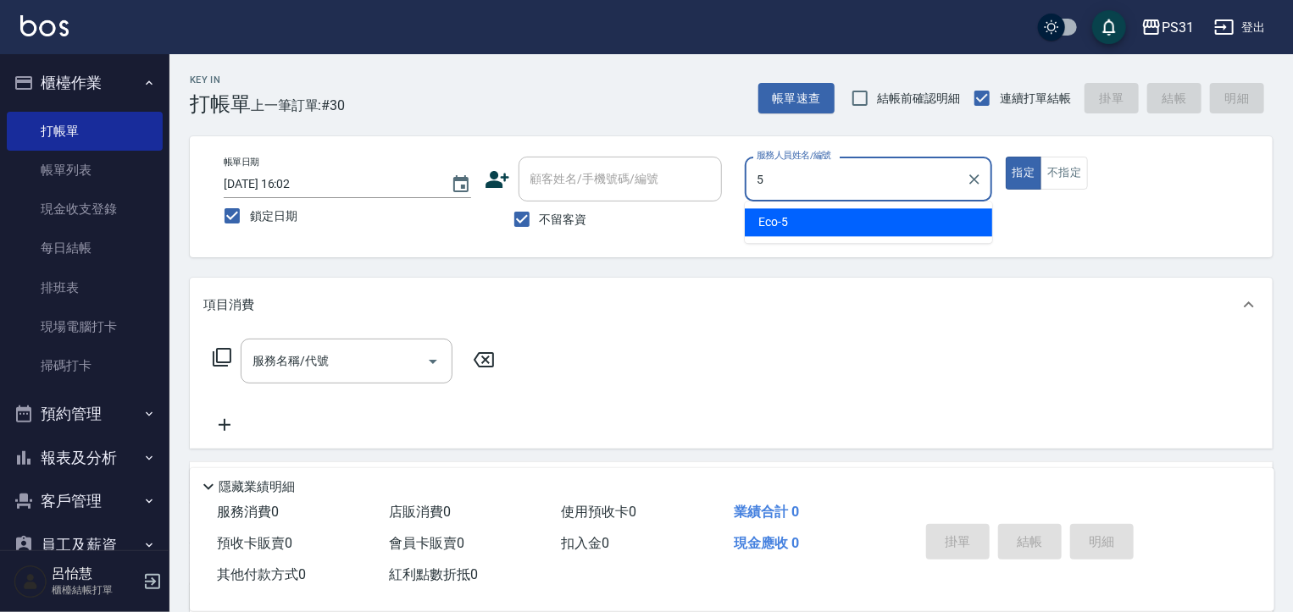
type input "Eco-5"
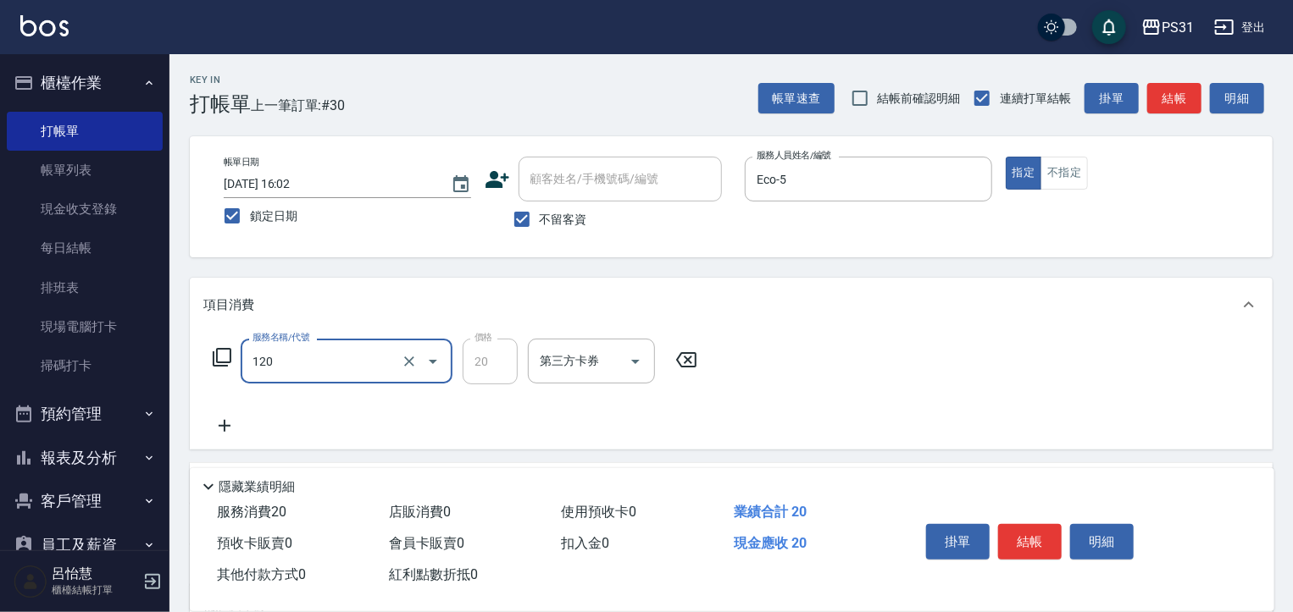
type input "潤絲(120)"
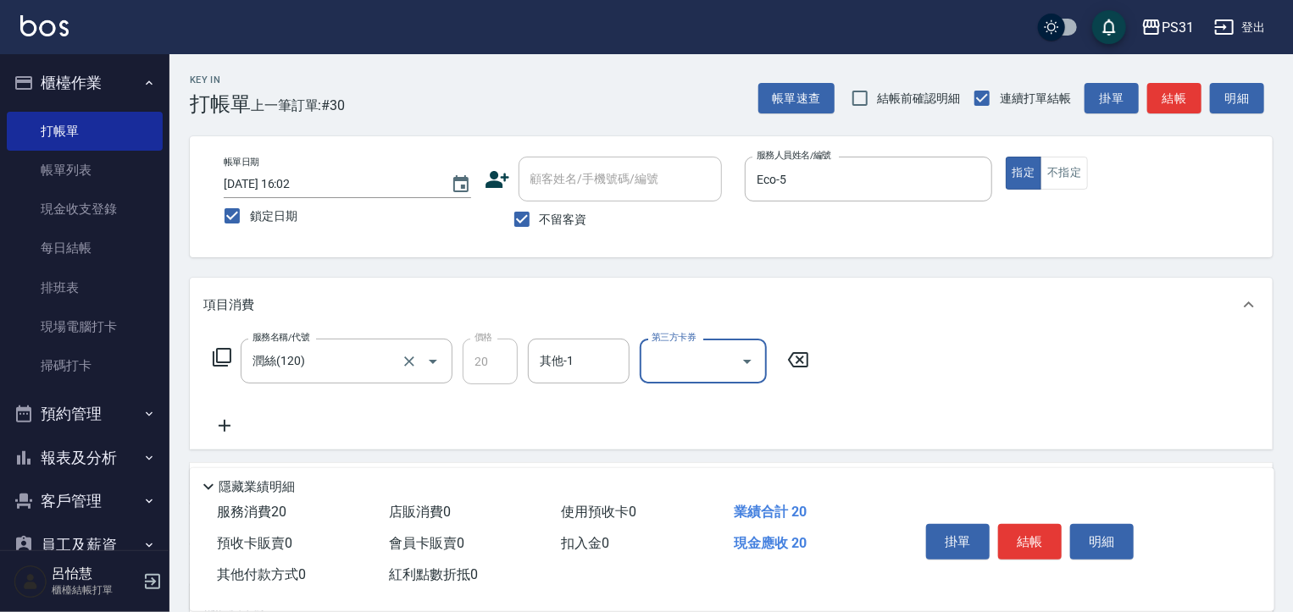
click at [285, 324] on div "項目消費" at bounding box center [731, 305] width 1083 height 54
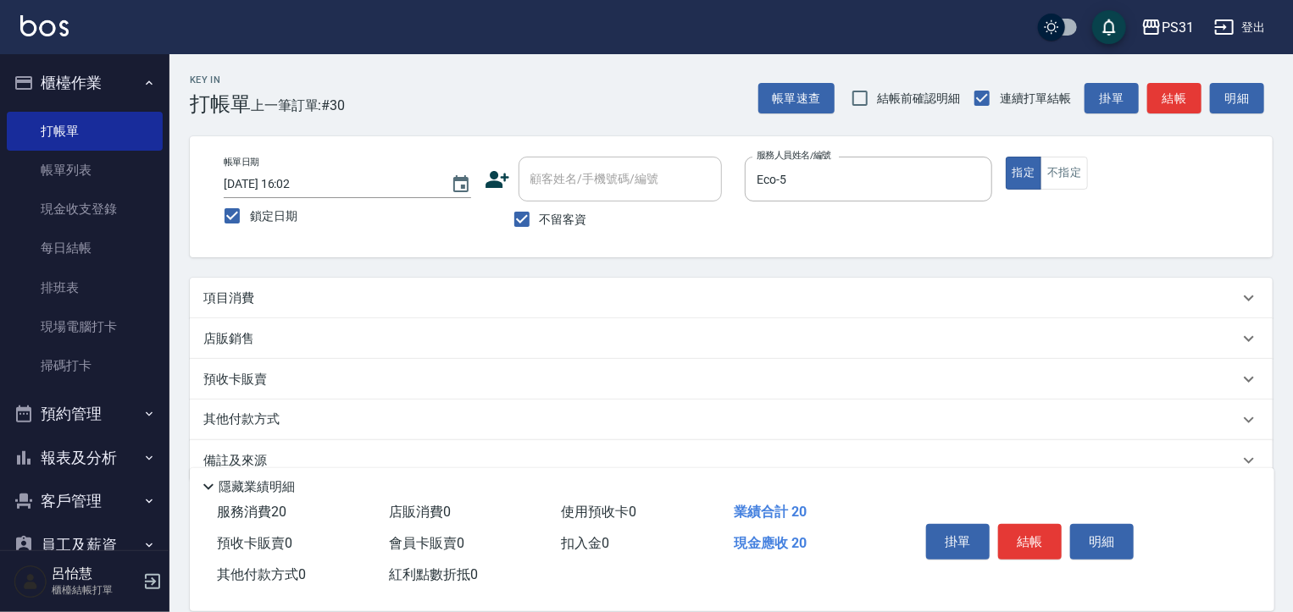
drag, startPoint x: 294, startPoint y: 344, endPoint x: 302, endPoint y: 291, distance: 53.2
click at [302, 291] on div "項目消費" at bounding box center [720, 299] width 1035 height 18
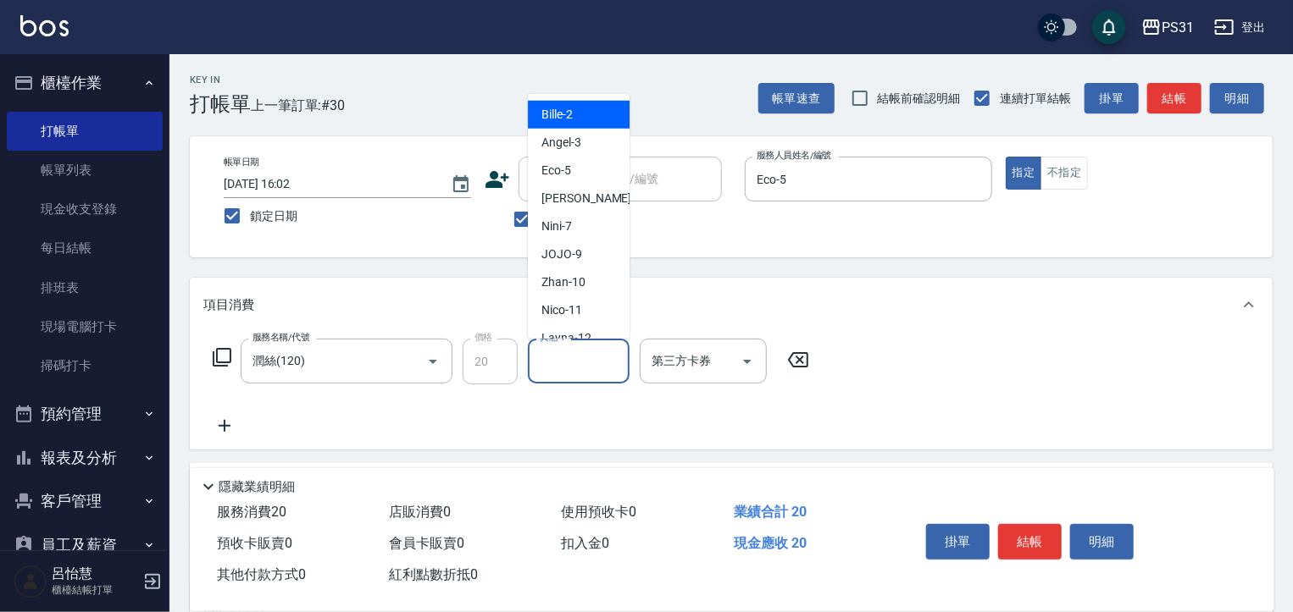
click at [559, 371] on input "其他-1" at bounding box center [578, 361] width 86 height 30
type input "Bille-2"
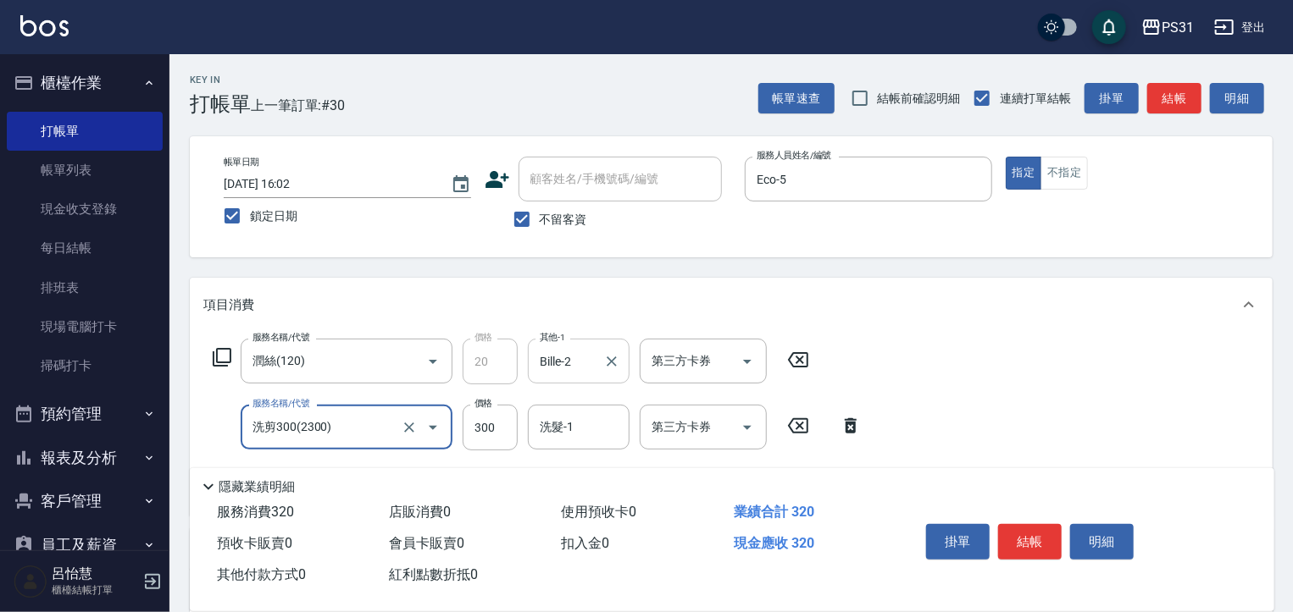
type input "洗剪300(2300)"
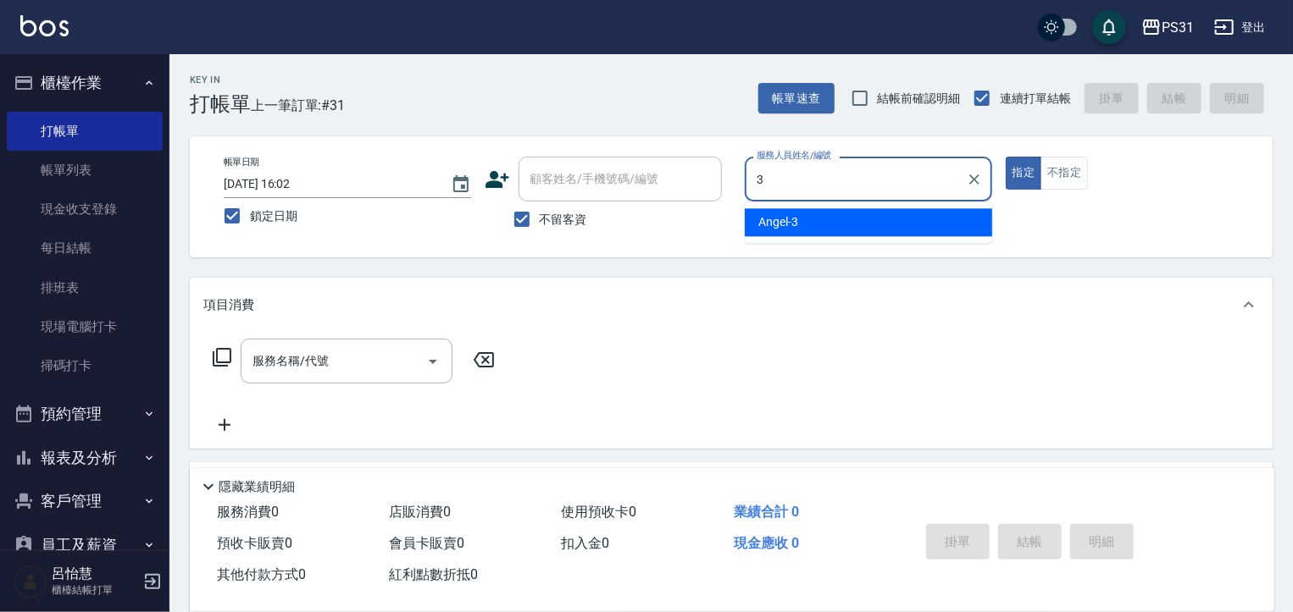
type input "Angel-3"
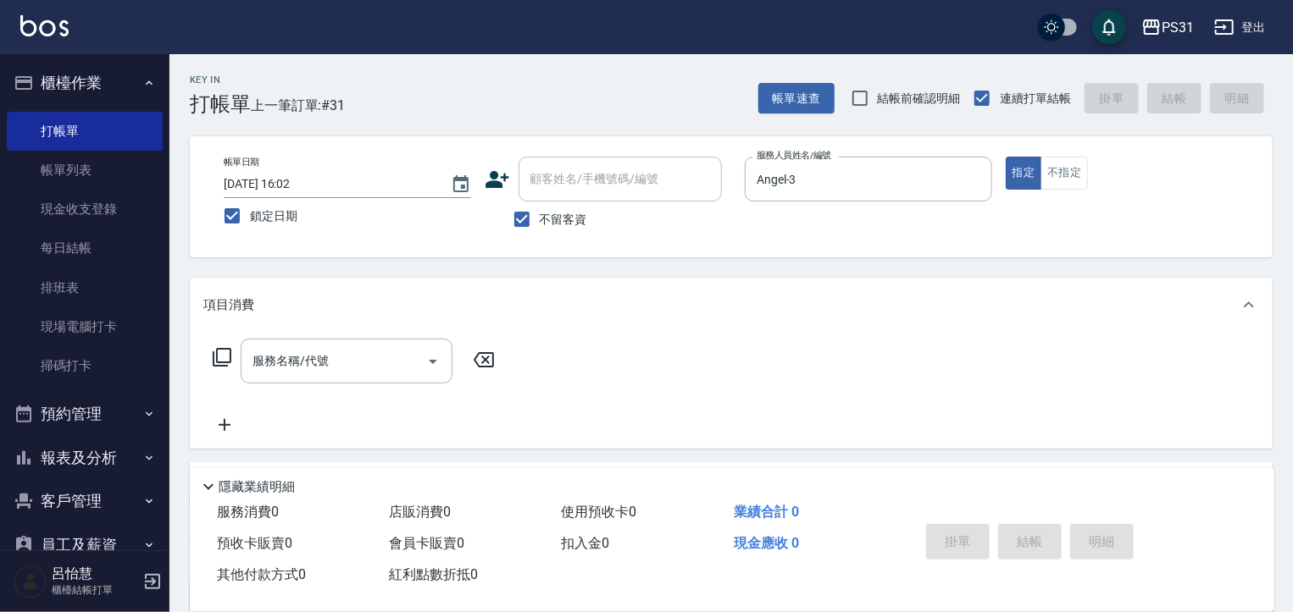
click at [211, 348] on div "服務名稱/代號 服務名稱/代號" at bounding box center [354, 361] width 302 height 45
click at [203, 351] on div "服務名稱/代號 服務名稱/代號" at bounding box center [731, 390] width 1083 height 117
click at [212, 355] on div "服務名稱/代號 服務名稱/代號" at bounding box center [354, 361] width 302 height 45
click at [216, 357] on icon at bounding box center [222, 357] width 20 height 20
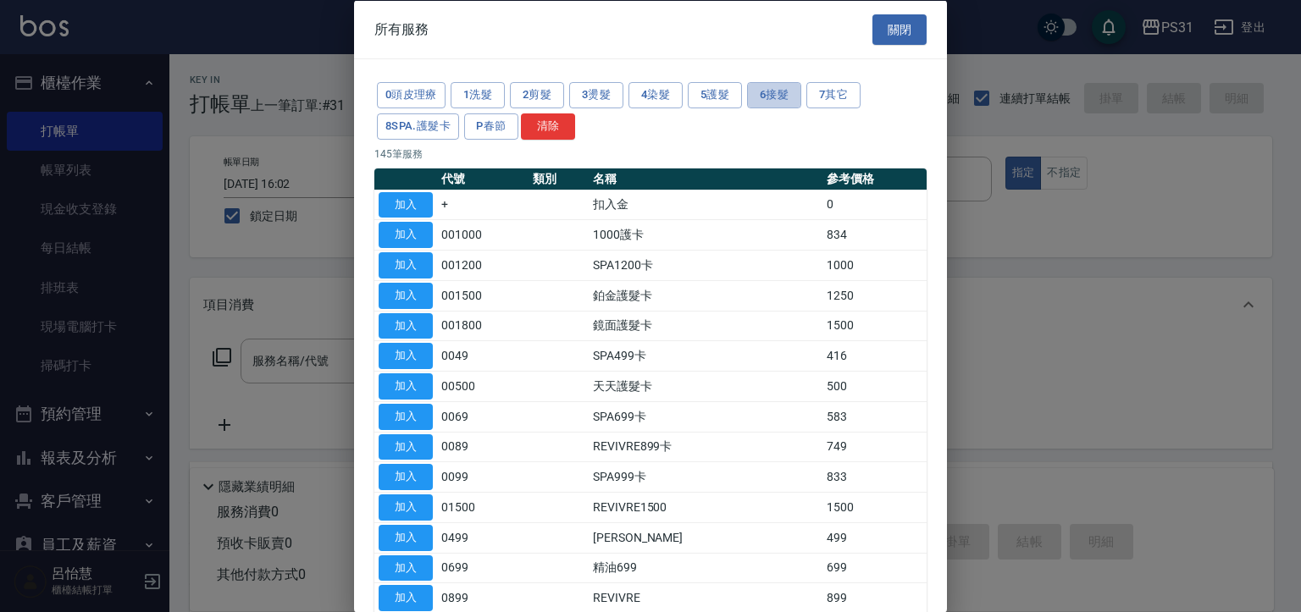
drag, startPoint x: 774, startPoint y: 99, endPoint x: 755, endPoint y: 110, distance: 22.4
click at [773, 99] on button "6接髮" at bounding box center [774, 95] width 54 height 26
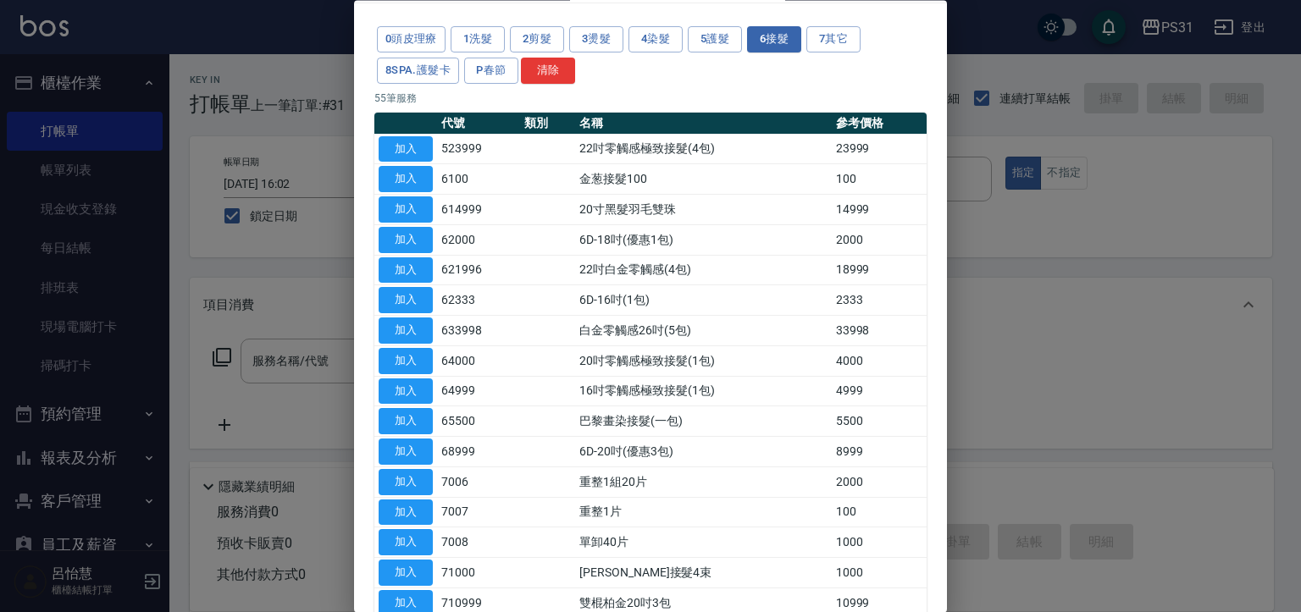
scroll to position [85, 0]
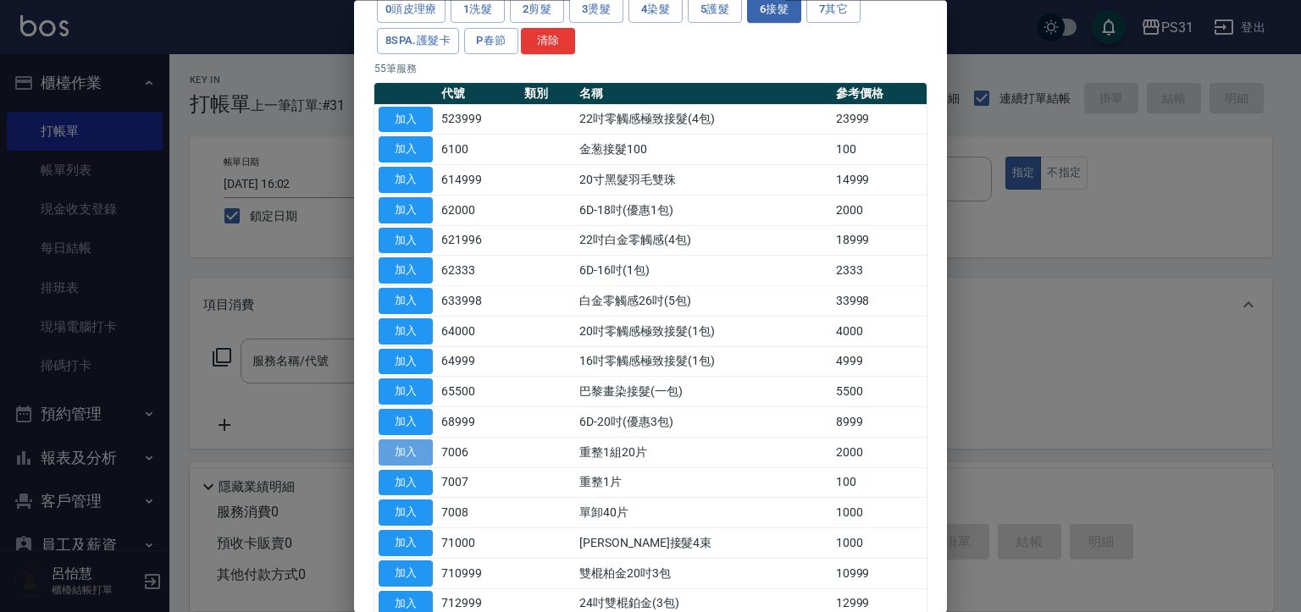
click at [409, 440] on button "加入" at bounding box center [406, 453] width 54 height 26
type input "重整1組20片(7006)"
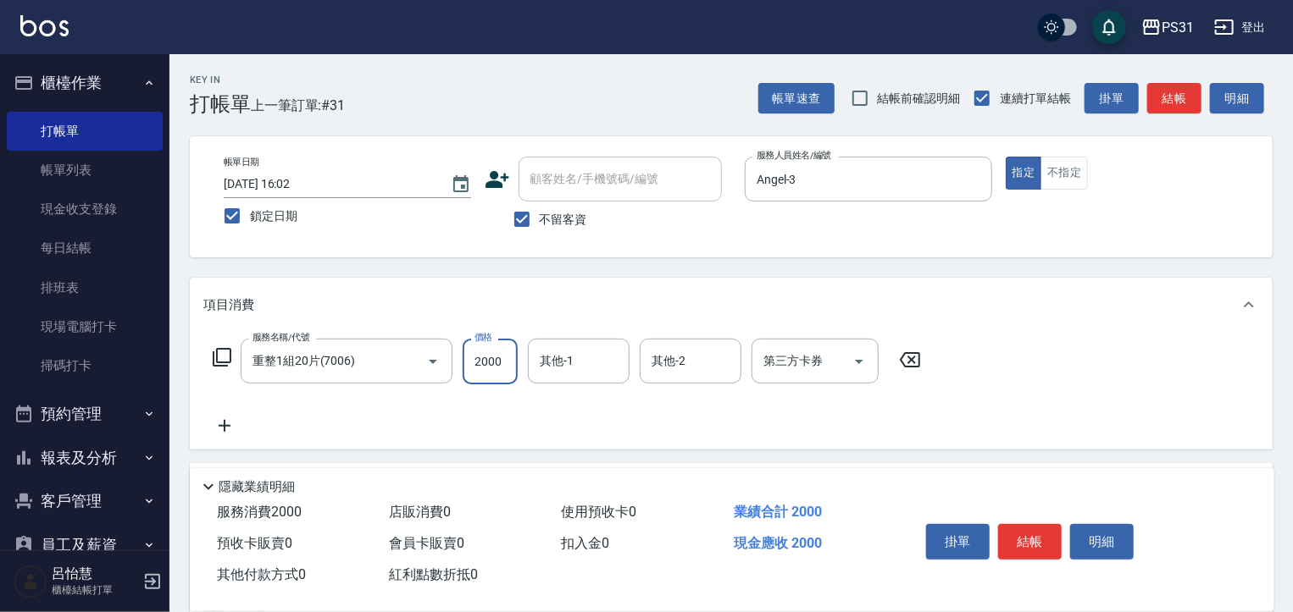
click at [498, 370] on input "2000" at bounding box center [489, 362] width 55 height 46
type input "4000"
type input "[PERSON_NAME]-34"
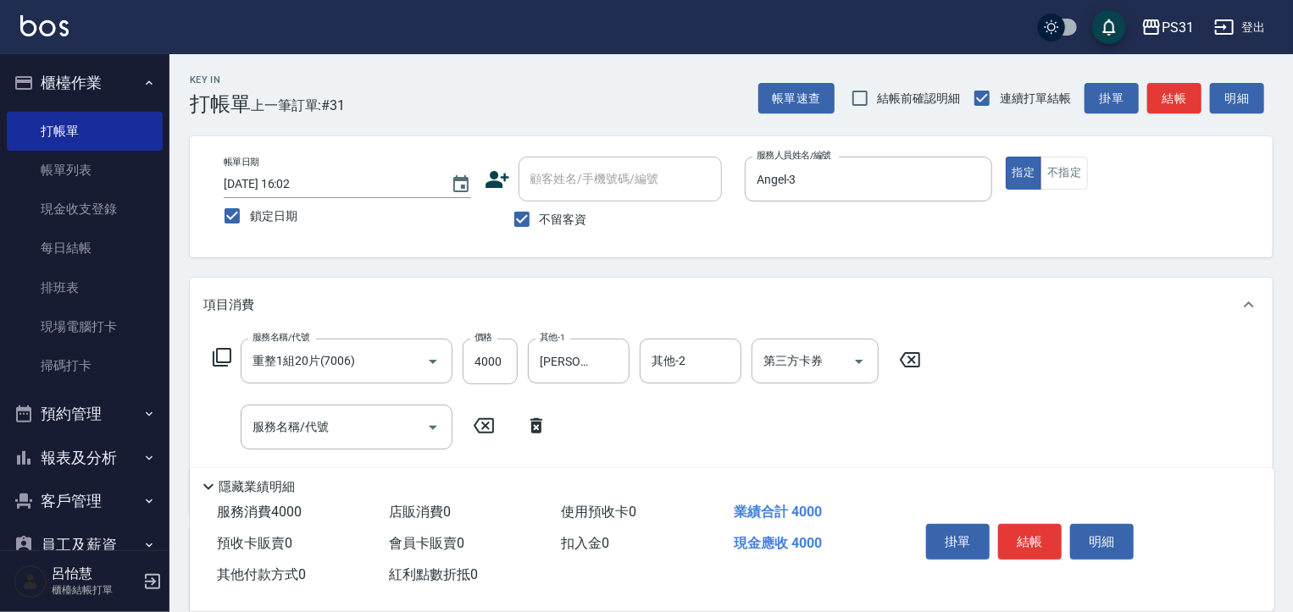
drag, startPoint x: 535, startPoint y: 428, endPoint x: 410, endPoint y: 418, distance: 125.7
click at [531, 429] on icon at bounding box center [536, 426] width 42 height 20
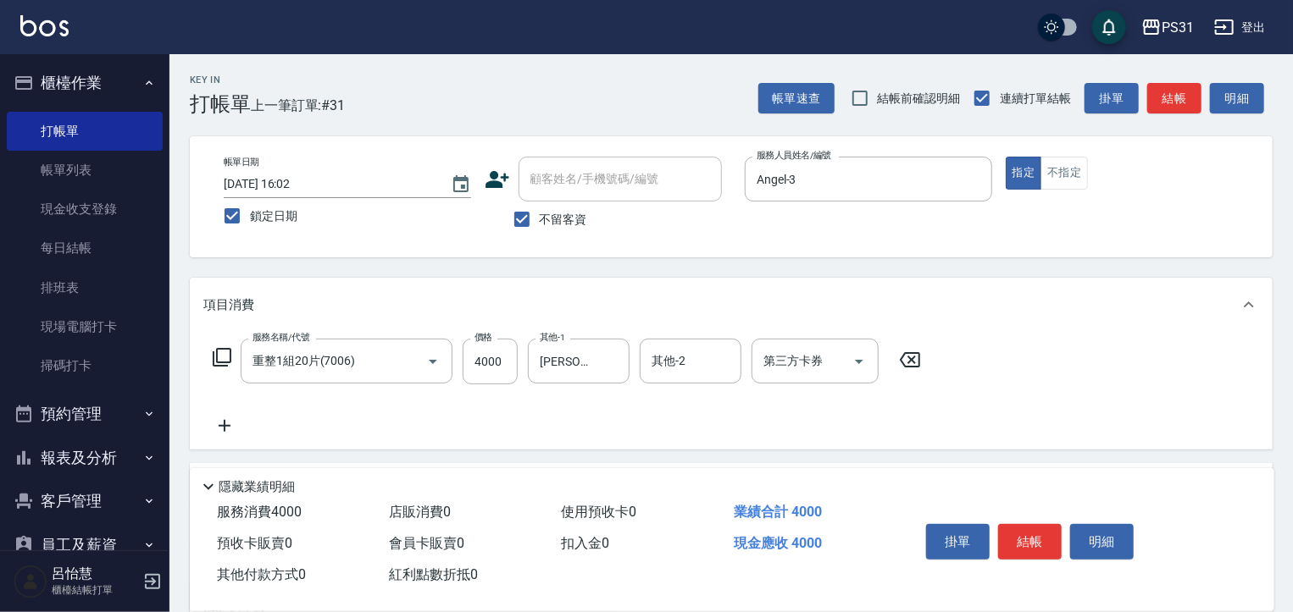
click at [217, 354] on icon at bounding box center [222, 357] width 19 height 19
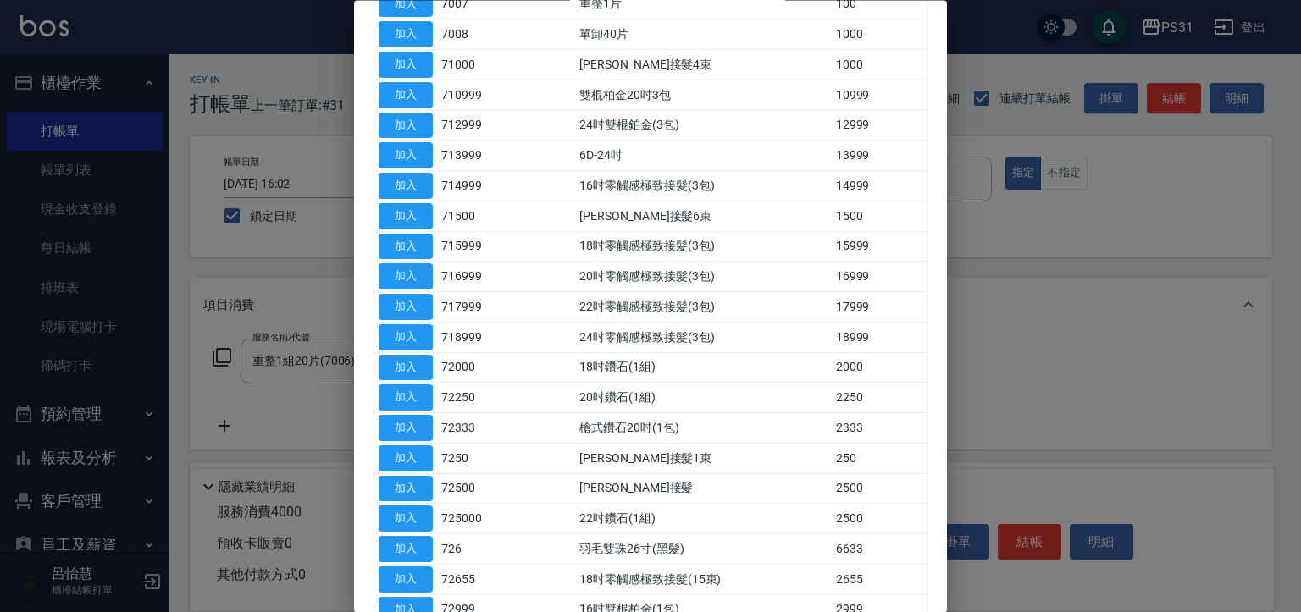
scroll to position [593, 0]
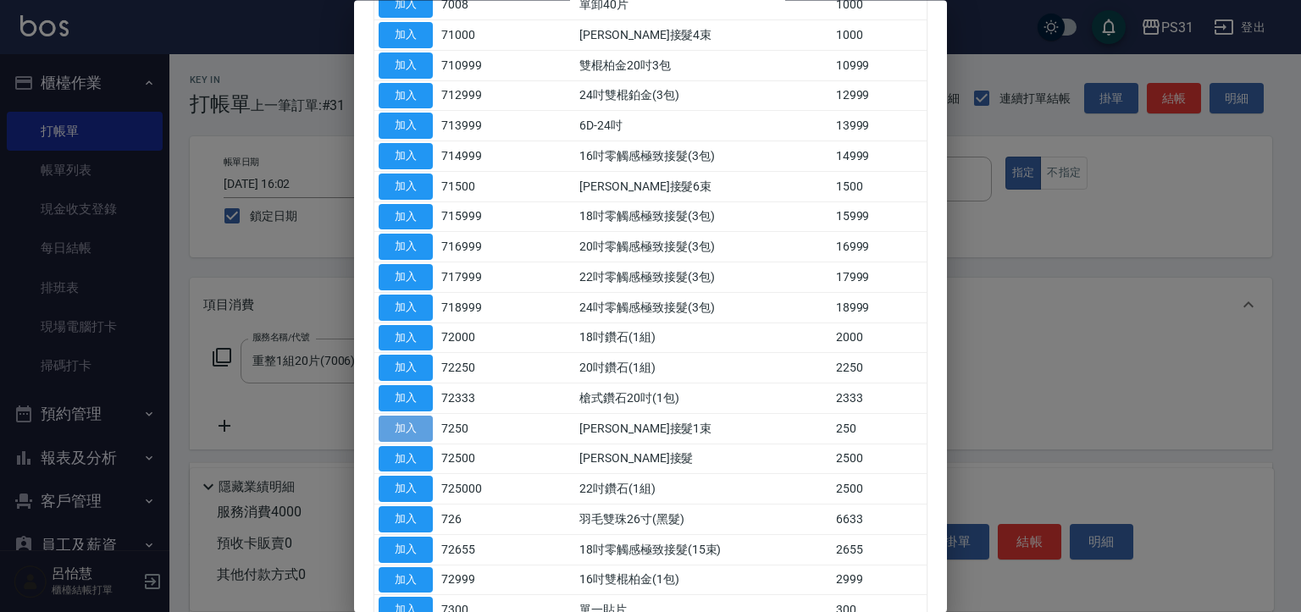
click at [407, 432] on button "加入" at bounding box center [406, 429] width 54 height 26
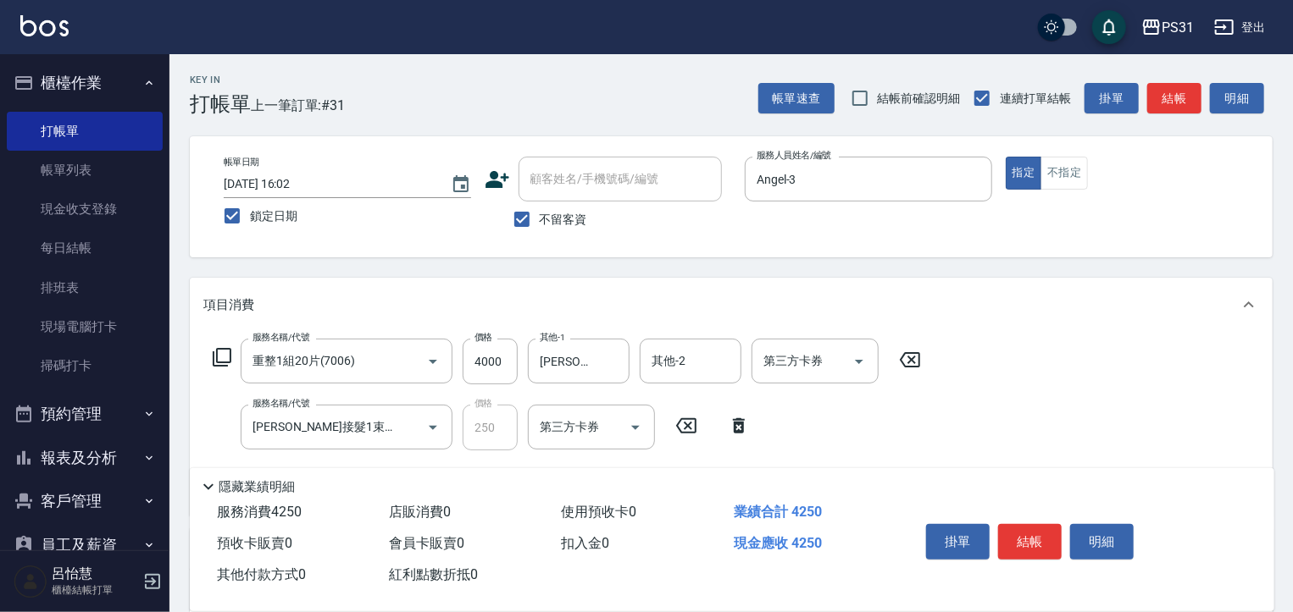
click at [485, 428] on input "250" at bounding box center [489, 428] width 55 height 46
drag, startPoint x: 717, startPoint y: 425, endPoint x: 734, endPoint y: 425, distance: 17.8
click at [722, 425] on icon at bounding box center [738, 426] width 42 height 20
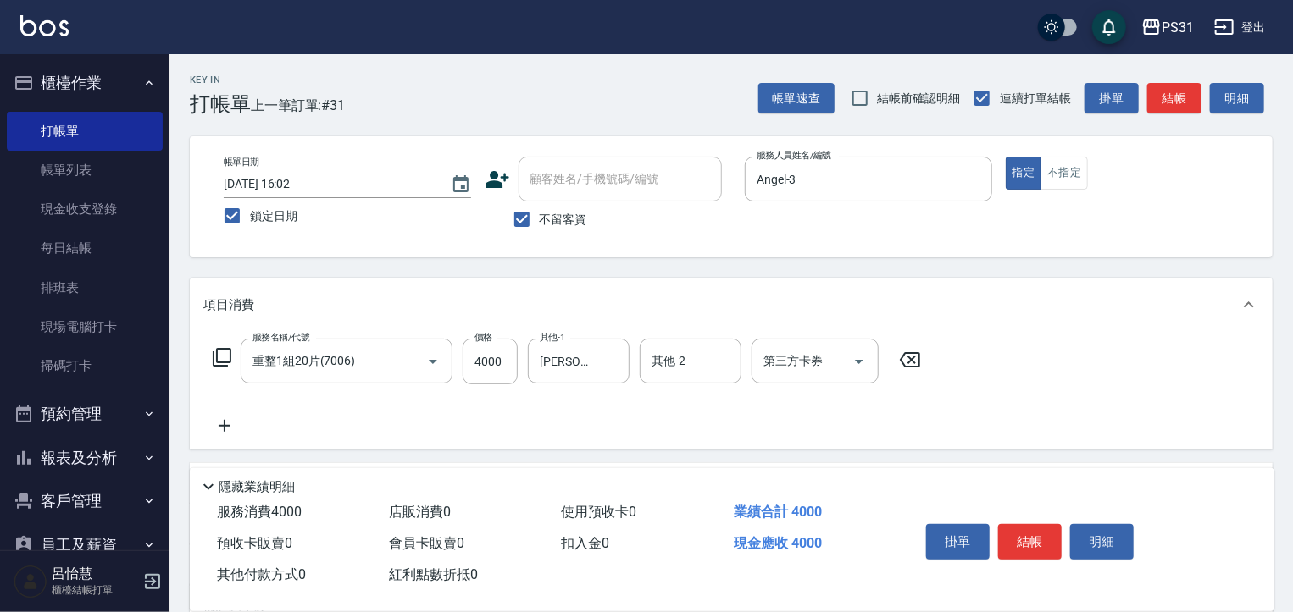
click at [735, 425] on div "服務名稱/代號 重整1組20片(7006) 服務名稱/代號 價格 4000 價格 其他-1 [PERSON_NAME]-34 其他-1 其他-2 其他-2 第…" at bounding box center [567, 387] width 728 height 97
click at [226, 362] on icon at bounding box center [222, 357] width 19 height 19
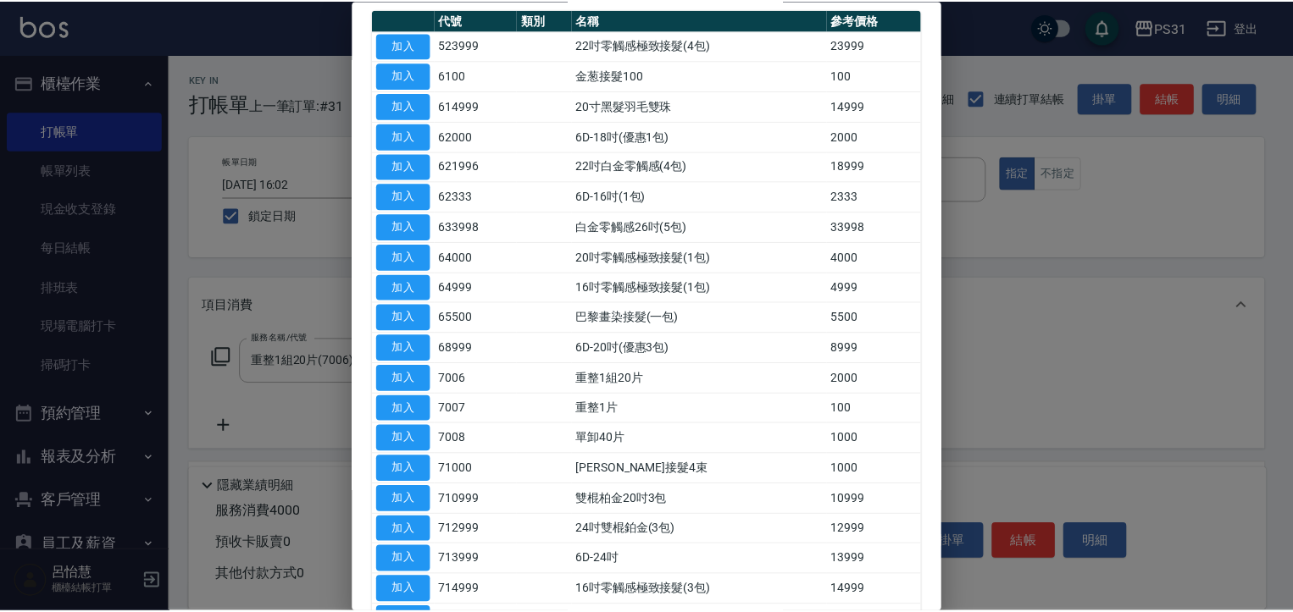
scroll to position [244, 0]
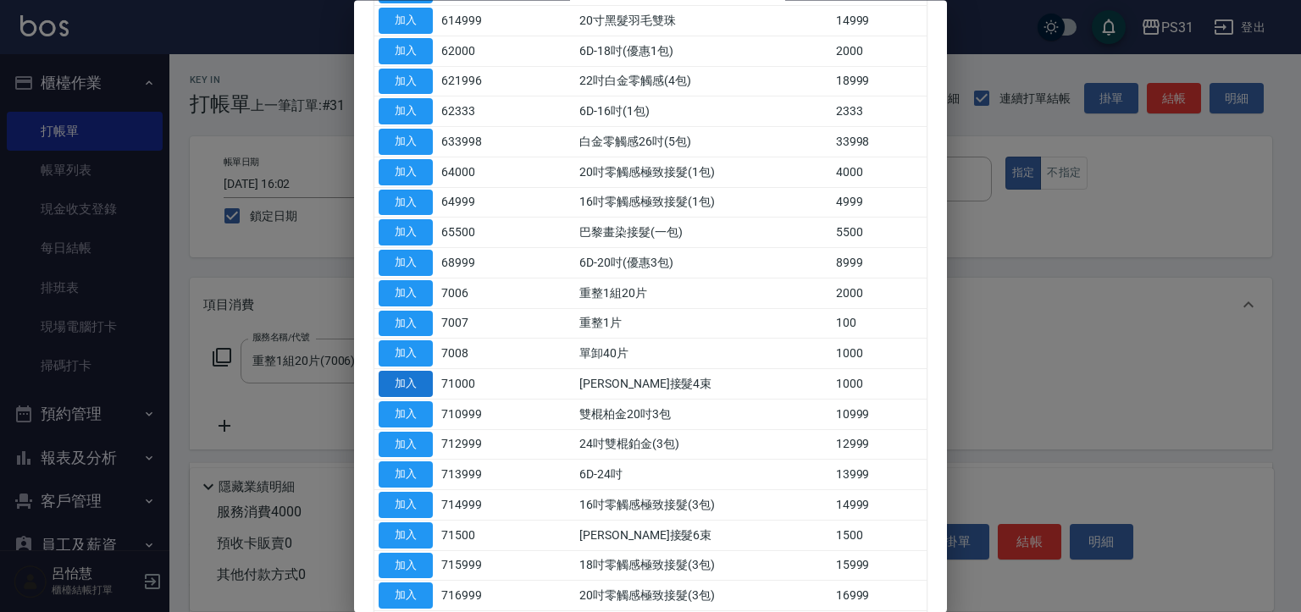
click at [418, 384] on button "加入" at bounding box center [406, 385] width 54 height 26
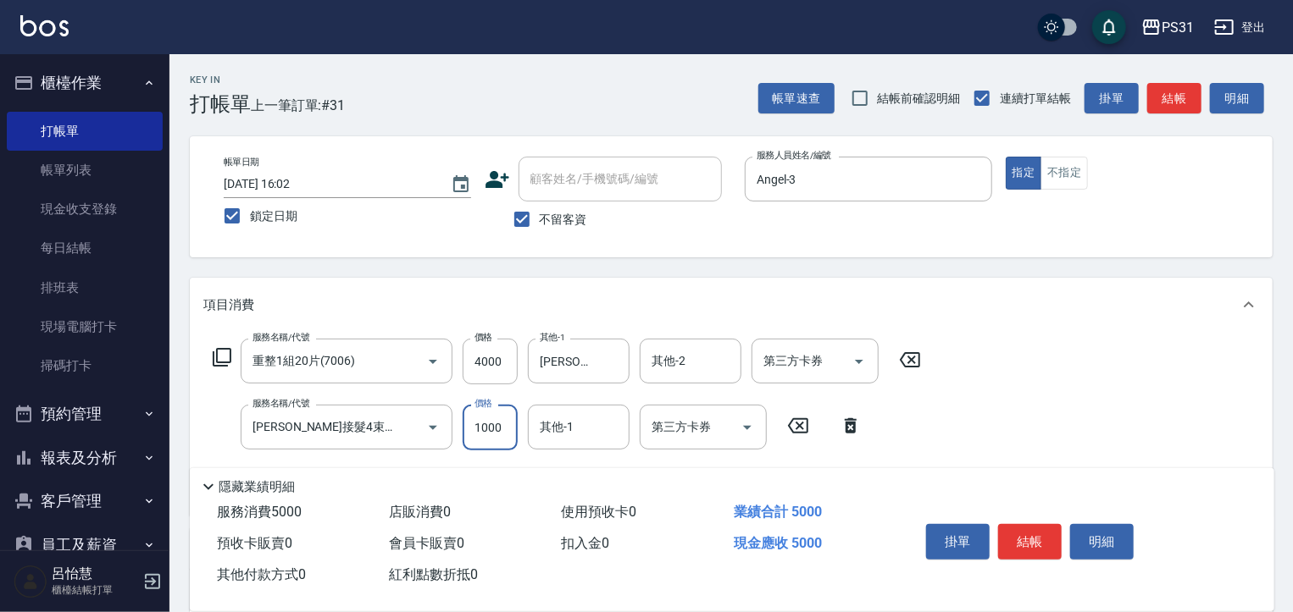
click at [473, 427] on input "1000" at bounding box center [489, 428] width 55 height 46
type input "1250"
click at [1036, 428] on div "服務名稱/代號 重整1組20片(7006) 服務名稱/代號 價格 4000 價格 其他-1 鈺欣-34 其他-1 其他-2 其他-2 第三方卡券 第三方卡券 …" at bounding box center [731, 424] width 1083 height 184
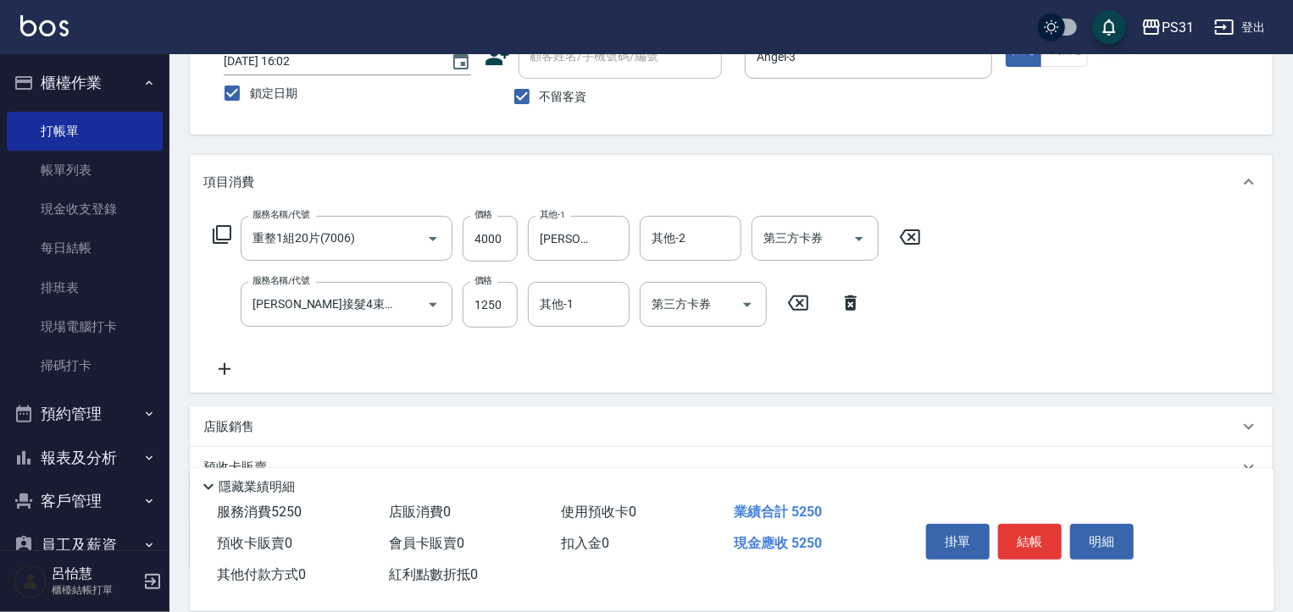
scroll to position [241, 0]
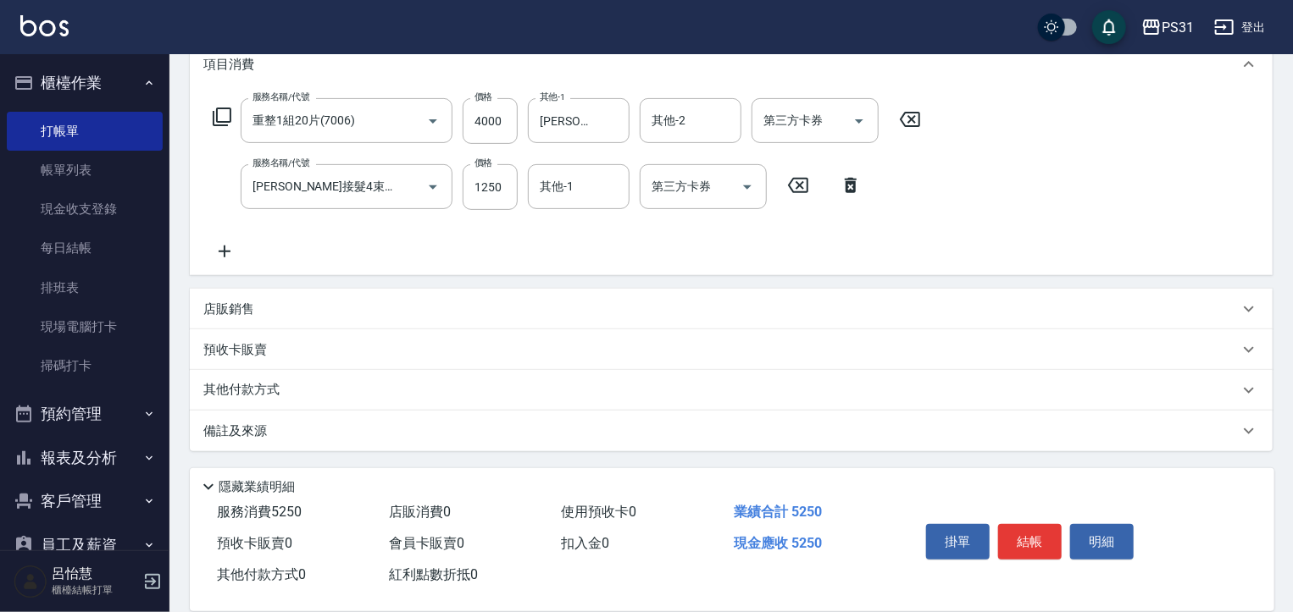
click at [219, 116] on icon at bounding box center [222, 117] width 20 height 20
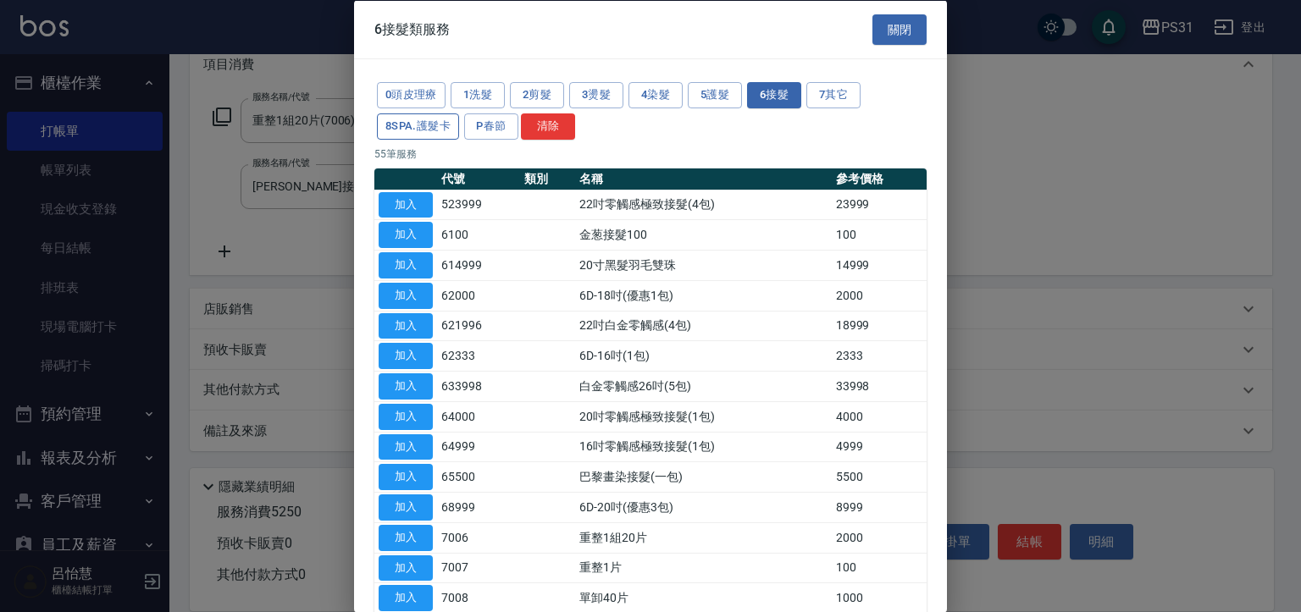
click at [429, 125] on button "8SPA.護髮卡" at bounding box center [418, 126] width 82 height 26
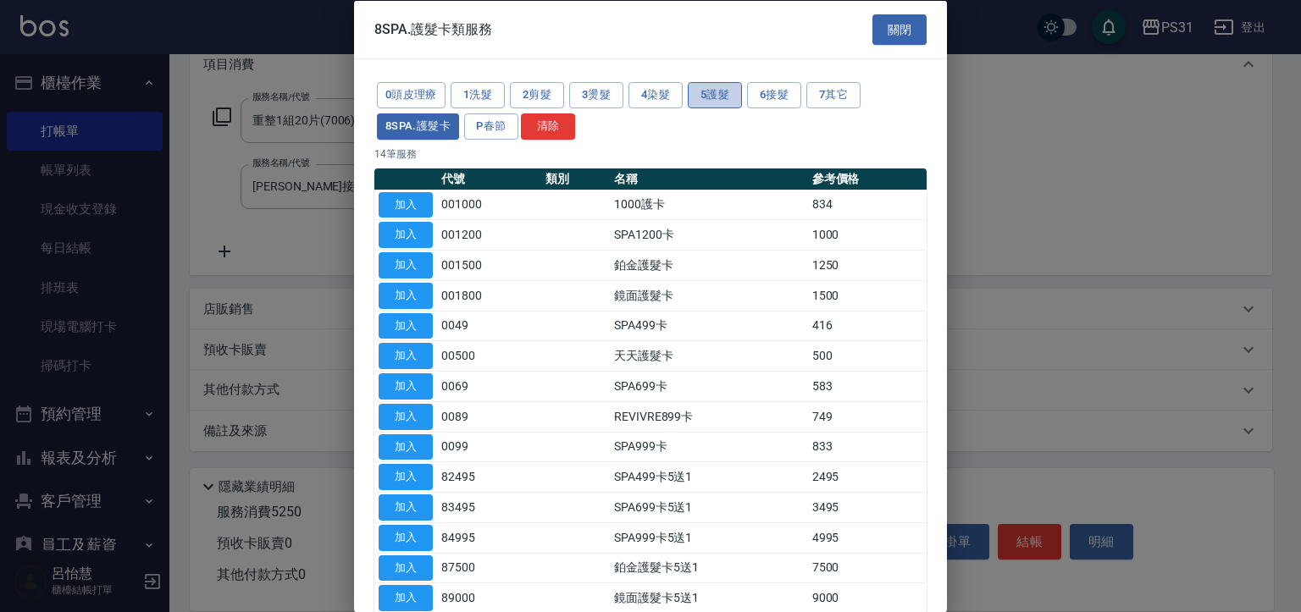
click at [731, 87] on button "5護髮" at bounding box center [715, 95] width 54 height 26
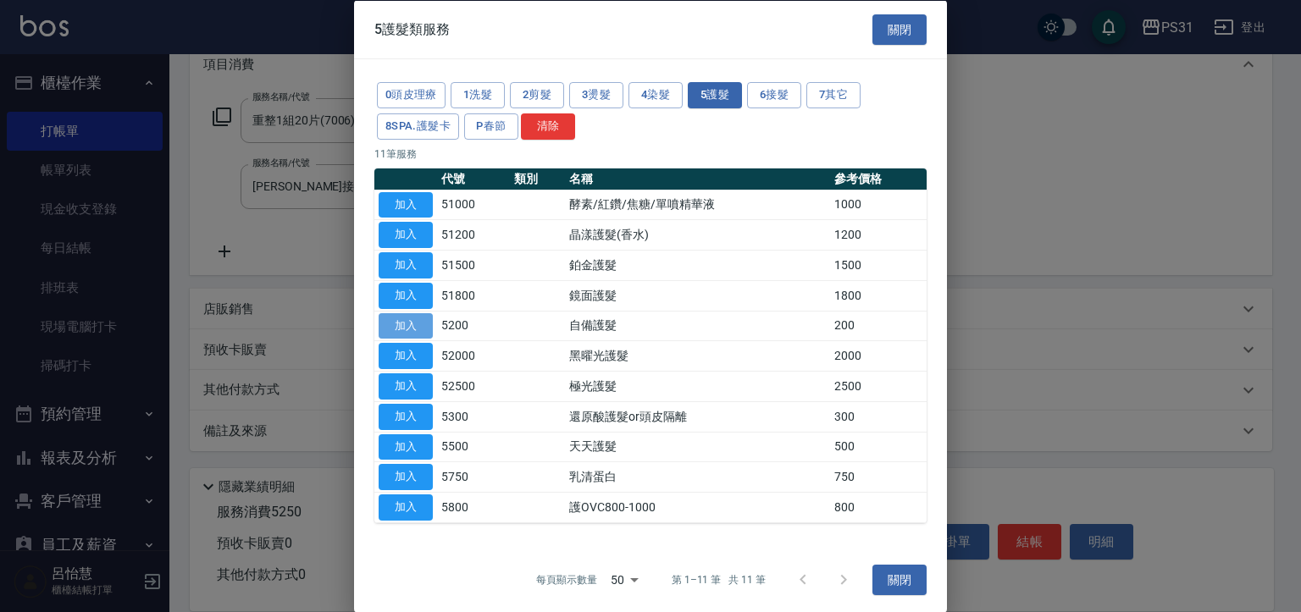
click at [410, 330] on button "加入" at bounding box center [406, 326] width 54 height 26
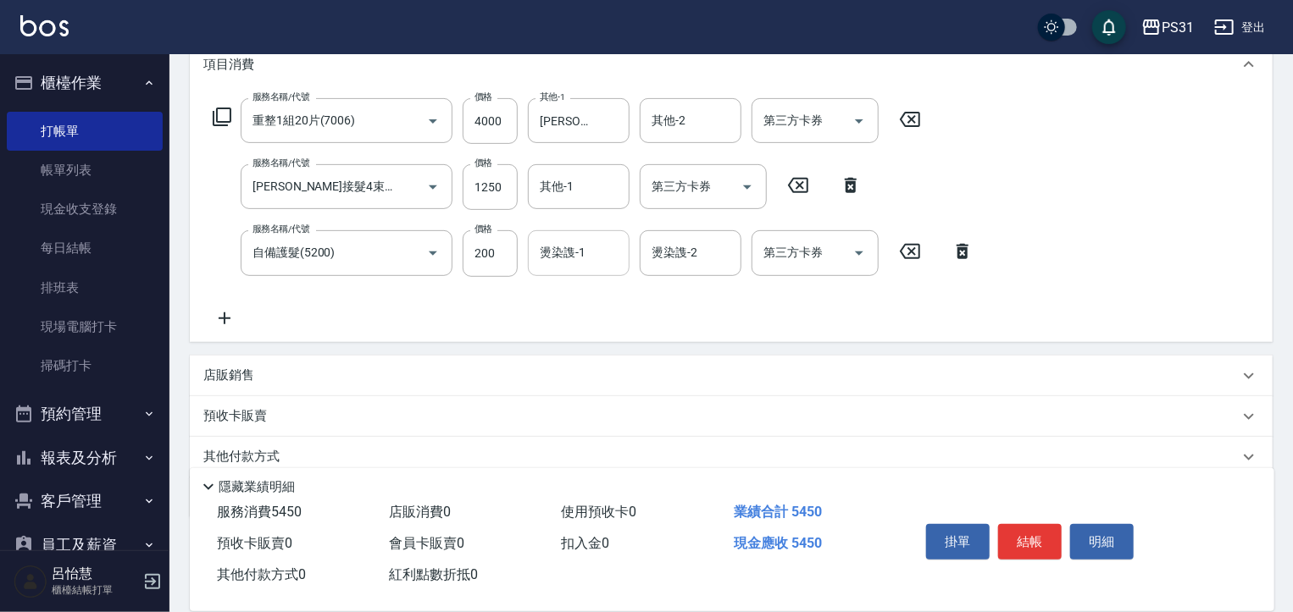
click at [555, 260] on input "燙染謢-1" at bounding box center [578, 253] width 86 height 30
click at [1171, 250] on div "服務名稱/代號 重整1組20片(7006) 服務名稱/代號 價格 4000 價格 其他-1 鈺欣-34 其他-1 其他-2 其他-2 第三方卡券 第三方卡券 …" at bounding box center [731, 216] width 1083 height 250
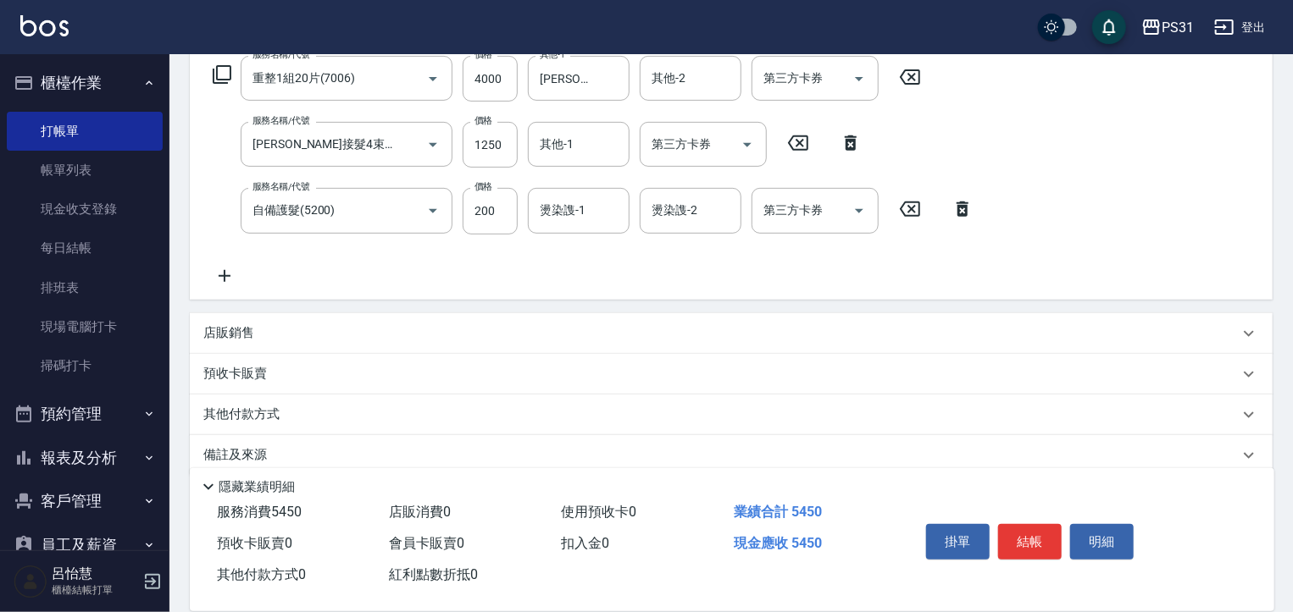
scroll to position [307, 0]
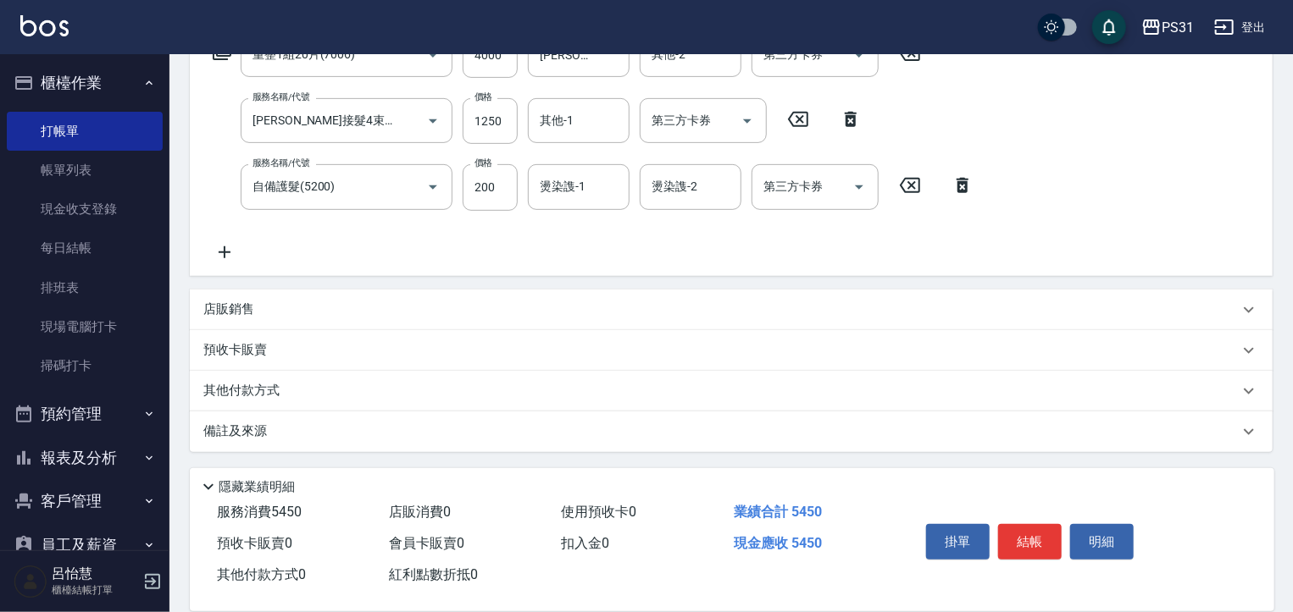
click at [263, 389] on p "其他付款方式" at bounding box center [245, 391] width 85 height 19
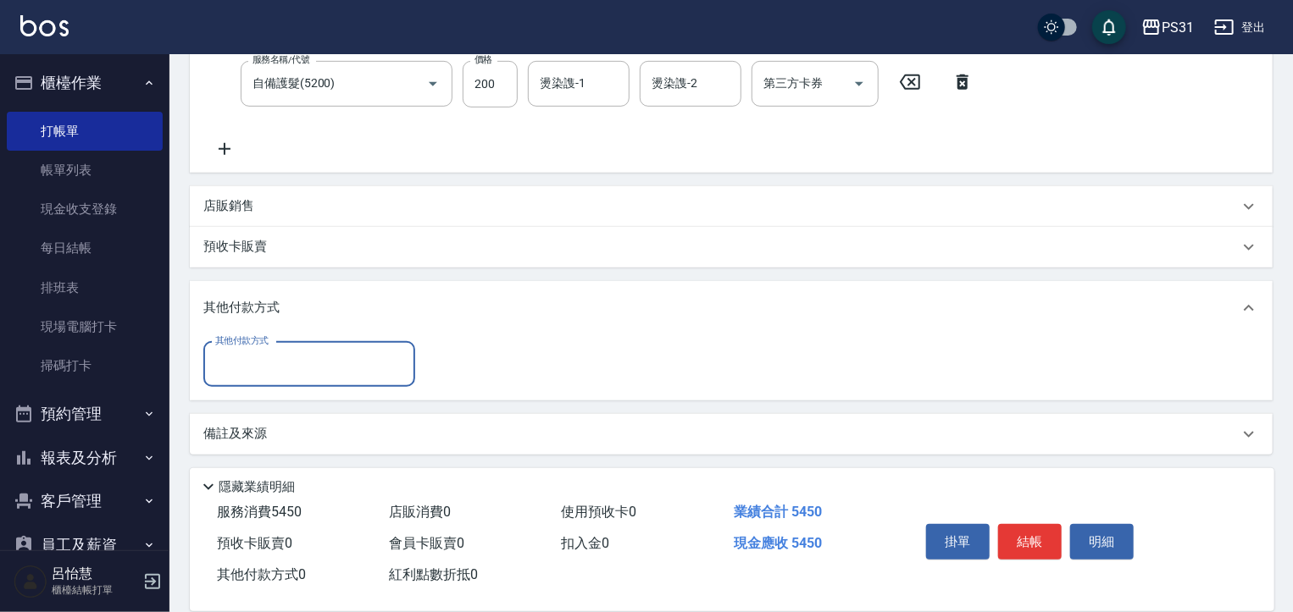
scroll to position [413, 0]
click at [323, 357] on input "其他付款方式" at bounding box center [309, 362] width 197 height 30
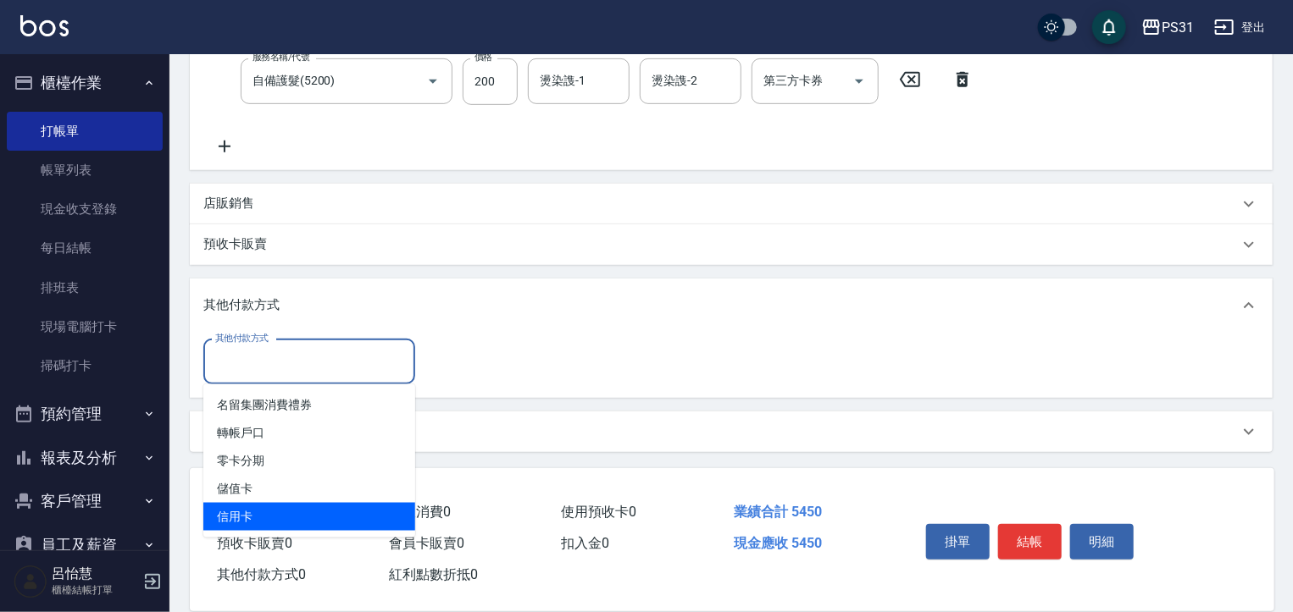
click at [302, 515] on span "信用卡" at bounding box center [309, 517] width 212 height 28
type input "信用卡"
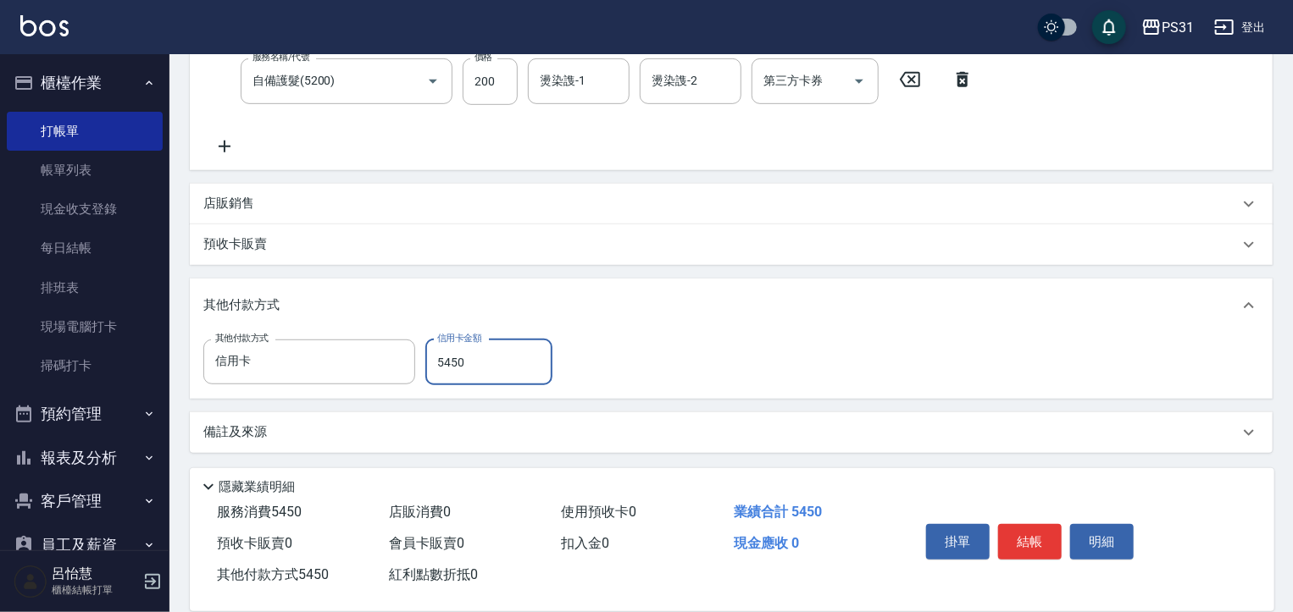
type input "5450"
click at [1038, 535] on button "結帳" at bounding box center [1030, 542] width 64 height 36
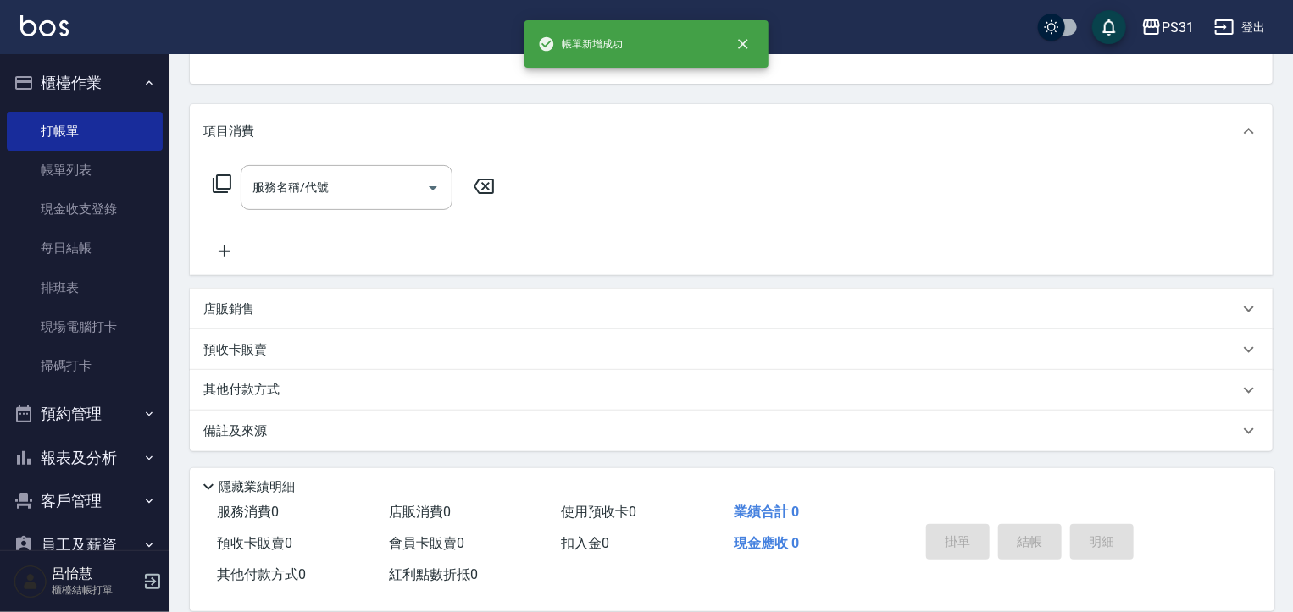
scroll to position [0, 0]
